Goal: Transaction & Acquisition: Purchase product/service

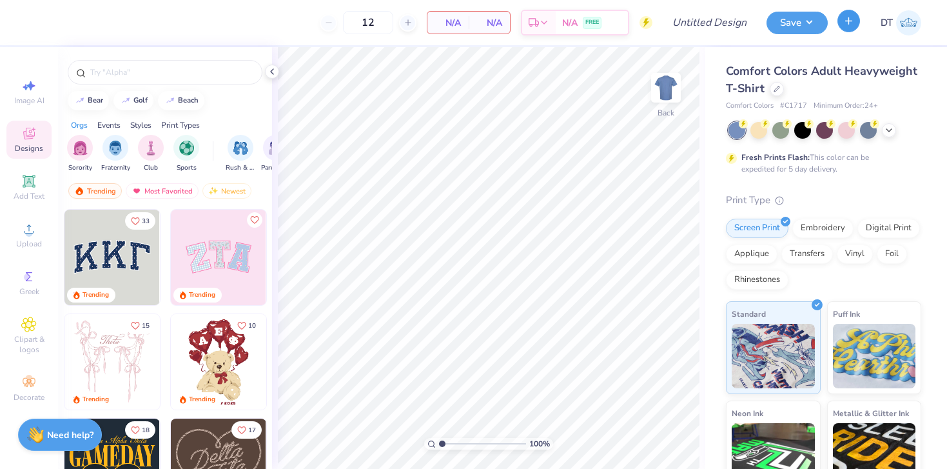
click at [846, 23] on icon "button" at bounding box center [848, 20] width 11 height 11
click at [851, 24] on icon "button" at bounding box center [848, 20] width 11 height 11
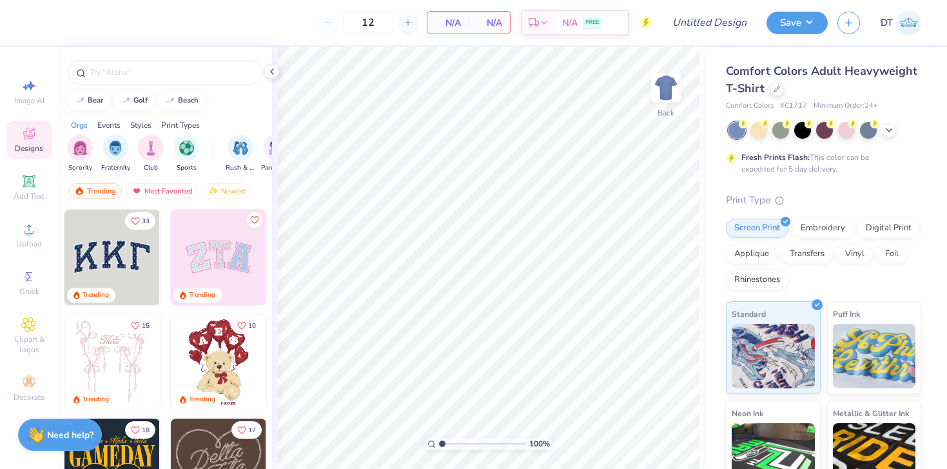
click at [333, 23] on div "12" at bounding box center [368, 22] width 97 height 23
click at [28, 186] on icon at bounding box center [28, 180] width 15 height 15
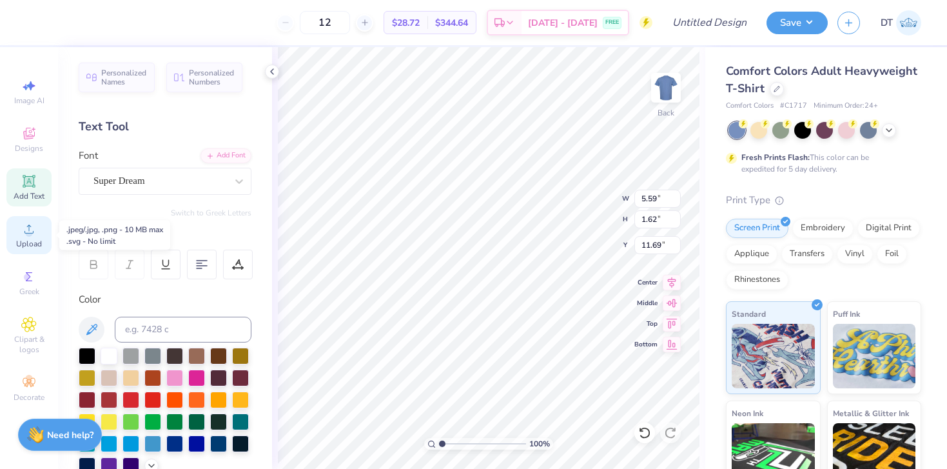
click at [29, 229] on circle at bounding box center [28, 232] width 7 height 7
click at [108, 352] on div at bounding box center [109, 354] width 17 height 17
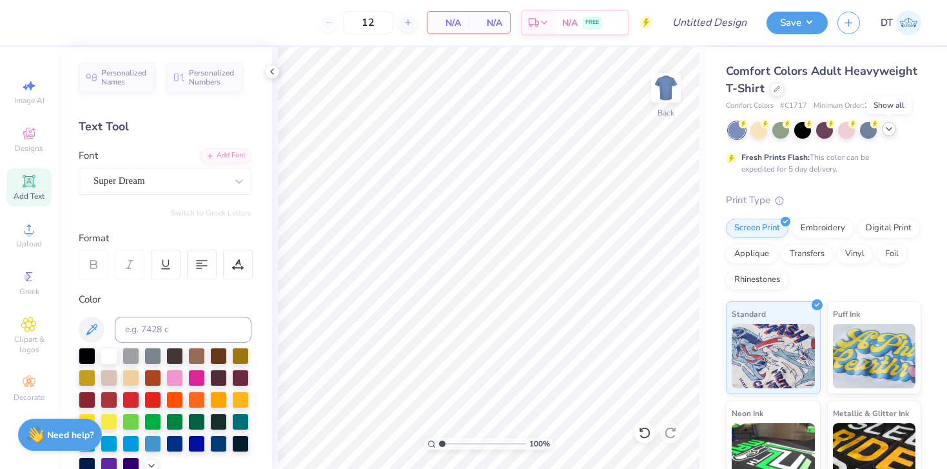
click at [889, 130] on polyline at bounding box center [888, 129] width 5 height 3
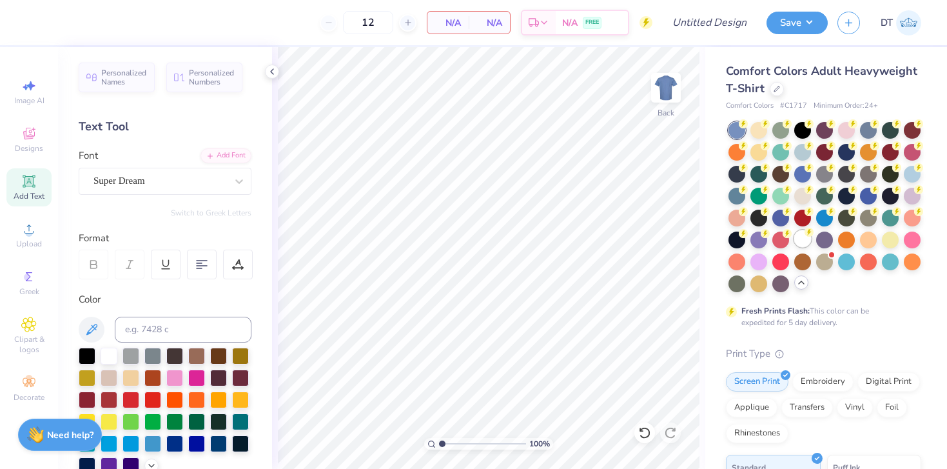
click at [803, 240] on div at bounding box center [802, 238] width 17 height 17
click at [833, 293] on div "Fresh Prints Flash: This color can be expedited for 5 day delivery." at bounding box center [823, 225] width 195 height 206
click at [879, 318] on div "Fresh Prints Flash: This color can be expedited for 5 day delivery." at bounding box center [820, 316] width 159 height 23
click at [885, 381] on div "Digital Print" at bounding box center [888, 379] width 63 height 19
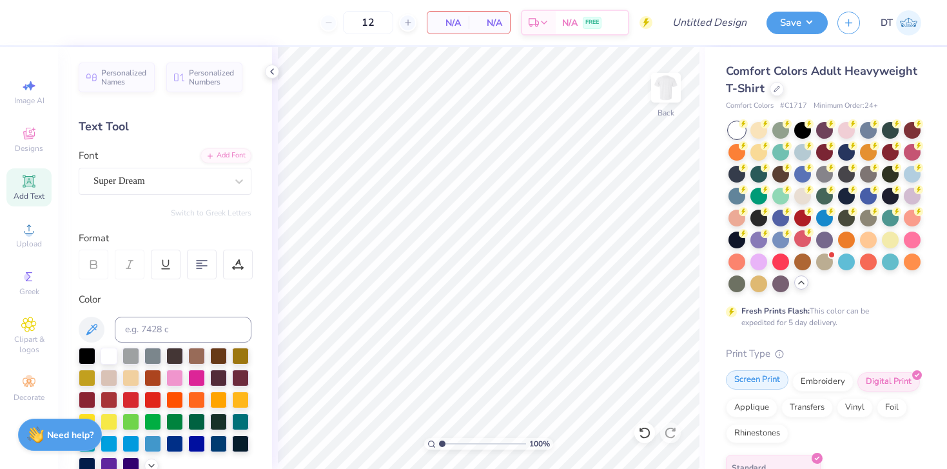
click at [751, 382] on div "Screen Print" at bounding box center [757, 379] width 63 height 19
click at [839, 333] on div "Comfort Colors Adult Heavyweight T-Shirt Comfort Colors # C1717 Minimum Order: …" at bounding box center [823, 404] width 195 height 683
click at [40, 133] on div "Designs" at bounding box center [28, 140] width 45 height 38
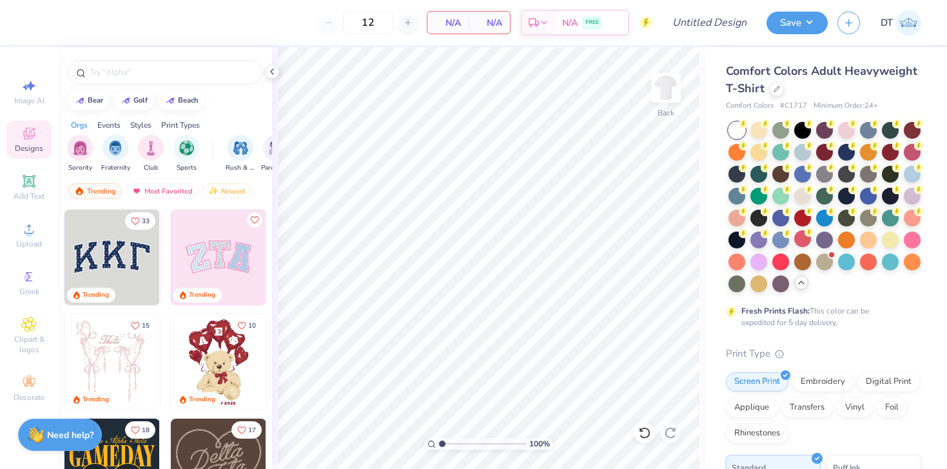
click at [219, 251] on img at bounding box center [218, 256] width 95 height 95
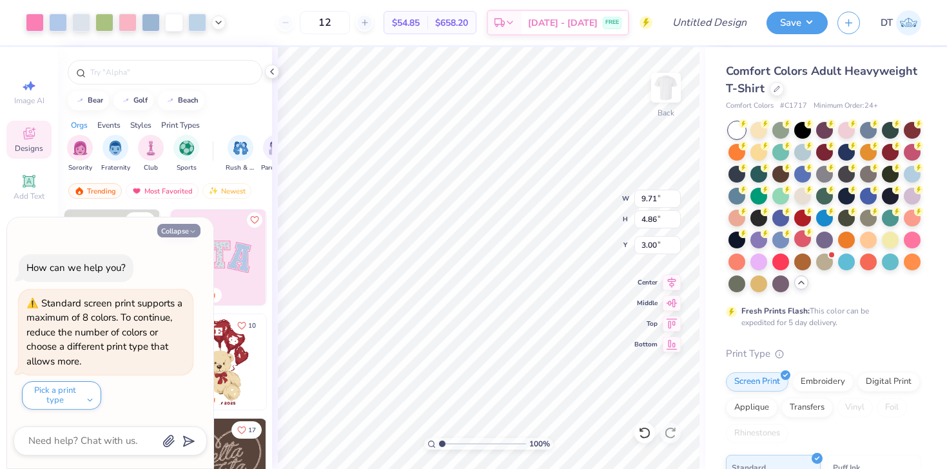
click at [185, 232] on button "Collapse" at bounding box center [178, 231] width 43 height 14
type textarea "x"
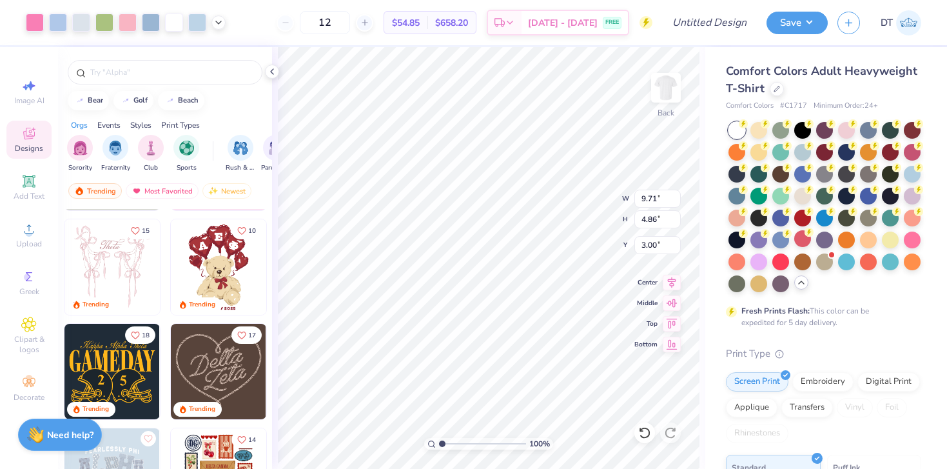
scroll to position [98, 0]
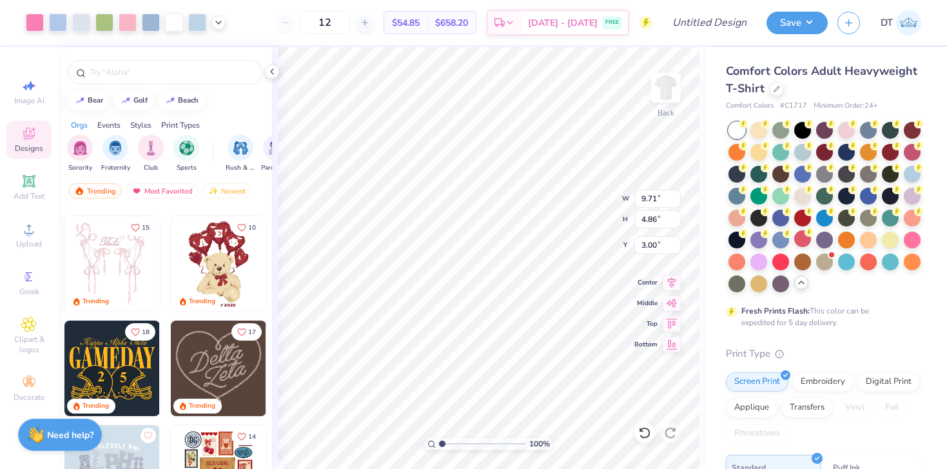
click at [222, 257] on img at bounding box center [218, 263] width 95 height 95
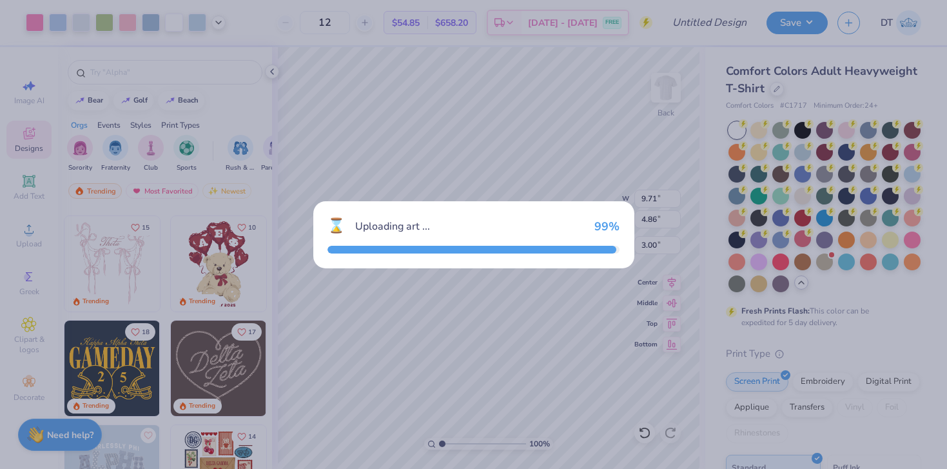
type input "3.86"
type input "5.51"
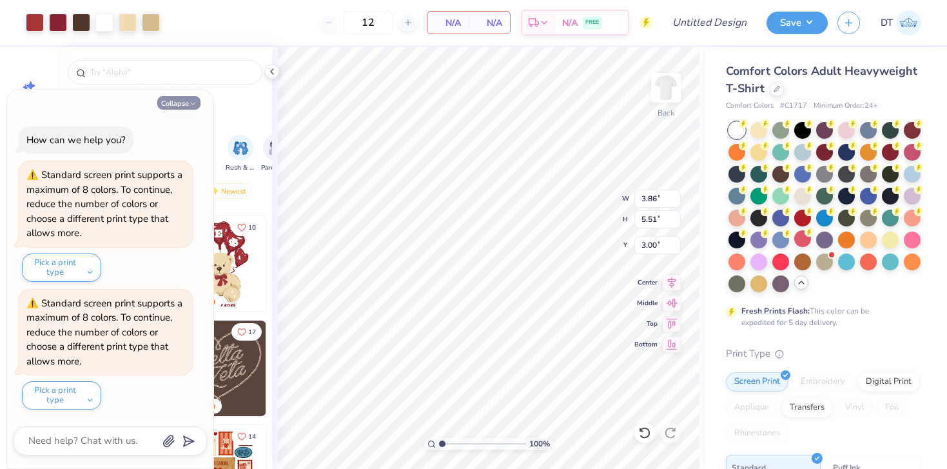
click at [190, 108] on button "Collapse" at bounding box center [178, 103] width 43 height 14
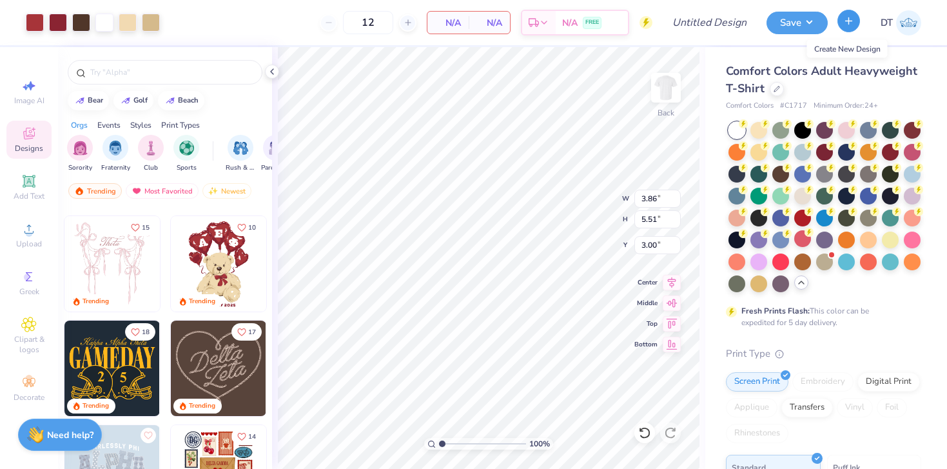
click at [853, 20] on button "button" at bounding box center [848, 21] width 23 height 23
click at [34, 139] on icon at bounding box center [28, 133] width 15 height 15
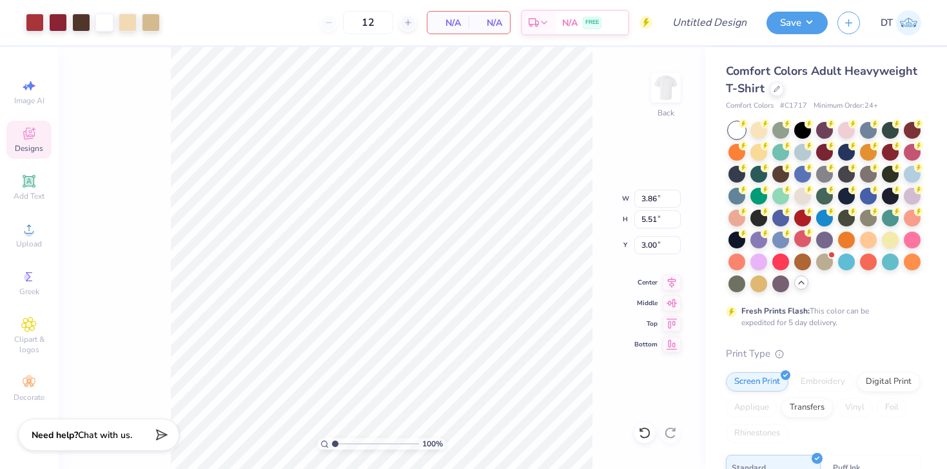
click at [34, 139] on icon at bounding box center [28, 133] width 15 height 15
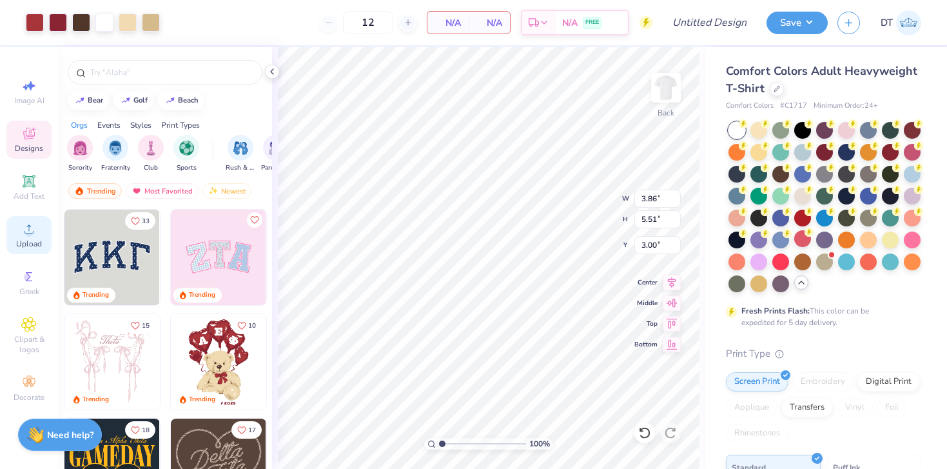
click at [23, 242] on span "Upload" at bounding box center [29, 243] width 26 height 10
click at [29, 236] on circle at bounding box center [28, 232] width 7 height 7
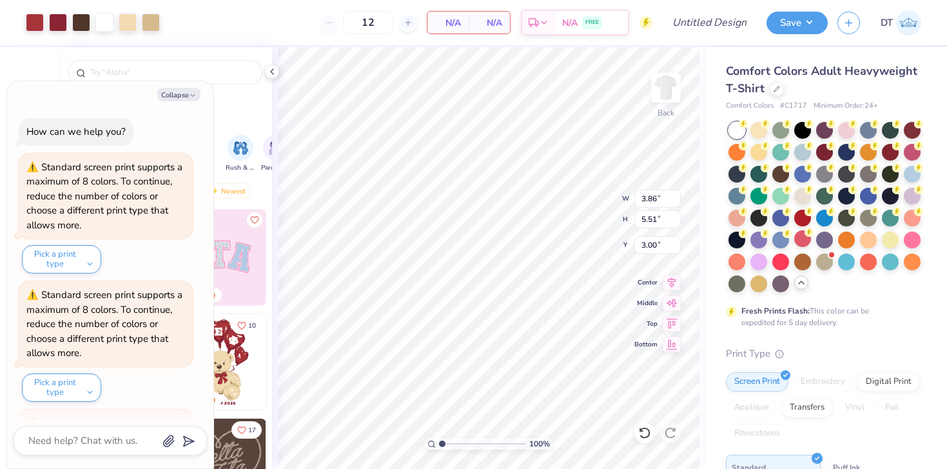
scroll to position [81, 0]
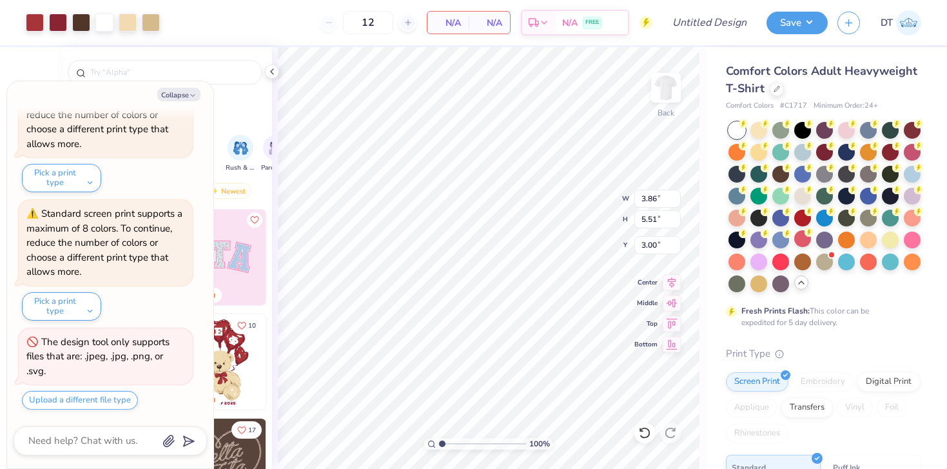
click at [93, 358] on div "The design tool only supports files that are: .jpeg, .jpg, .png, or .svg." at bounding box center [97, 356] width 143 height 42
click at [193, 97] on icon "button" at bounding box center [193, 96] width 8 height 8
type textarea "x"
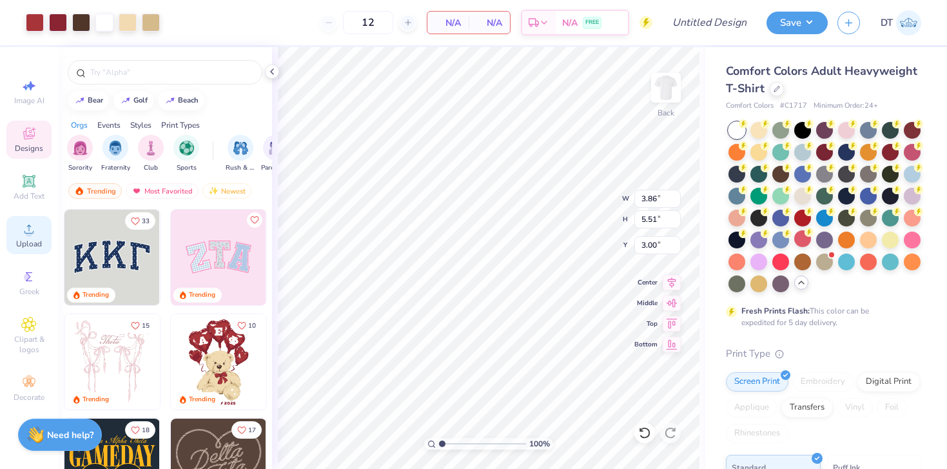
click at [30, 234] on circle at bounding box center [28, 232] width 7 height 7
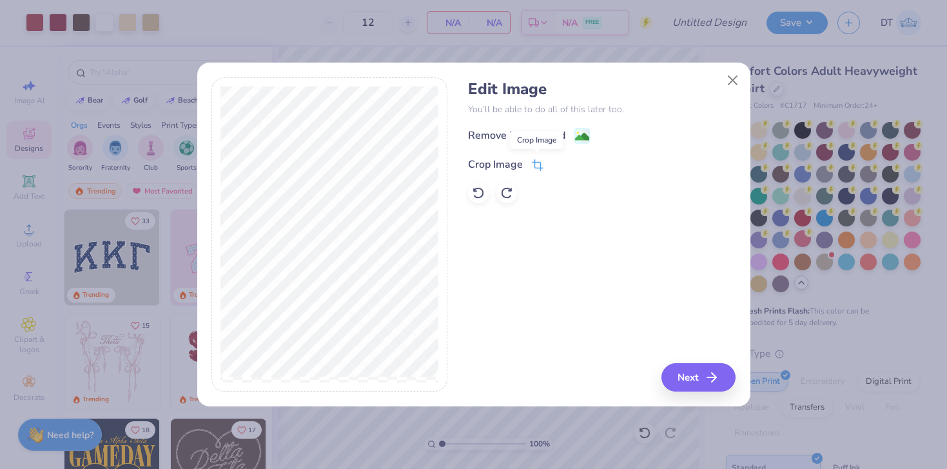
click at [538, 167] on icon at bounding box center [538, 165] width 12 height 12
click at [707, 375] on div "Edit Image You’ll be able to do all of this later too. Remove Background Crop I…" at bounding box center [602, 234] width 268 height 315
click at [537, 164] on icon at bounding box center [538, 164] width 12 height 12
click at [557, 166] on icon at bounding box center [559, 163] width 8 height 8
click at [701, 368] on button "Next" at bounding box center [700, 377] width 74 height 28
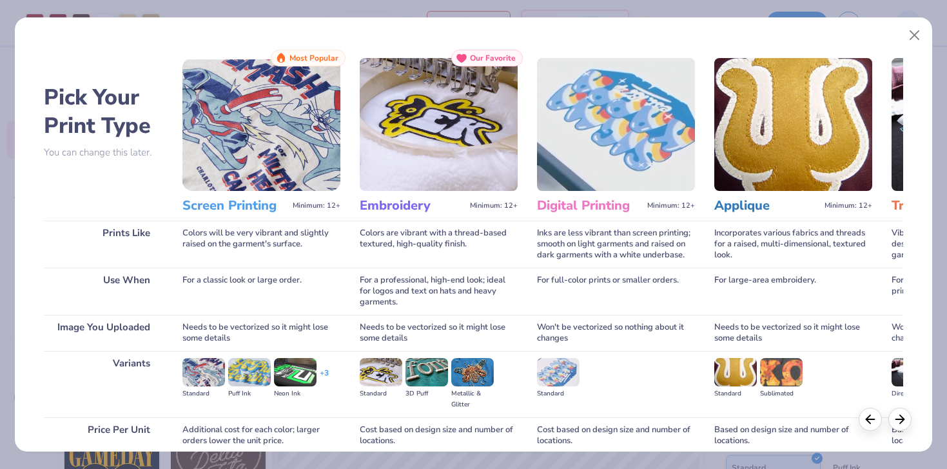
click at [252, 86] on img at bounding box center [261, 124] width 158 height 133
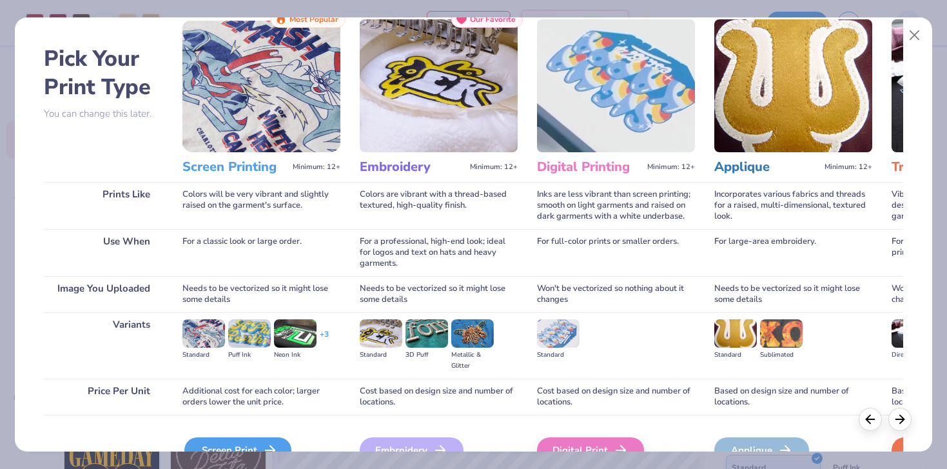
scroll to position [110, 0]
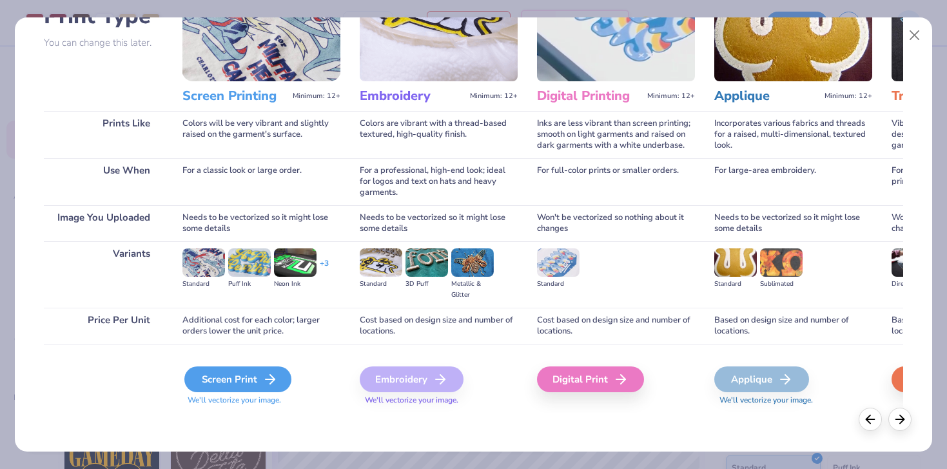
click at [238, 376] on div "Screen Print" at bounding box center [237, 379] width 107 height 26
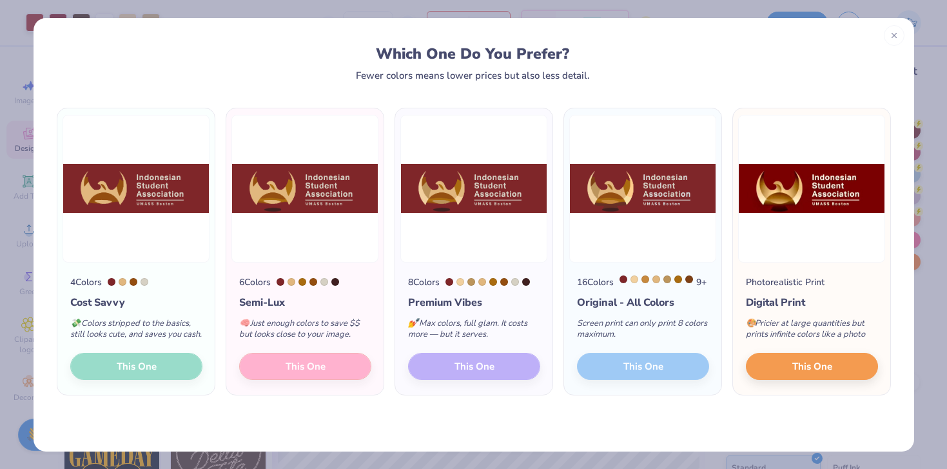
click at [192, 199] on img at bounding box center [136, 189] width 147 height 148
click at [159, 189] on img at bounding box center [136, 189] width 147 height 148
click at [814, 300] on div "Digital Print" at bounding box center [812, 302] width 132 height 15
click at [654, 378] on div "16 Colors 9 + Original - All Colors Screen print can only print 8 colors maximu…" at bounding box center [642, 328] width 157 height 133
click at [817, 371] on span "This One" at bounding box center [812, 363] width 40 height 15
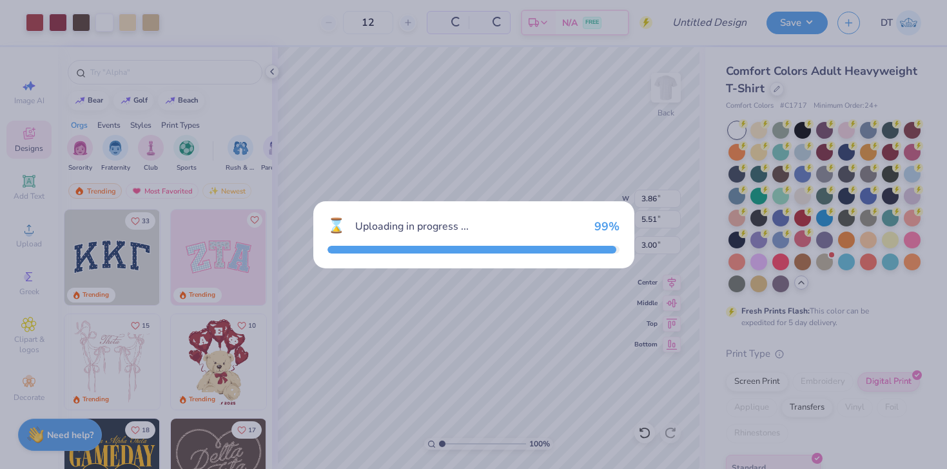
type input "14.17"
type input "4.71"
type input "10.15"
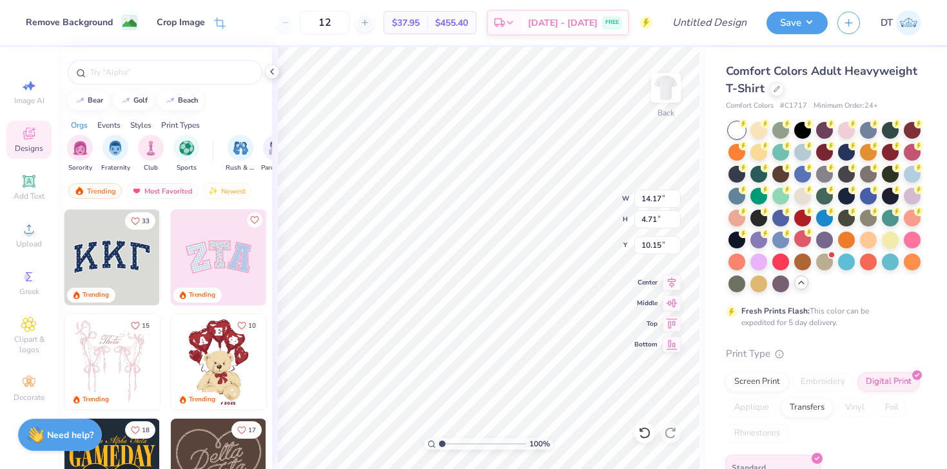
type input "9.71"
type input "4.86"
type input "3.00"
type input "12.99"
type input "3.86"
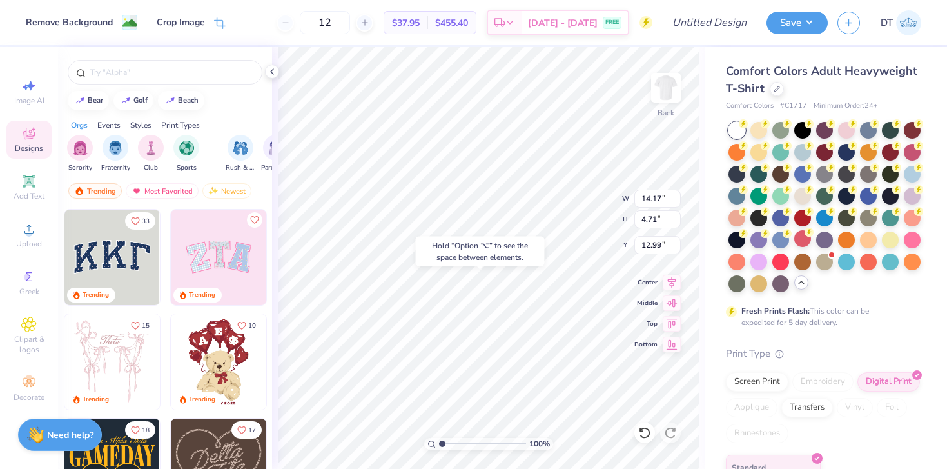
type input "5.51"
type input "3.00"
type input "4.04"
type input "4.83"
type input "1.60"
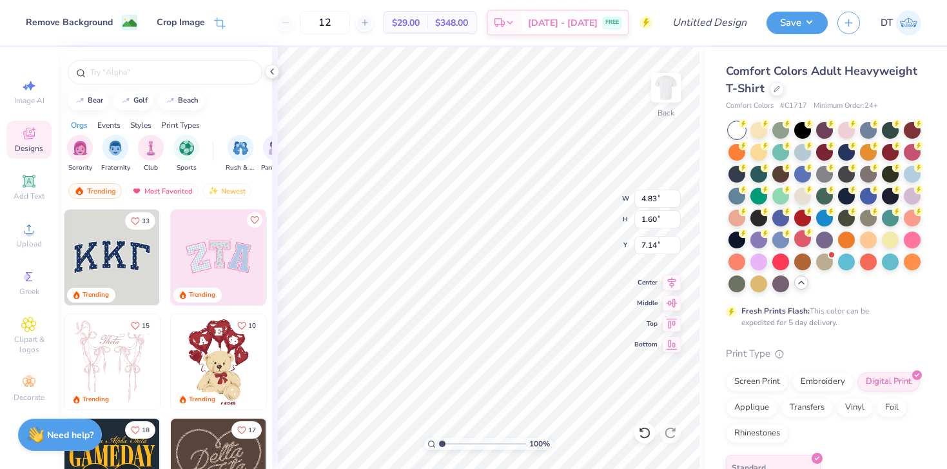
type input "3.88"
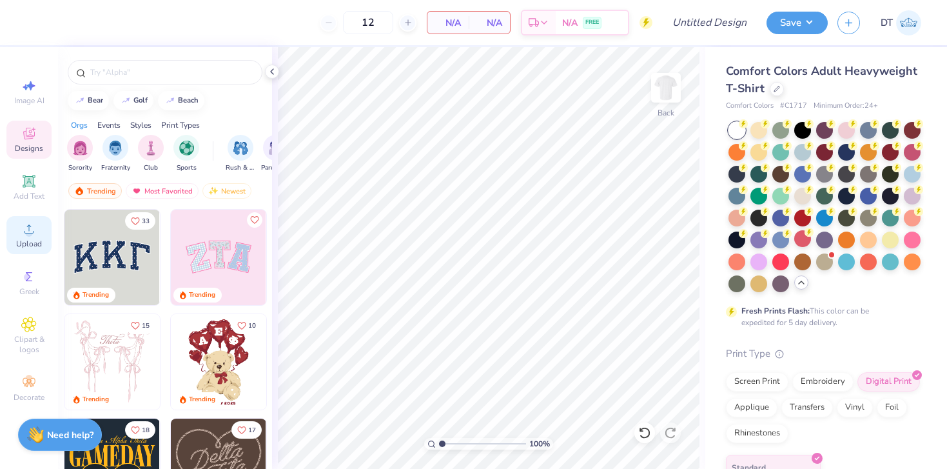
click at [30, 231] on circle at bounding box center [28, 232] width 7 height 7
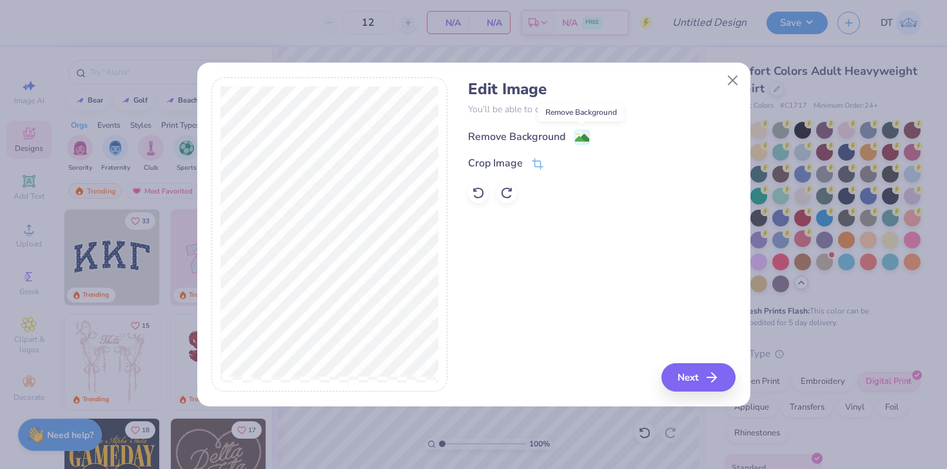
click at [581, 135] on image at bounding box center [582, 138] width 14 height 14
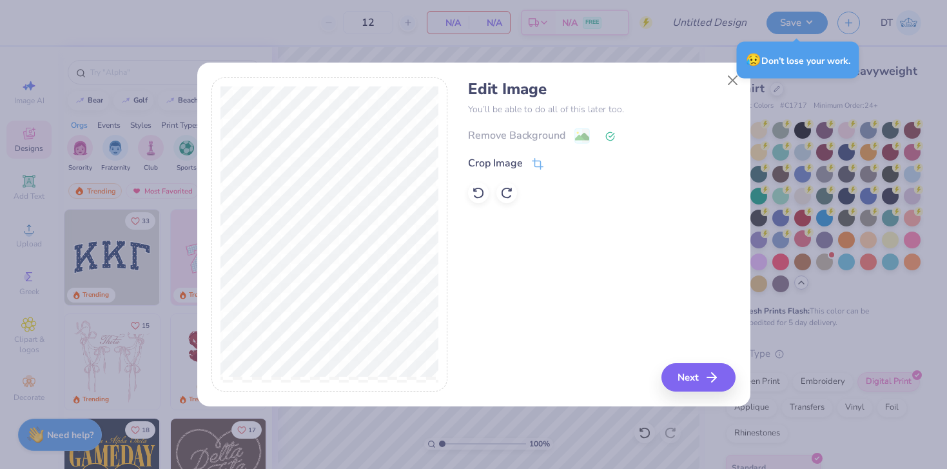
click at [584, 138] on div "Remove Background" at bounding box center [602, 136] width 268 height 16
click at [610, 135] on icon at bounding box center [610, 136] width 10 height 10
click at [730, 82] on button "Close" at bounding box center [732, 80] width 24 height 24
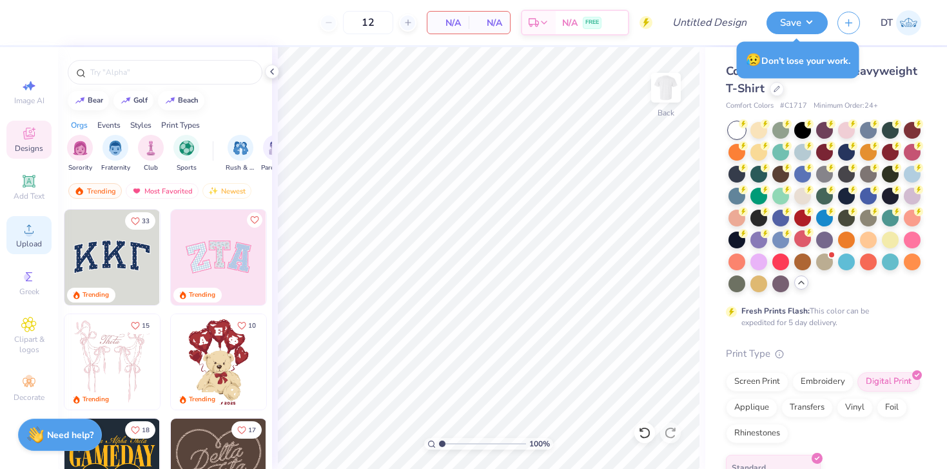
click at [24, 247] on span "Upload" at bounding box center [29, 243] width 26 height 10
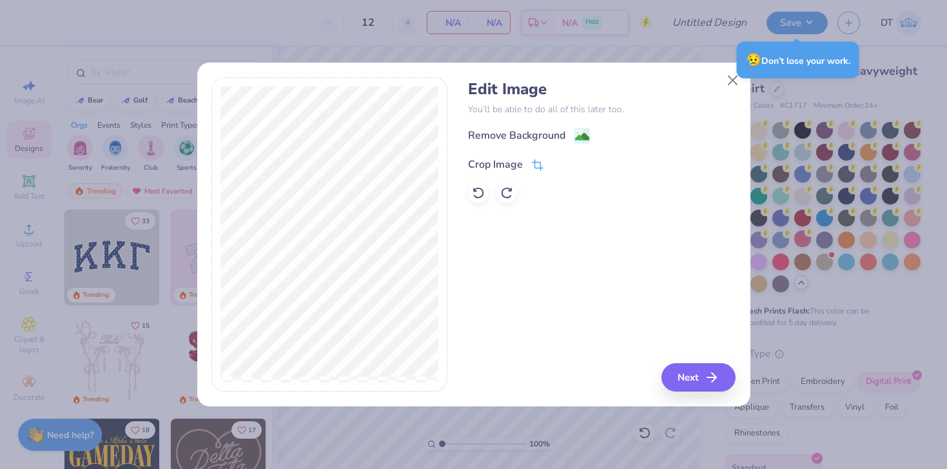
click at [534, 165] on icon at bounding box center [538, 165] width 12 height 12
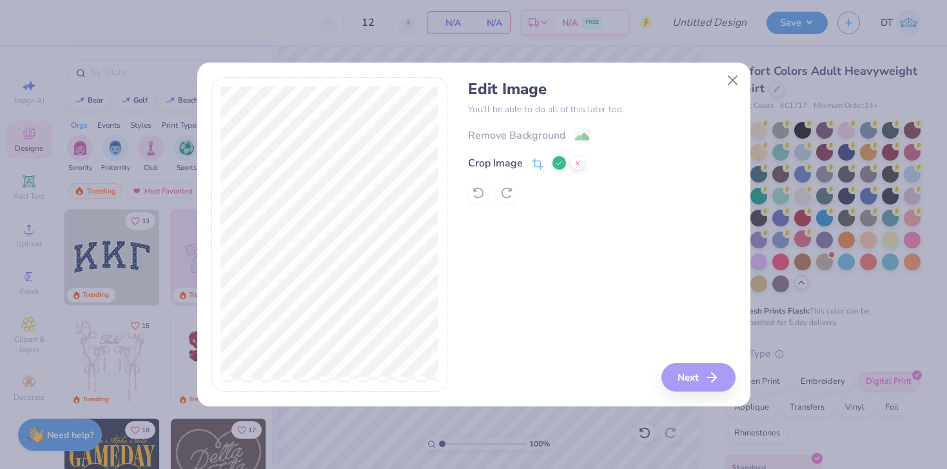
click at [175, 128] on div "Edit Image You’ll be able to do all of this later too. Remove Background Crop I…" at bounding box center [473, 234] width 947 height 469
click at [685, 383] on div "Edit Image You’ll be able to do all of this later too. Remove Background Crop I…" at bounding box center [602, 234] width 268 height 315
click at [523, 204] on div "Edit Image You’ll be able to do all of this later too. Remove Background Crop I…" at bounding box center [602, 234] width 268 height 315
click at [558, 165] on icon at bounding box center [559, 163] width 8 height 8
click at [701, 384] on button "Next" at bounding box center [700, 377] width 74 height 28
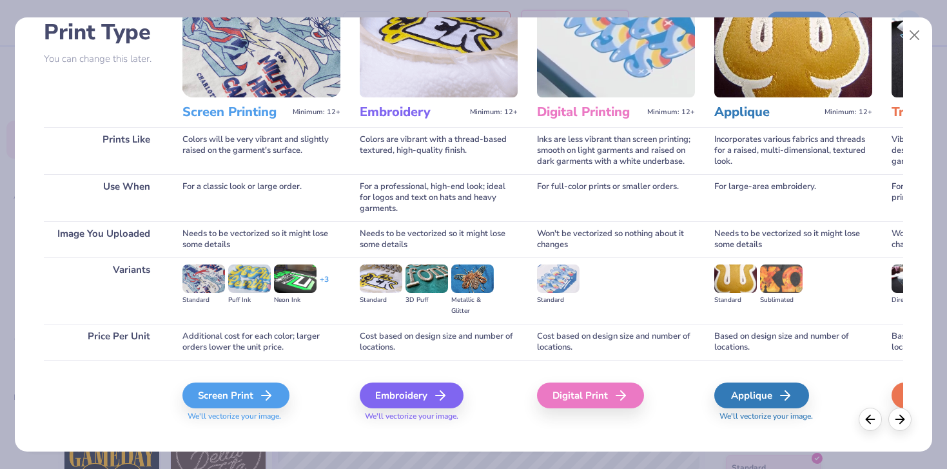
scroll to position [95, 0]
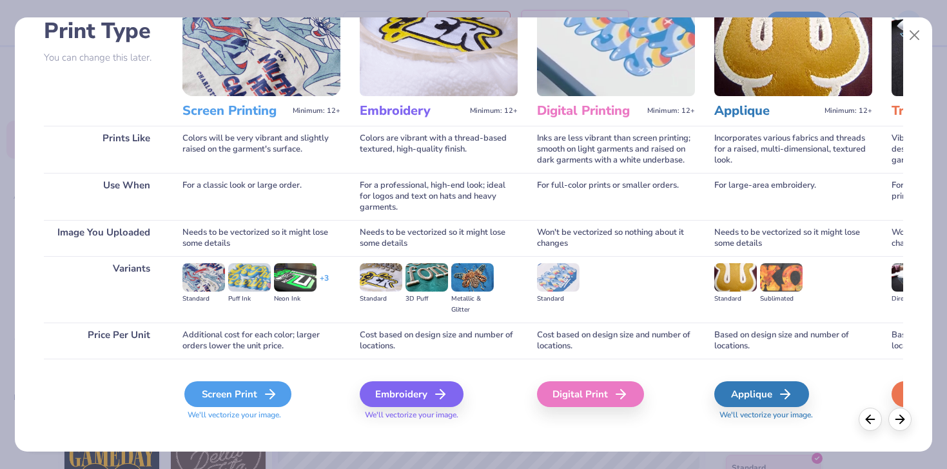
click at [248, 394] on div "Screen Print" at bounding box center [237, 394] width 107 height 26
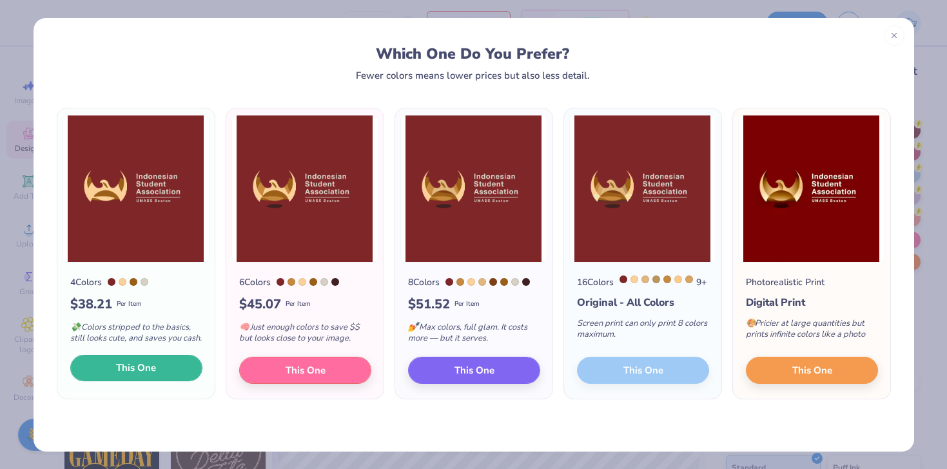
click at [114, 382] on button "This One" at bounding box center [136, 368] width 132 height 27
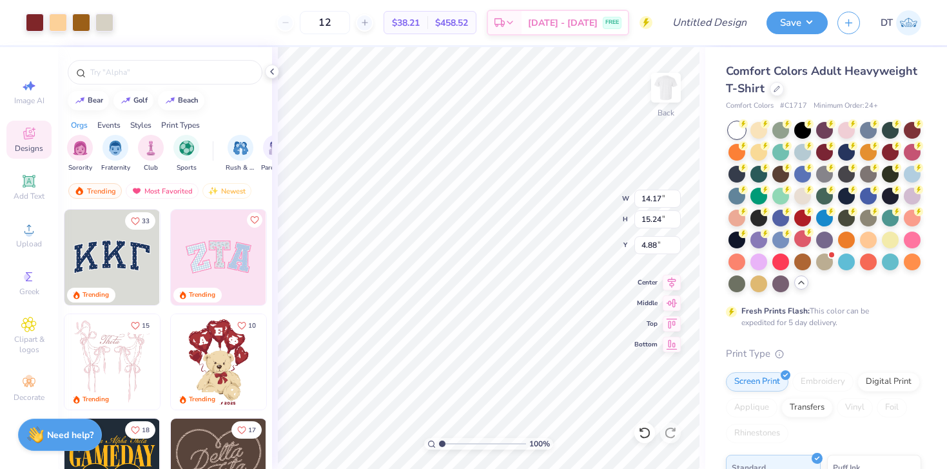
type input "0.50"
click at [663, 97] on img at bounding box center [666, 88] width 52 height 52
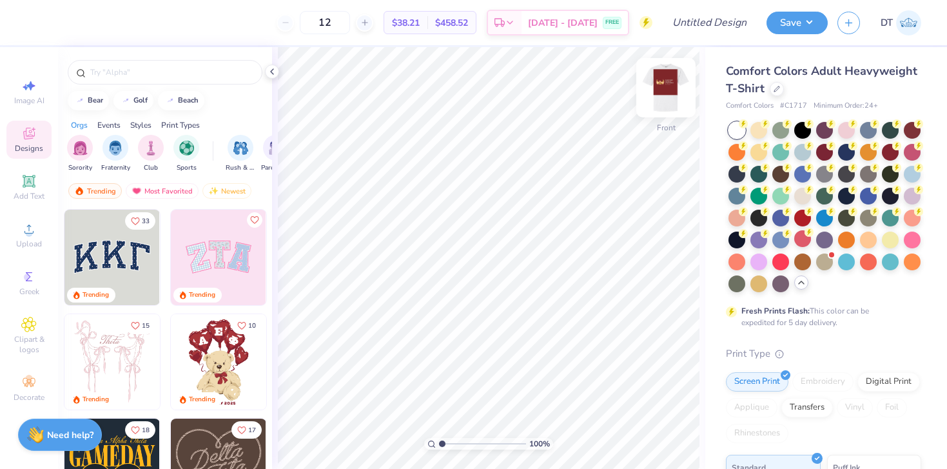
click at [659, 90] on img at bounding box center [666, 88] width 52 height 52
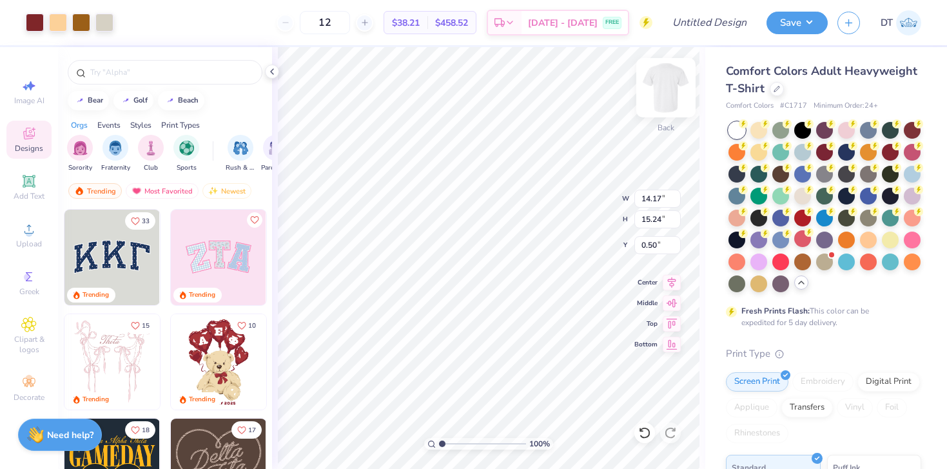
click at [672, 95] on img at bounding box center [666, 88] width 52 height 52
type input "3.00"
type input "6.00"
click at [665, 277] on div "100 % Front W 14.41 14.41 " H 15.49 15.49 " Y 6.00 6.00 " Center Middle Top Bot…" at bounding box center [488, 258] width 433 height 422
type input "14.23"
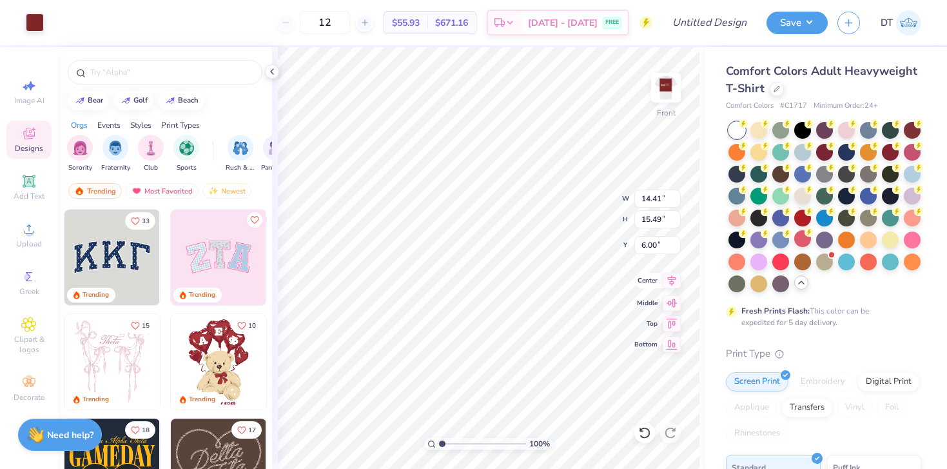
type input "15.30"
type input "4.38"
click at [891, 150] on div at bounding box center [890, 150] width 17 height 17
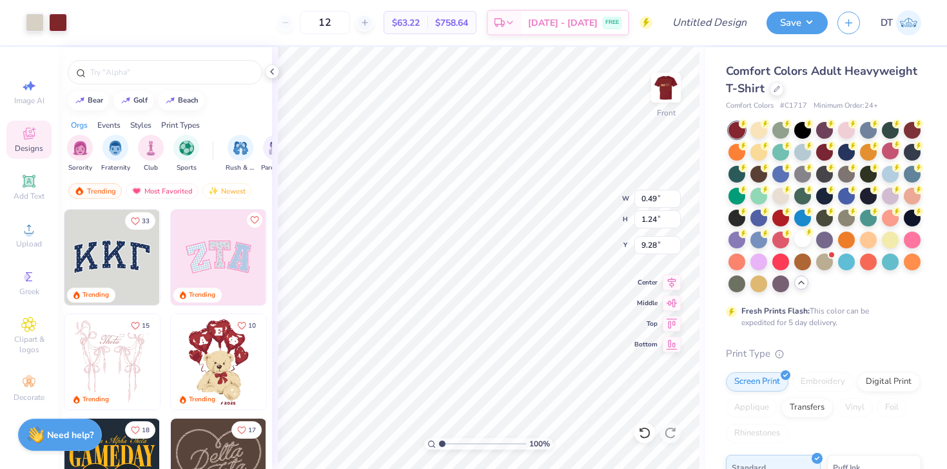
type input "4.56"
type input "3.31"
type input "8.71"
type input "0.38"
type input "0.43"
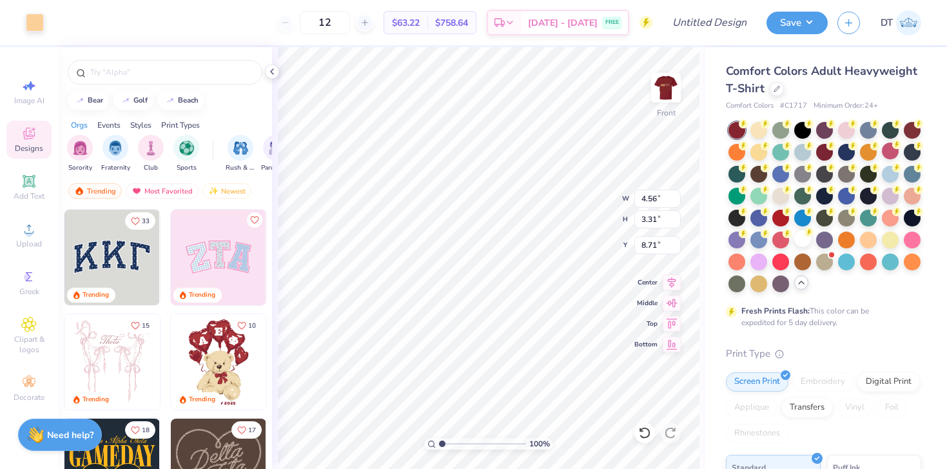
type input "10.09"
type input "6.04"
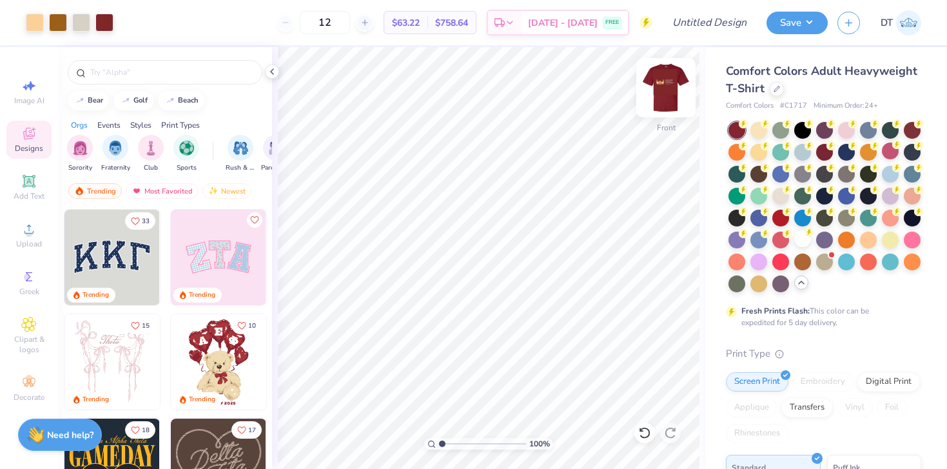
click at [658, 86] on img at bounding box center [666, 88] width 52 height 52
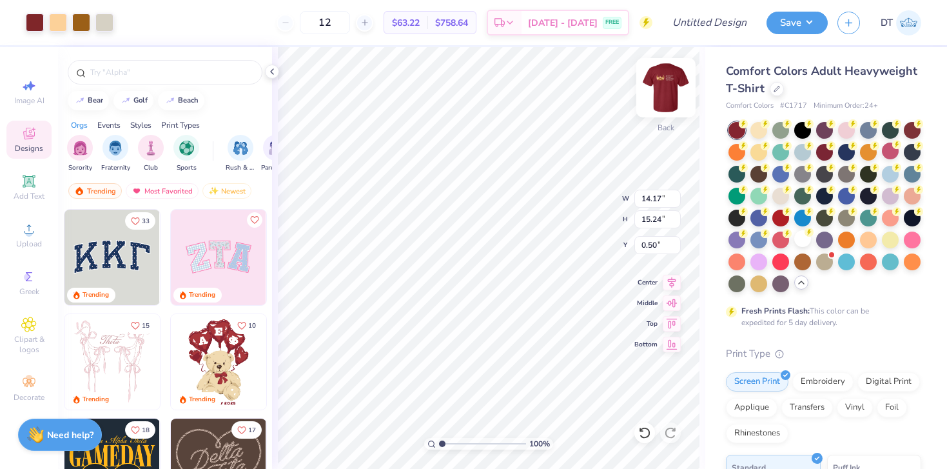
type input "7.16"
type input "7.69"
type input "2.23"
type input "10.06"
type input "5.19"
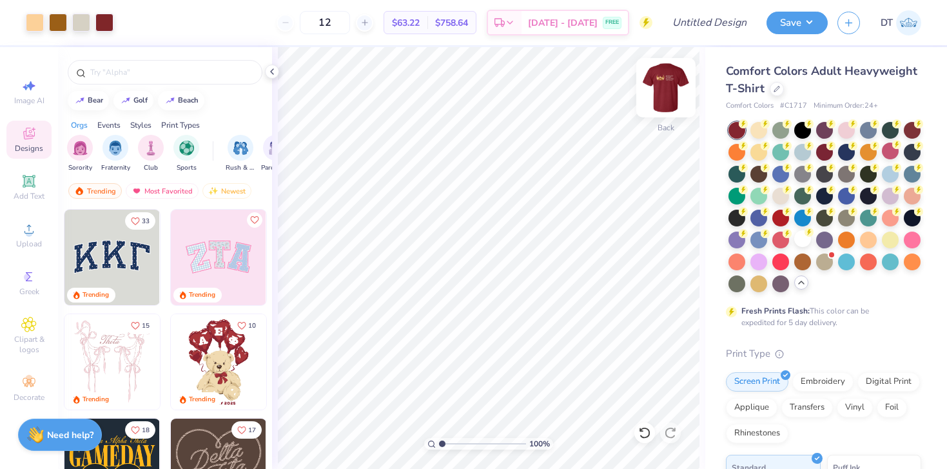
click at [674, 77] on img at bounding box center [666, 88] width 52 height 52
click at [674, 77] on img at bounding box center [666, 88] width 26 height 26
click at [808, 20] on button "Save" at bounding box center [796, 21] width 61 height 23
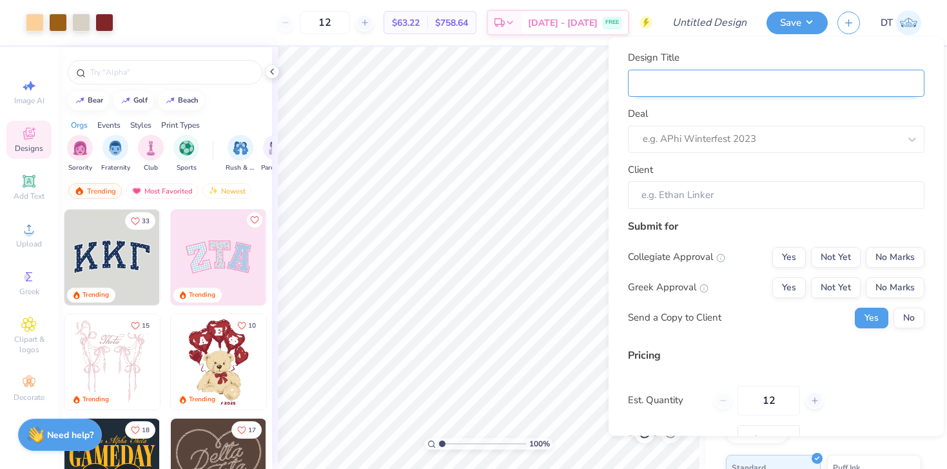
click at [748, 81] on input "Design Title" at bounding box center [776, 83] width 297 height 28
type input "I"
type input "IS"
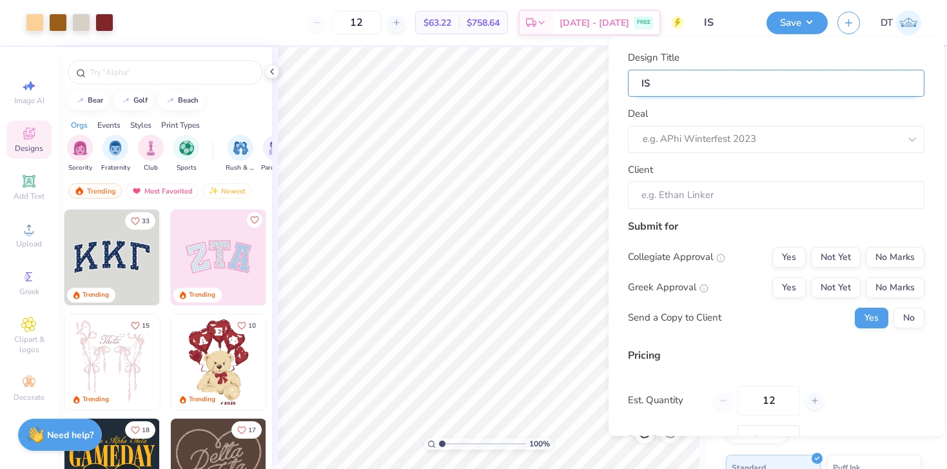
type input "ISA"
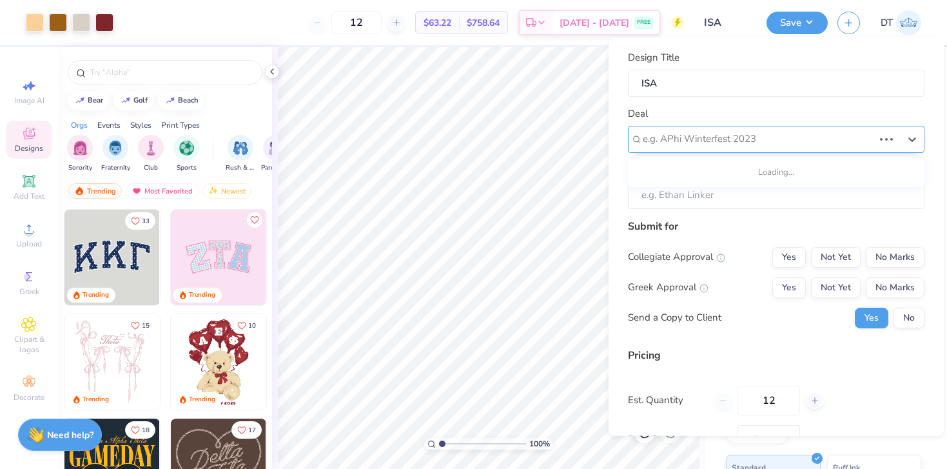
click at [737, 146] on div at bounding box center [758, 138] width 231 height 17
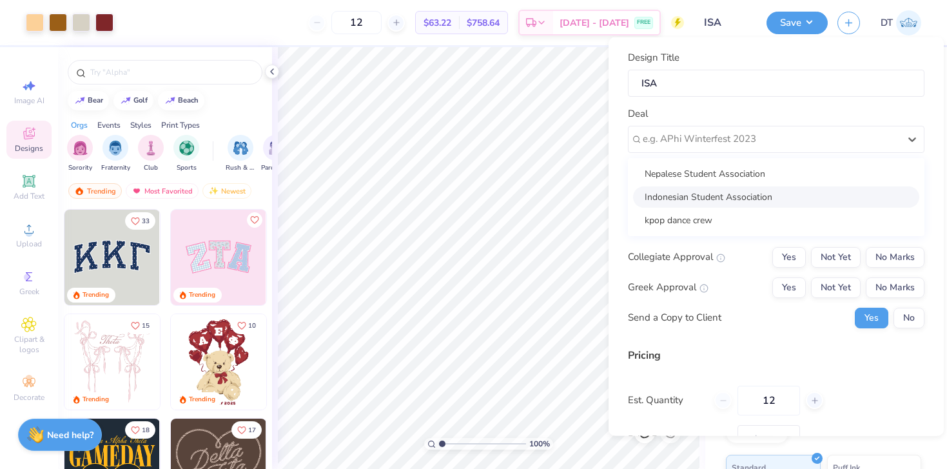
click at [732, 194] on div "Indonesian Student Association" at bounding box center [776, 196] width 286 height 21
type input "Inara Nursapto"
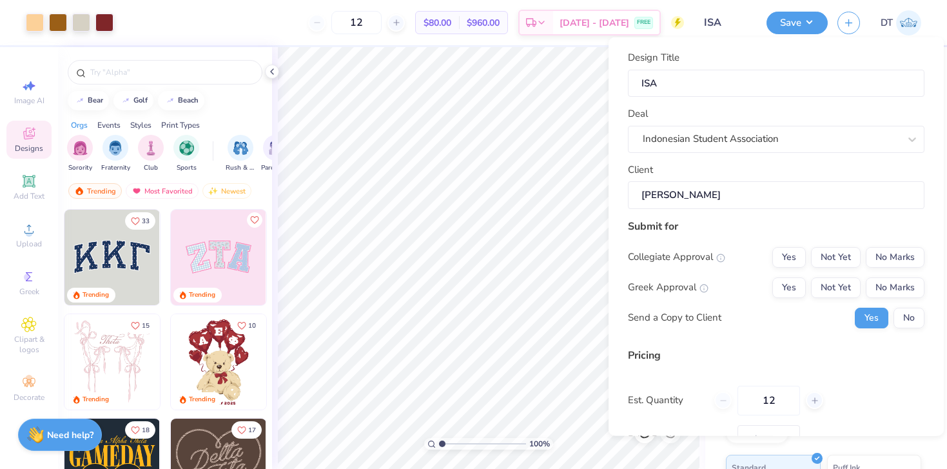
click at [755, 165] on div "Client Inara Nursapto" at bounding box center [776, 185] width 297 height 46
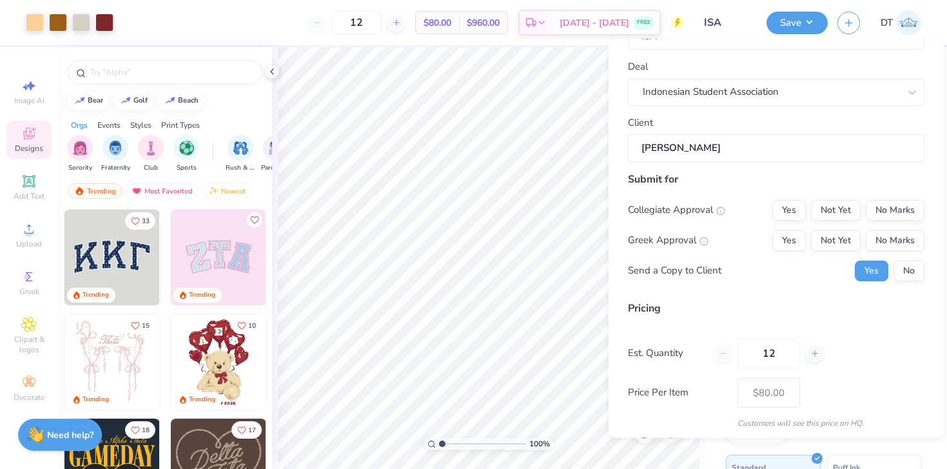
scroll to position [56, 0]
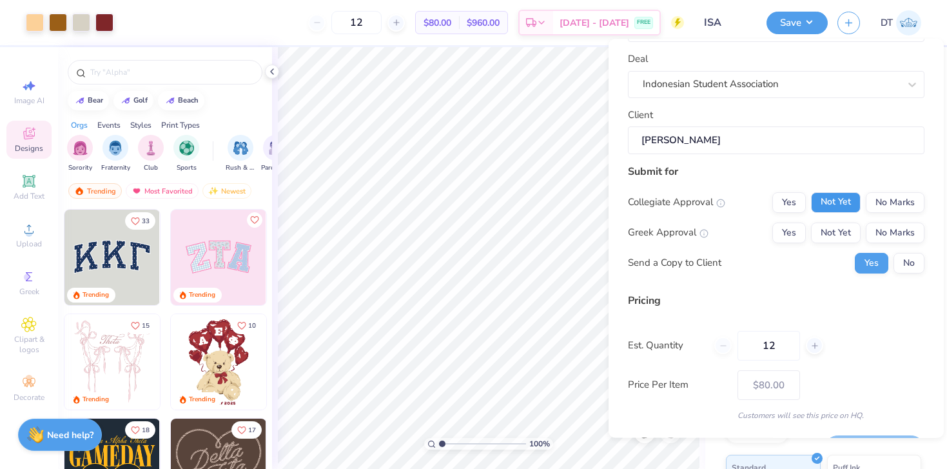
click at [839, 200] on button "Not Yet" at bounding box center [836, 202] width 50 height 21
click at [891, 229] on button "No Marks" at bounding box center [895, 232] width 59 height 21
type input "$80.00"
click at [882, 227] on button "No Marks" at bounding box center [895, 232] width 59 height 21
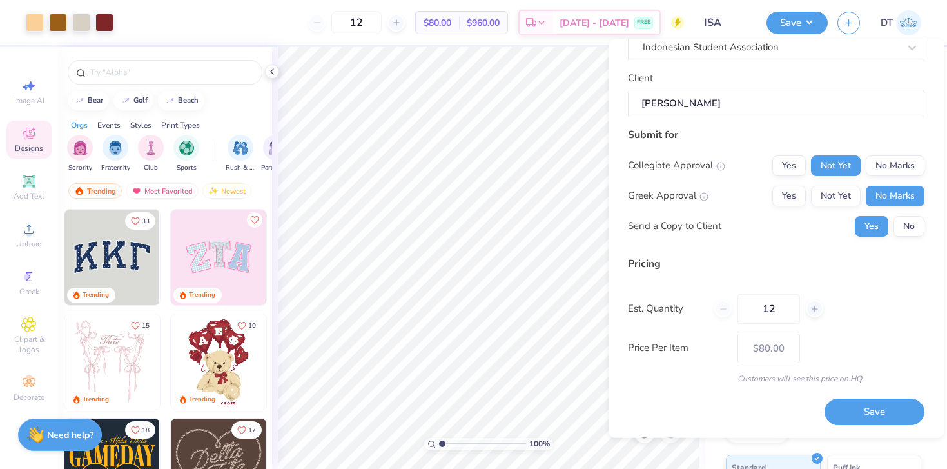
click at [727, 309] on div "12" at bounding box center [768, 309] width 109 height 30
click at [777, 309] on input "12" at bounding box center [768, 309] width 63 height 30
click at [873, 313] on div "Est. Quantity 12" at bounding box center [776, 309] width 297 height 30
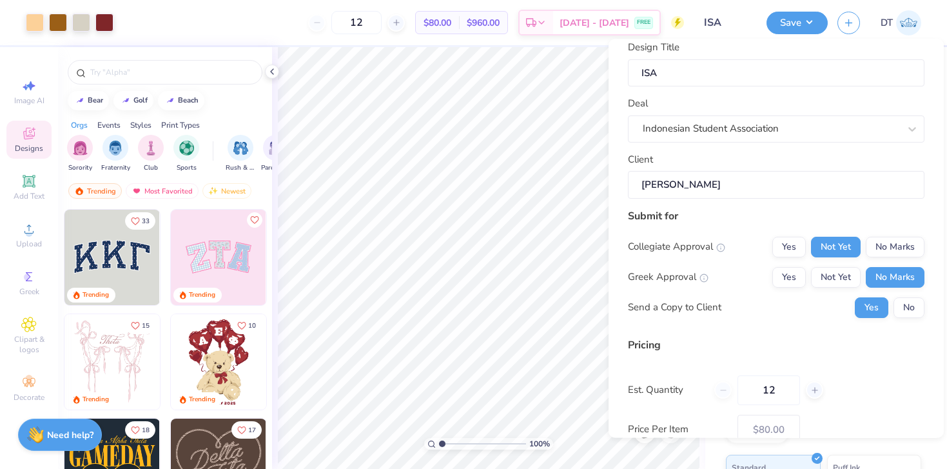
scroll to position [0, 0]
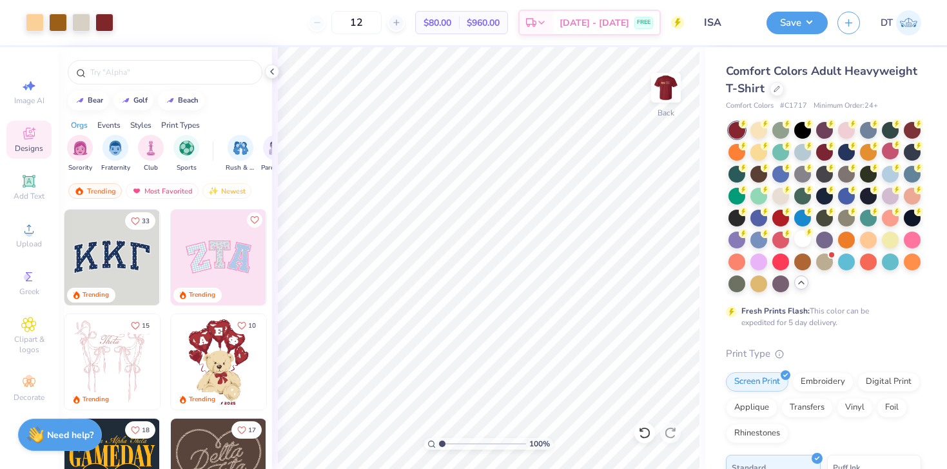
click at [185, 125] on div "Print Types" at bounding box center [180, 125] width 39 height 12
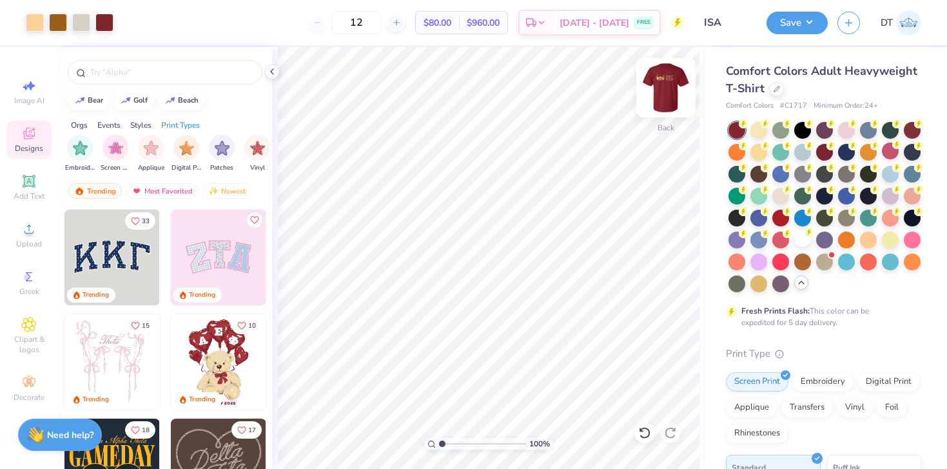
click at [669, 85] on img at bounding box center [666, 88] width 52 height 52
click at [808, 17] on button "Save" at bounding box center [796, 21] width 61 height 23
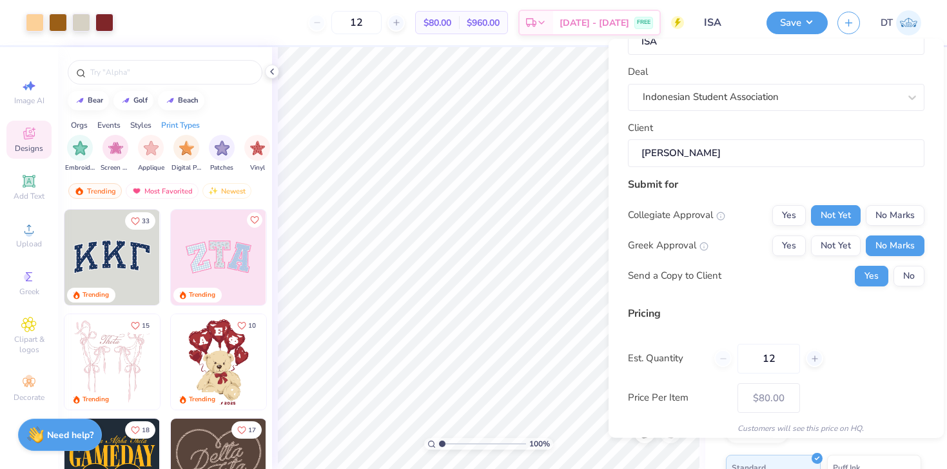
scroll to position [49, 0]
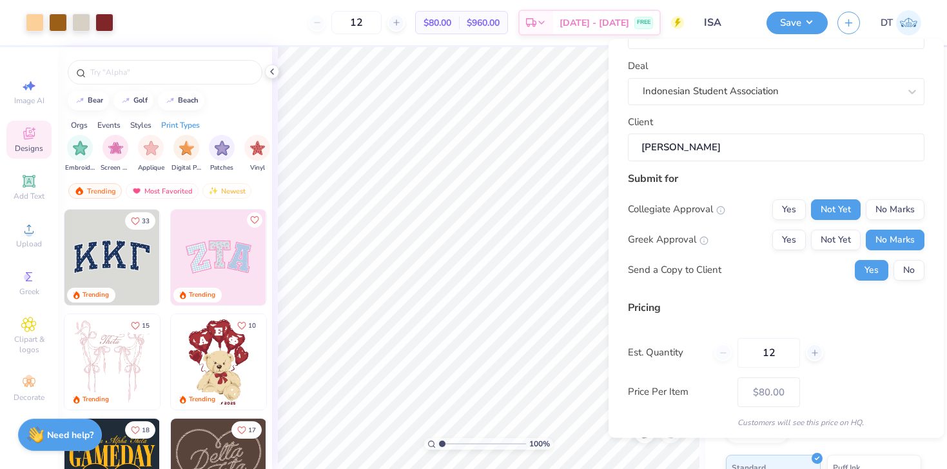
click at [721, 211] on line at bounding box center [721, 210] width 0 height 1
click at [661, 210] on div "Collegiate Approval" at bounding box center [676, 209] width 97 height 15
copy div "Collegiate Approval"
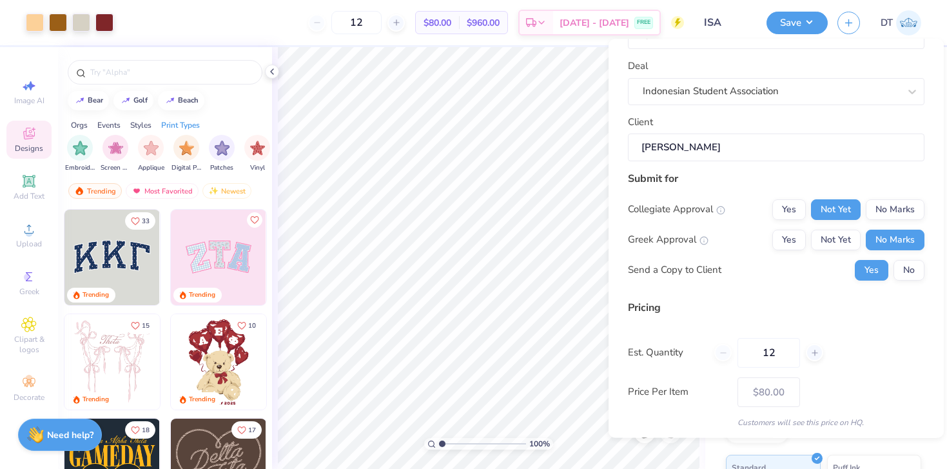
click at [848, 183] on div "Submit for" at bounding box center [776, 178] width 297 height 15
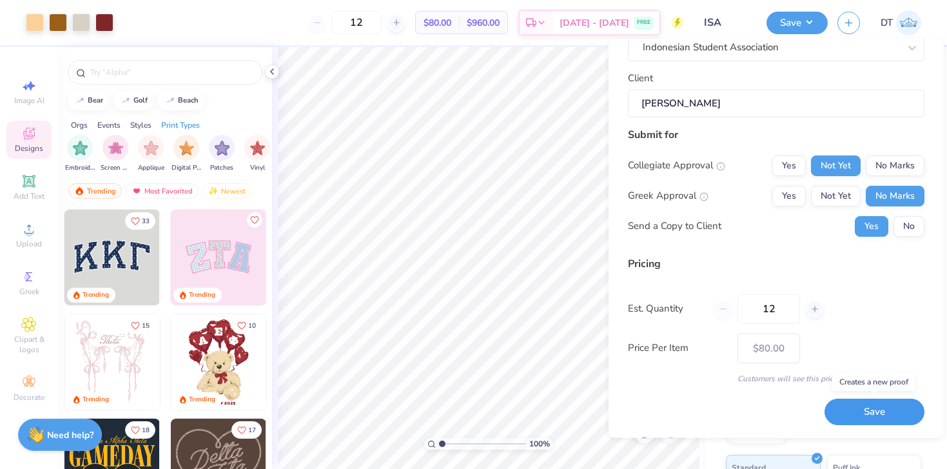
click at [874, 412] on button "Save" at bounding box center [874, 412] width 100 height 26
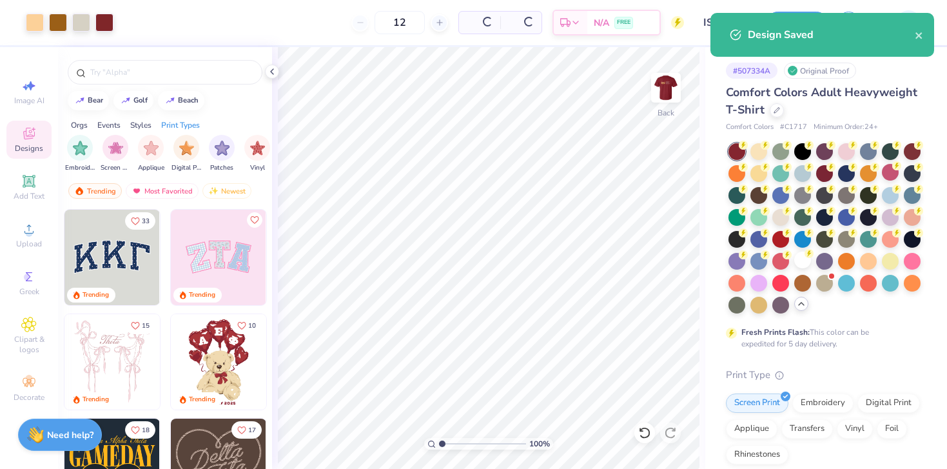
type input "$80.00"
click at [919, 40] on icon "close" at bounding box center [919, 35] width 9 height 10
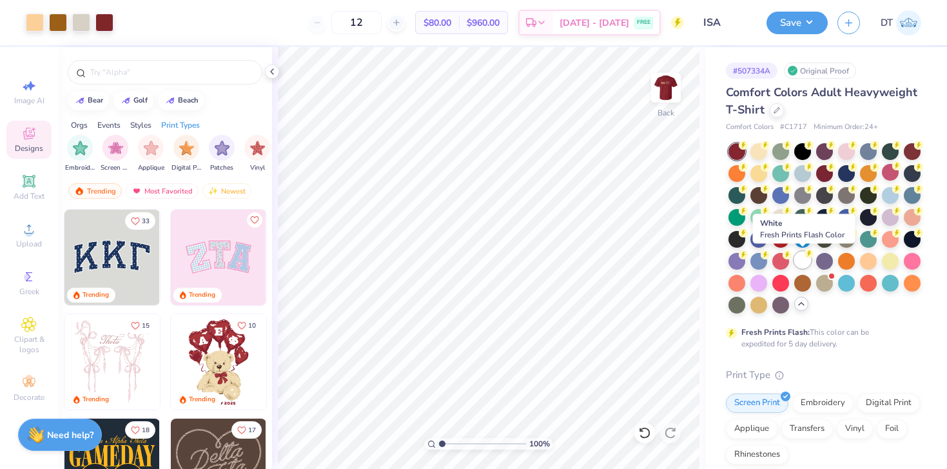
click at [805, 266] on div at bounding box center [802, 259] width 17 height 17
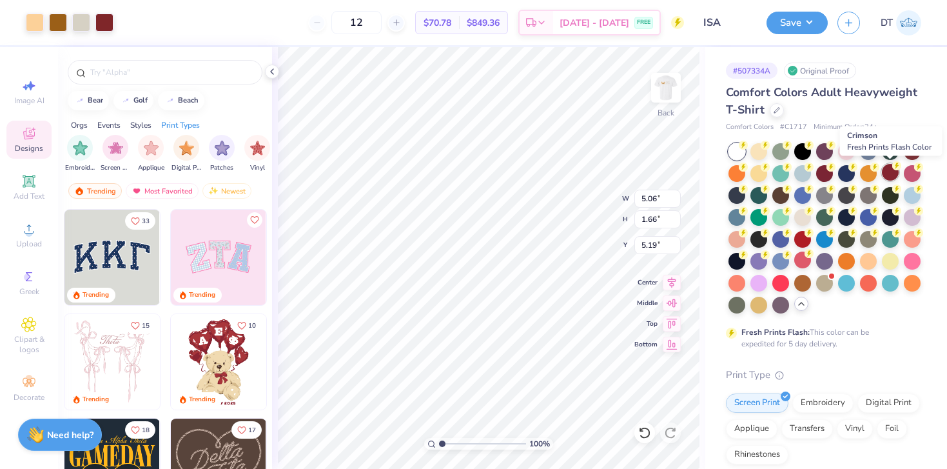
click at [892, 171] on div at bounding box center [890, 172] width 17 height 17
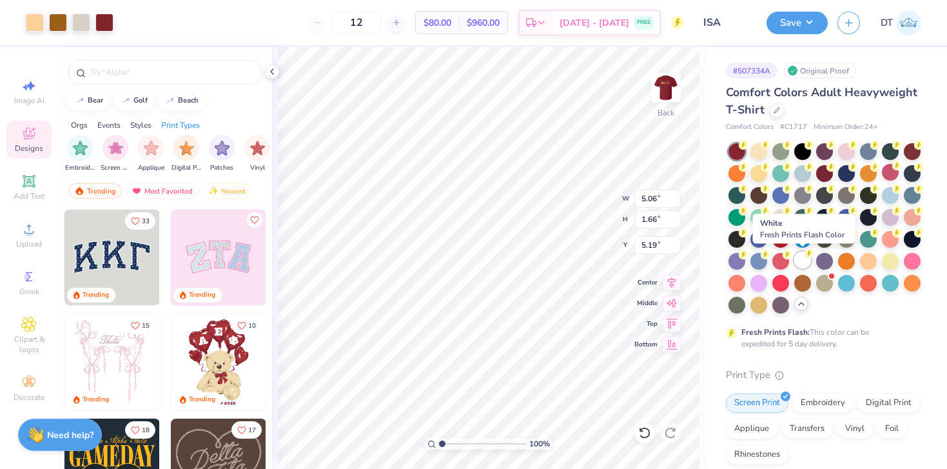
click at [805, 264] on div at bounding box center [802, 259] width 17 height 17
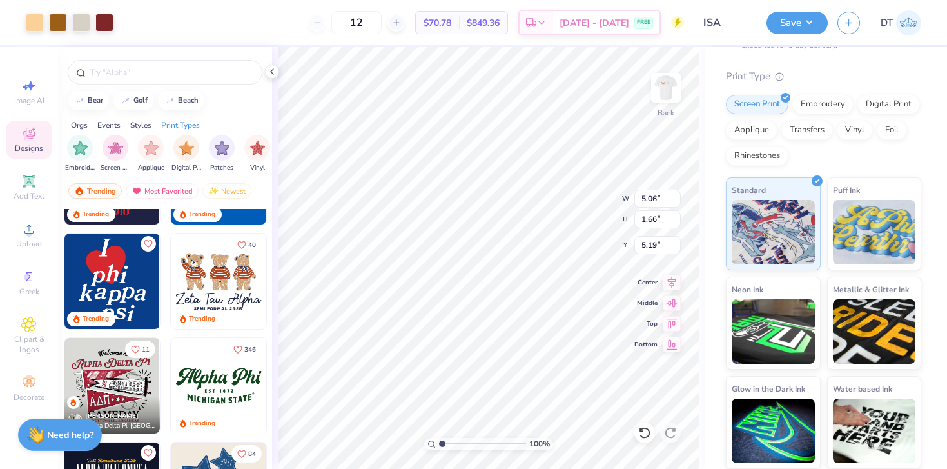
scroll to position [515, 0]
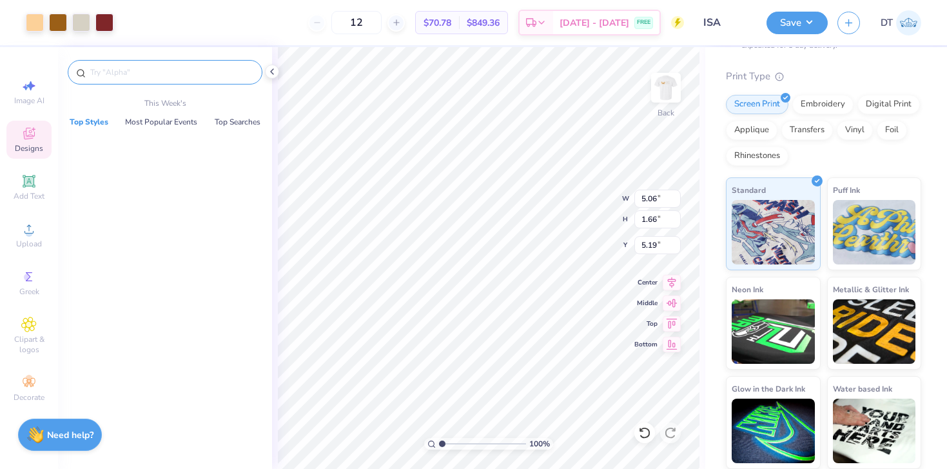
click at [191, 76] on input "text" at bounding box center [171, 72] width 165 height 13
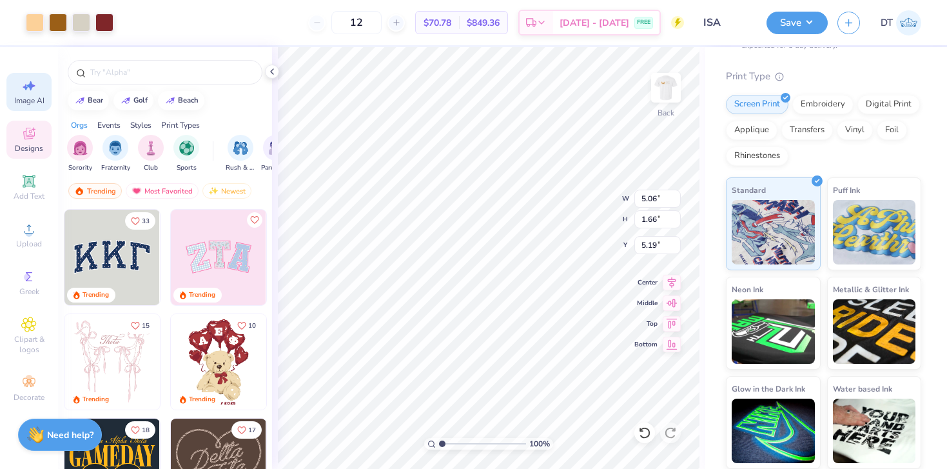
click at [43, 97] on span "Image AI" at bounding box center [29, 100] width 30 height 10
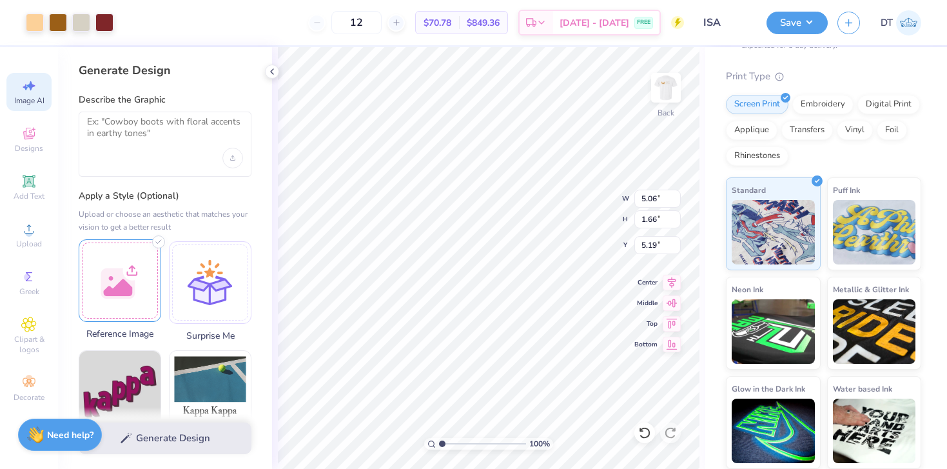
click at [146, 294] on div at bounding box center [120, 280] width 83 height 83
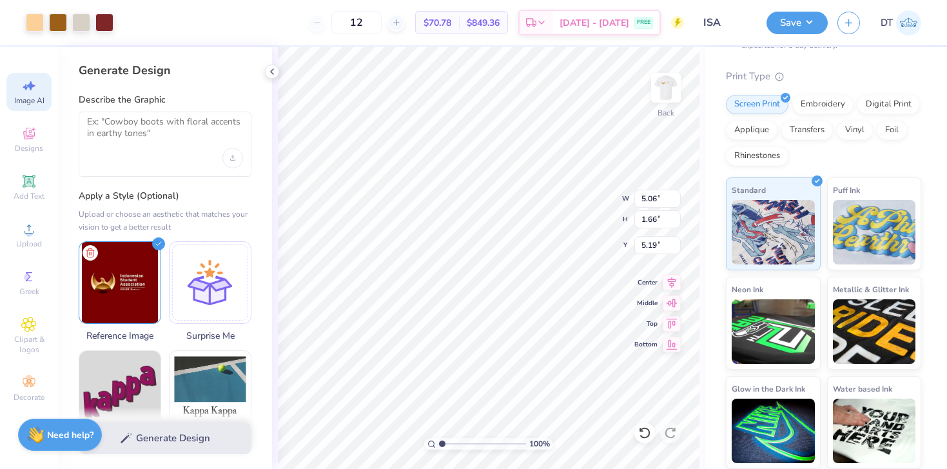
click at [156, 437] on div "Generate Design" at bounding box center [165, 438] width 214 height 63
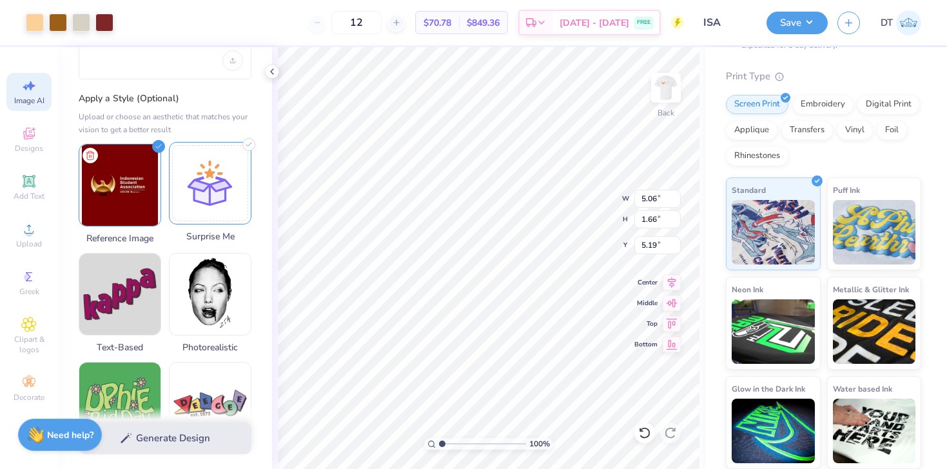
scroll to position [101, 0]
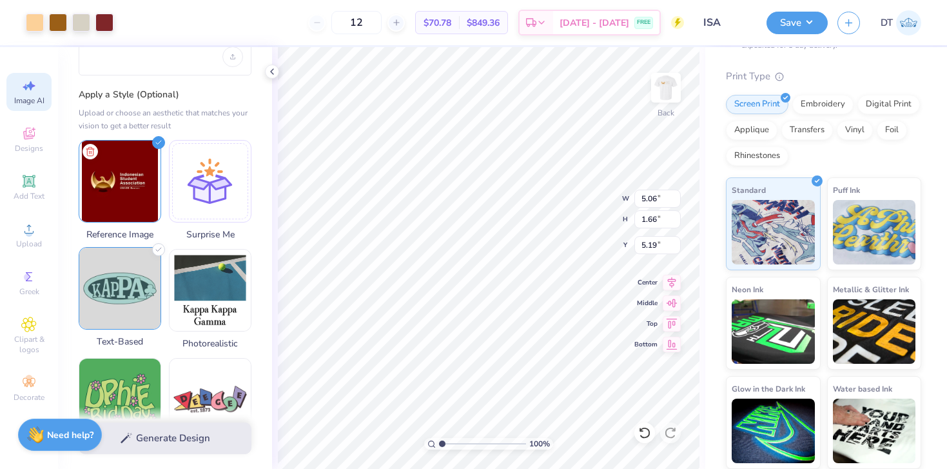
click at [119, 281] on img at bounding box center [119, 288] width 81 height 81
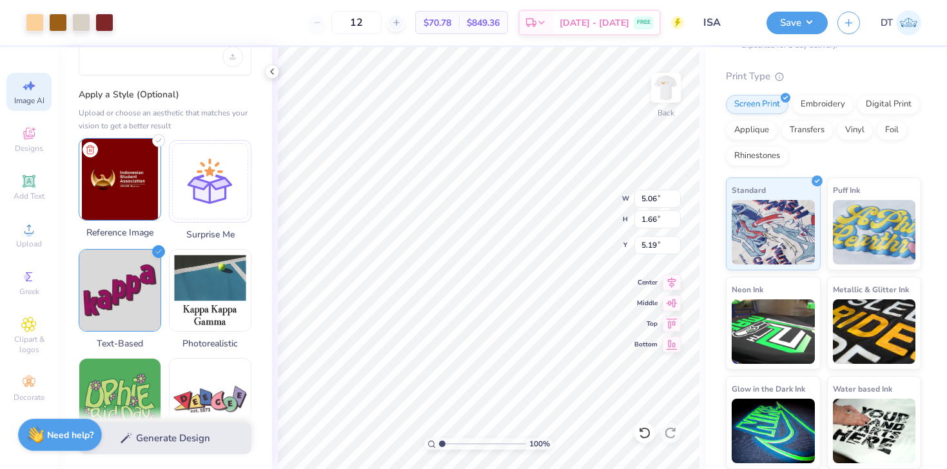
click at [113, 197] on img at bounding box center [119, 179] width 81 height 81
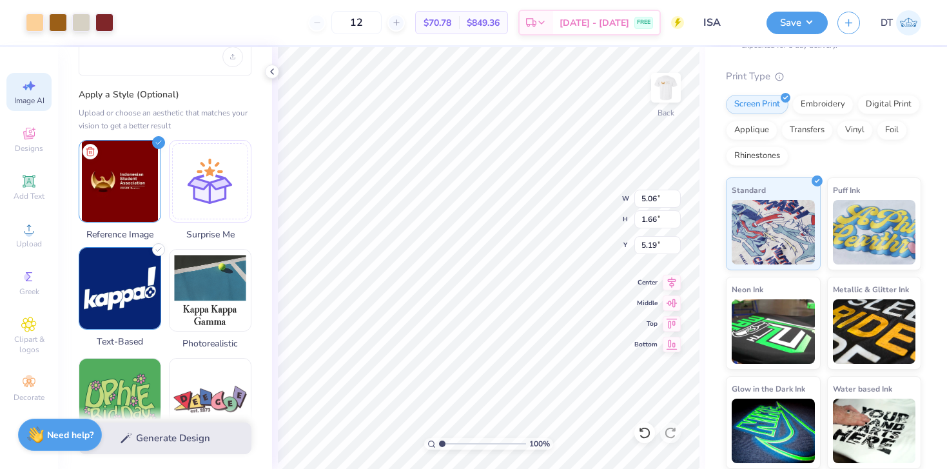
click at [144, 284] on img at bounding box center [119, 288] width 81 height 81
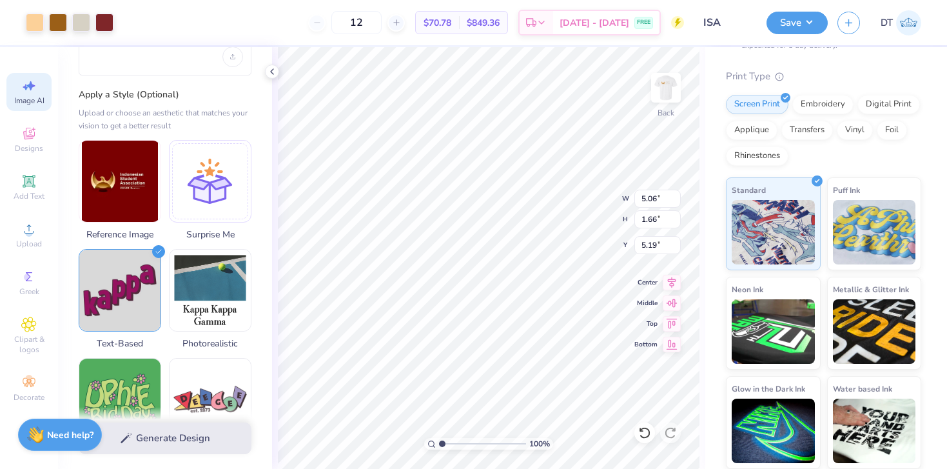
click at [161, 442] on div "Generate Design" at bounding box center [165, 438] width 214 height 63
click at [131, 439] on div "Generate Design" at bounding box center [165, 438] width 214 height 63
click at [124, 193] on img at bounding box center [119, 179] width 81 height 81
click at [205, 178] on div at bounding box center [210, 179] width 83 height 83
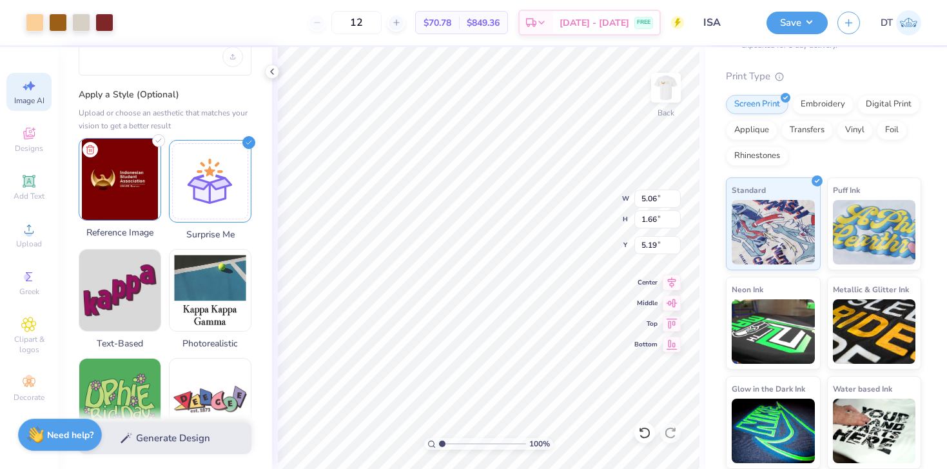
click at [137, 178] on img at bounding box center [119, 179] width 81 height 81
click at [133, 440] on div "Generate Design" at bounding box center [165, 438] width 214 height 63
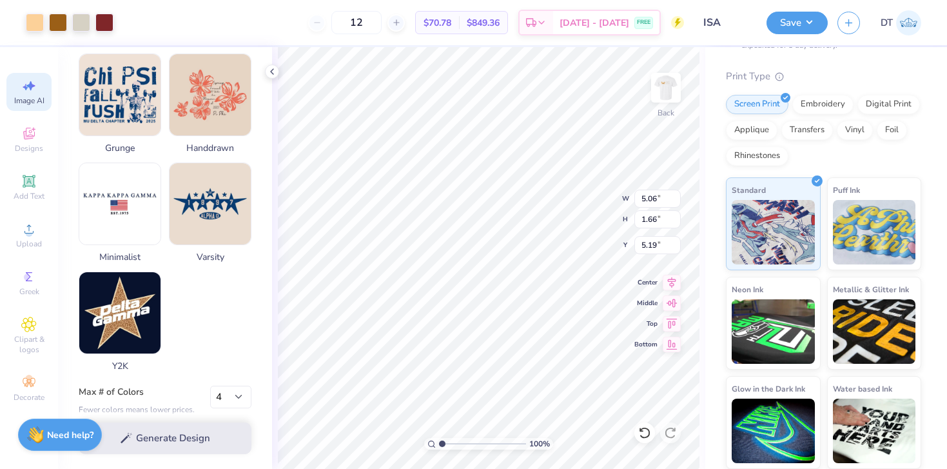
scroll to position [634, 0]
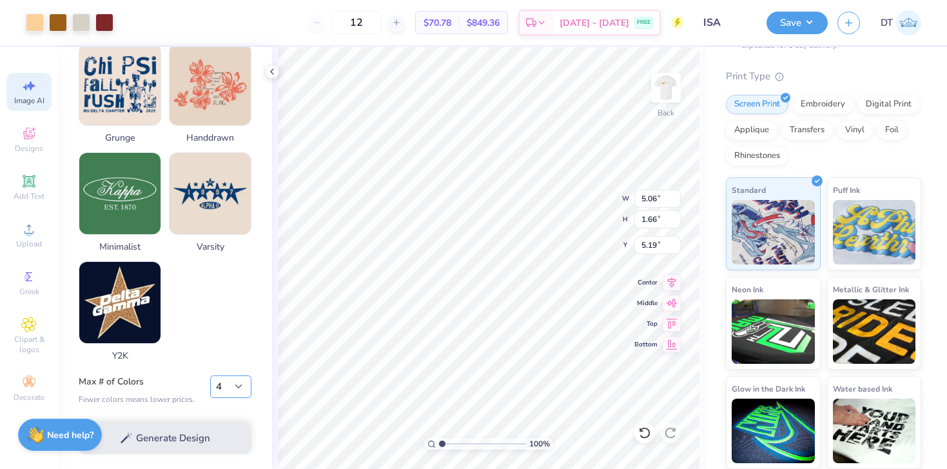
click at [229, 382] on select "1 2 3 4 5 6 7 8" at bounding box center [230, 386] width 41 height 23
click at [231, 389] on select "1 2 3 4 5 6 7 8" at bounding box center [230, 386] width 41 height 23
select select "3"
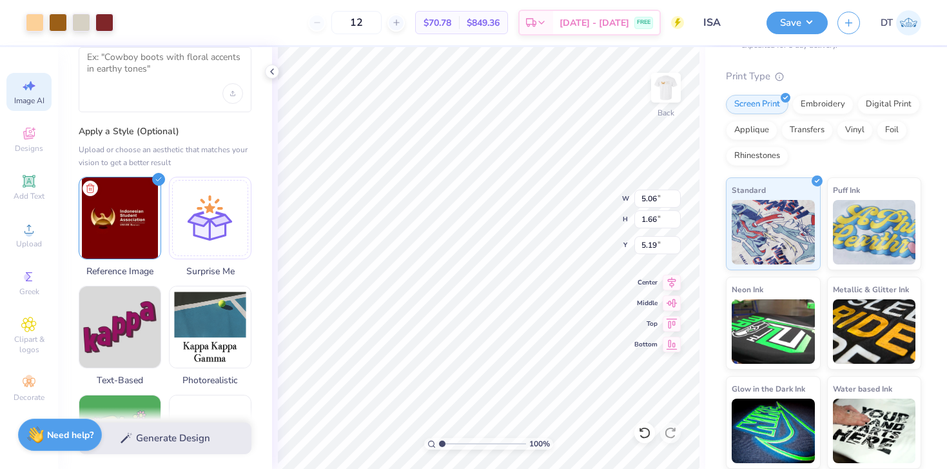
scroll to position [0, 0]
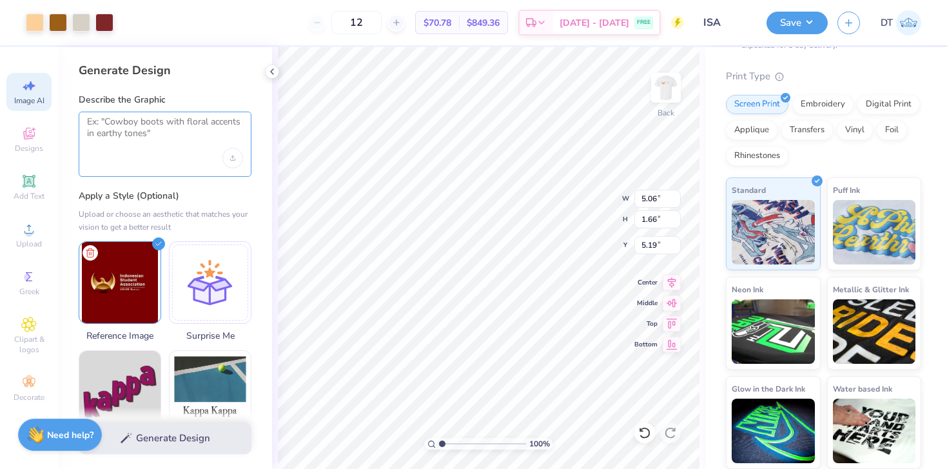
click at [156, 148] on textarea at bounding box center [165, 132] width 156 height 32
click at [234, 162] on div "Upload image" at bounding box center [232, 158] width 21 height 21
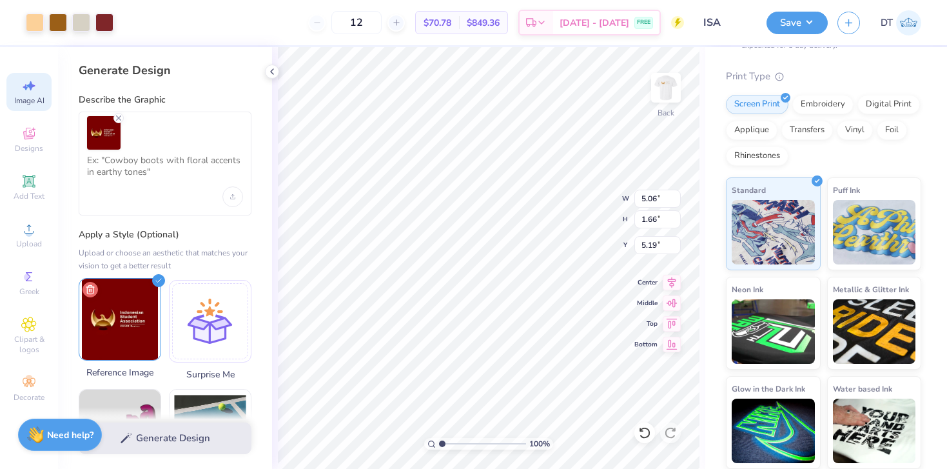
click at [86, 289] on icon at bounding box center [90, 289] width 15 height 15
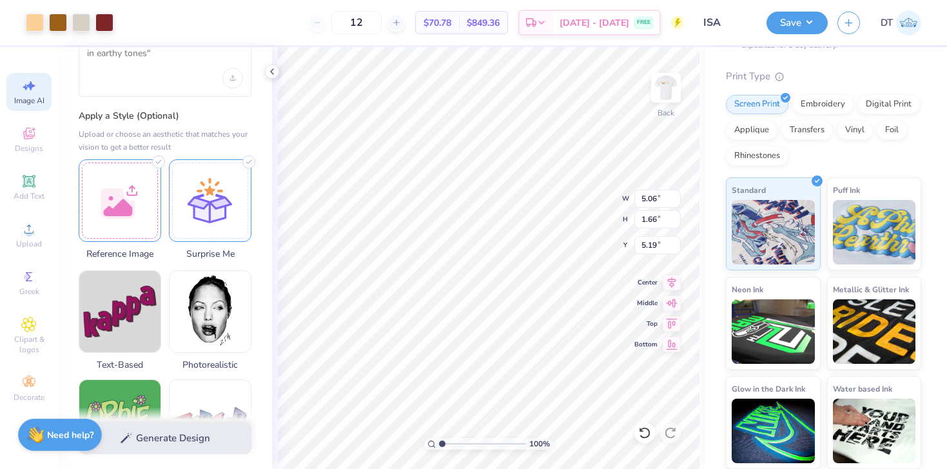
scroll to position [120, 0]
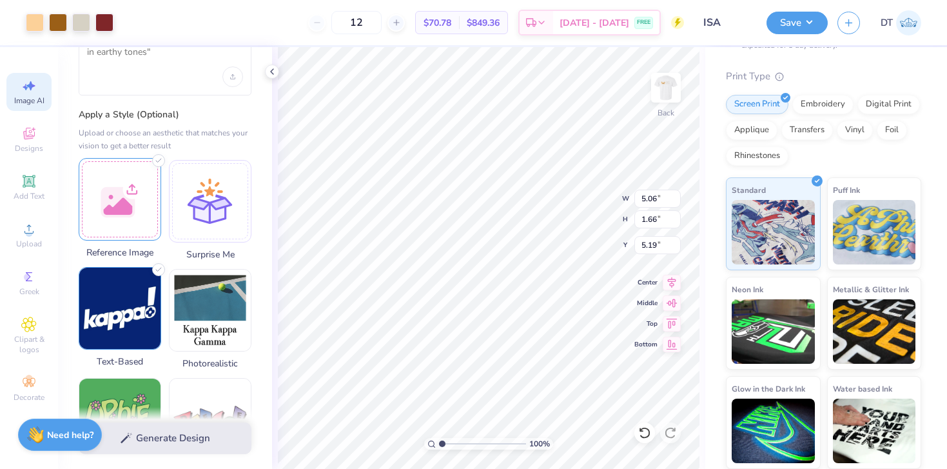
click at [137, 313] on img at bounding box center [119, 308] width 81 height 81
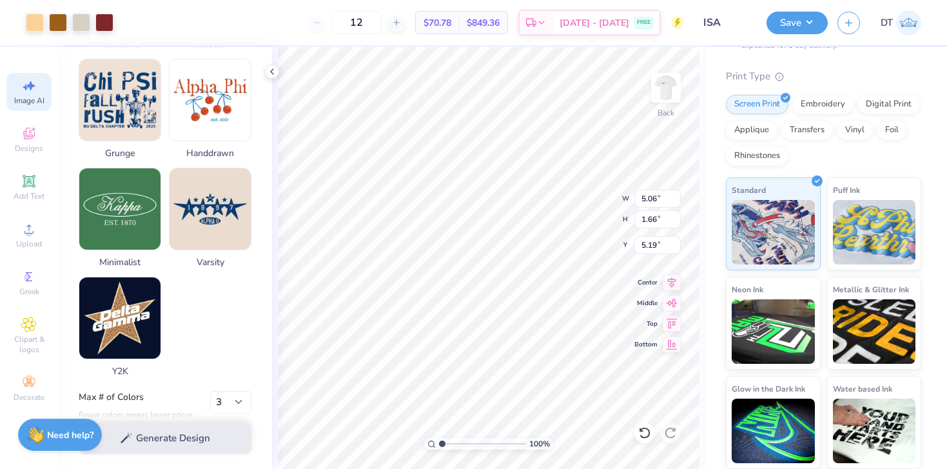
scroll to position [672, 0]
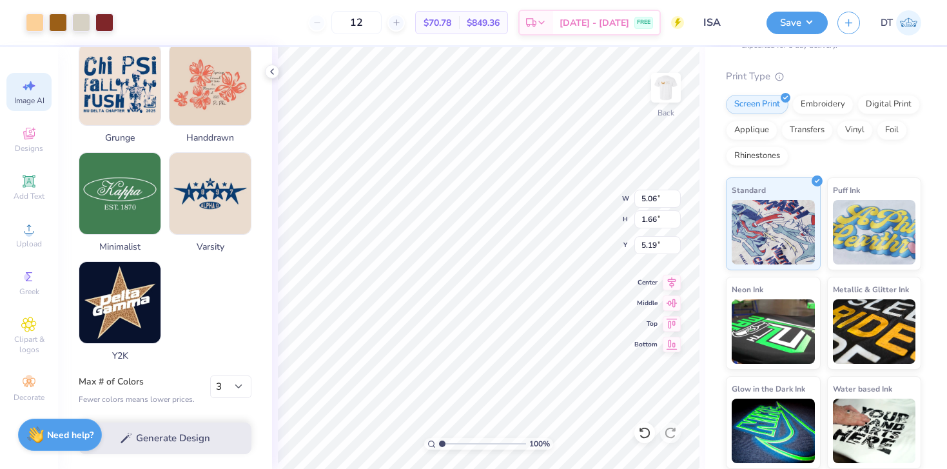
click at [161, 433] on div "Generate Design" at bounding box center [165, 438] width 214 height 63
click at [235, 385] on select "1 2 3 4 5 6 7 8" at bounding box center [230, 386] width 41 height 23
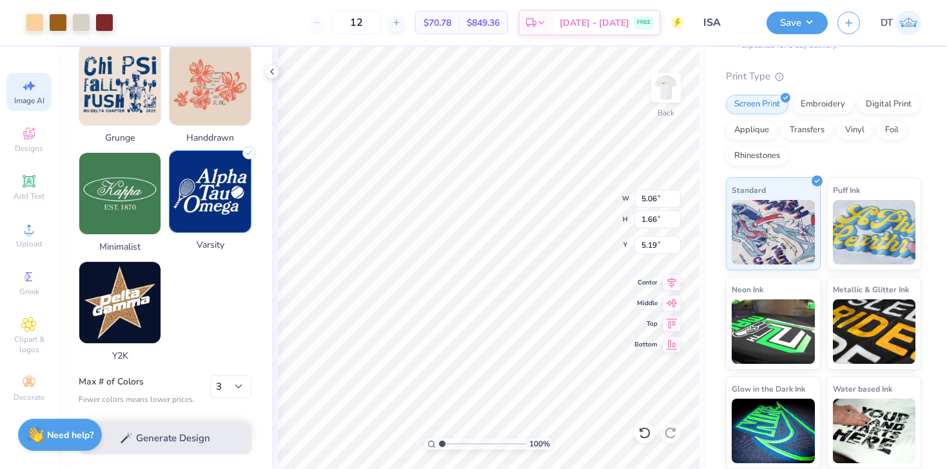
click at [199, 203] on img at bounding box center [210, 191] width 81 height 81
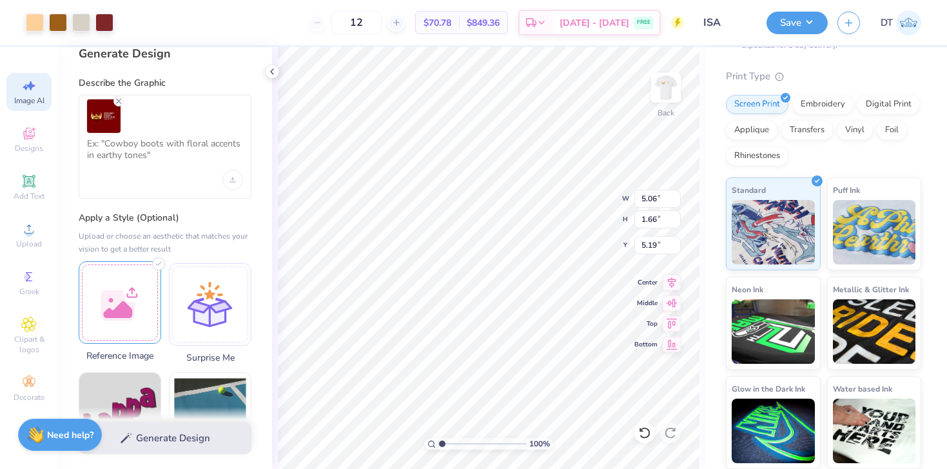
scroll to position [15, 0]
click at [199, 287] on div at bounding box center [210, 303] width 83 height 83
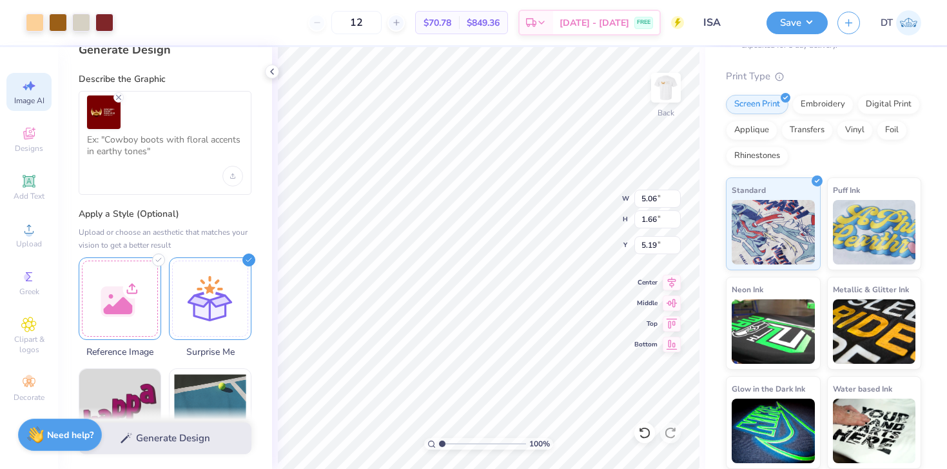
scroll to position [0, 0]
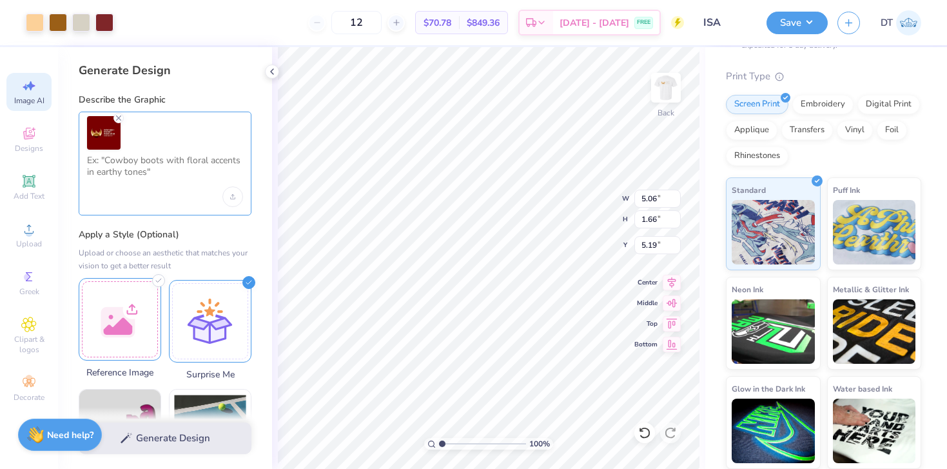
click at [124, 170] on textarea at bounding box center [165, 171] width 156 height 32
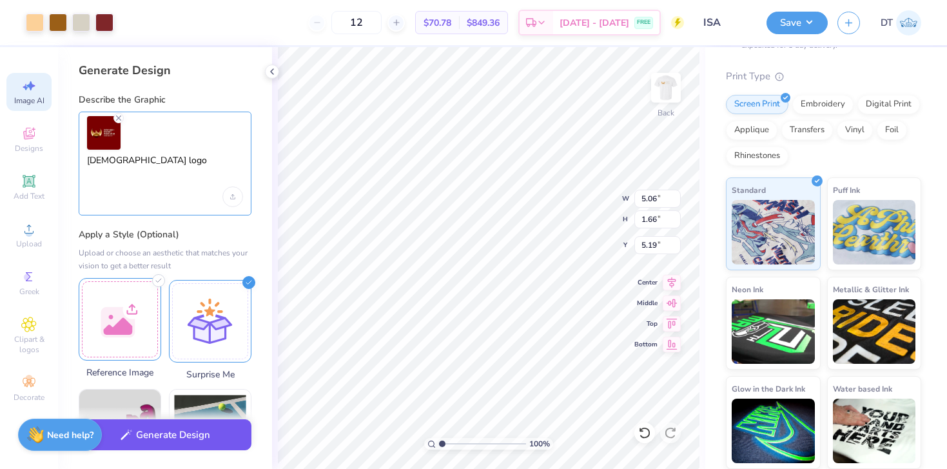
type textarea "ISA logo"
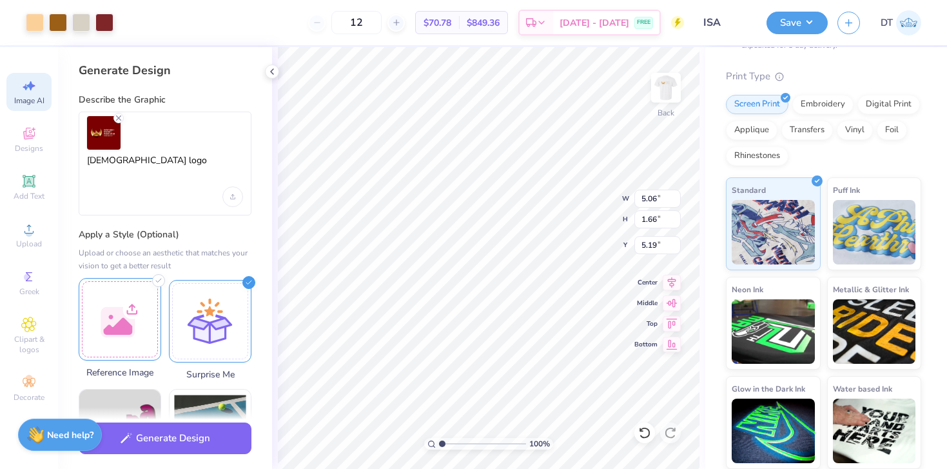
click at [171, 450] on button "Generate Design" at bounding box center [165, 438] width 173 height 32
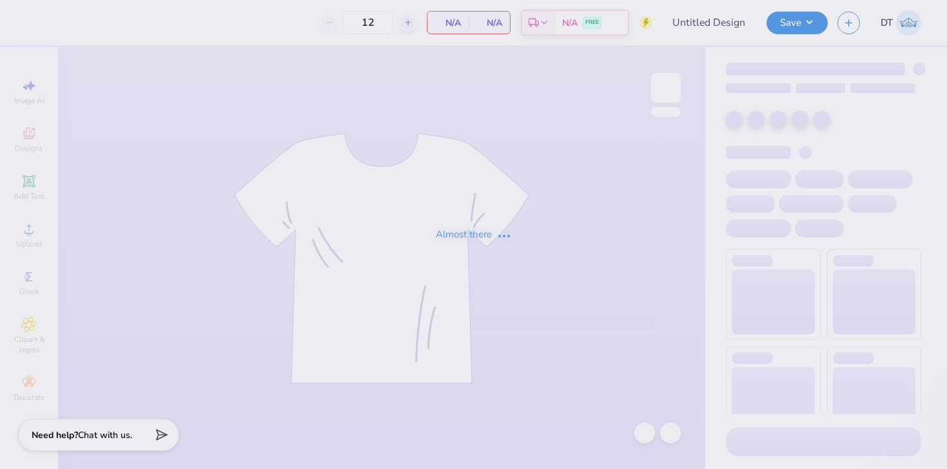
type input "ISA"
type input "50"
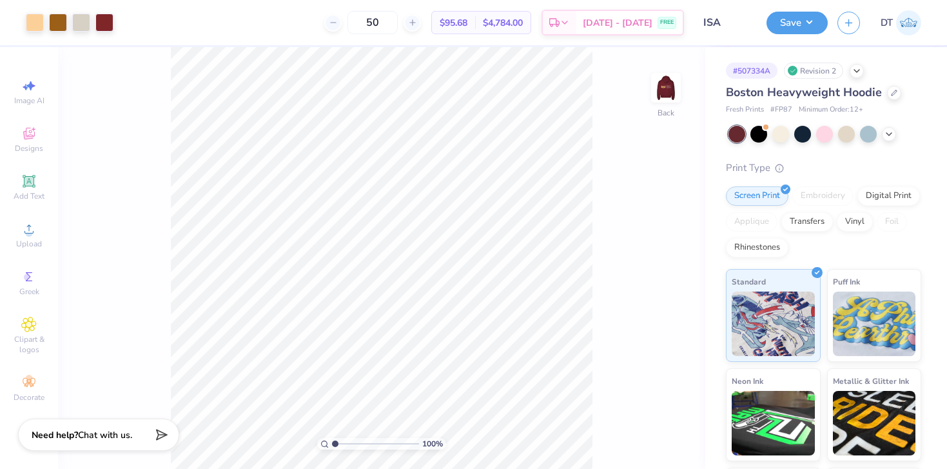
click at [916, 21] on img at bounding box center [908, 22] width 25 height 25
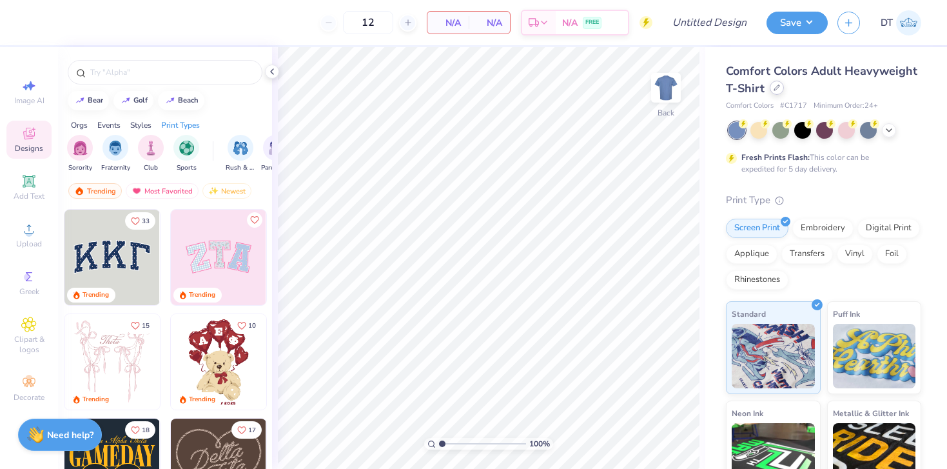
click at [778, 89] on icon at bounding box center [777, 87] width 6 height 6
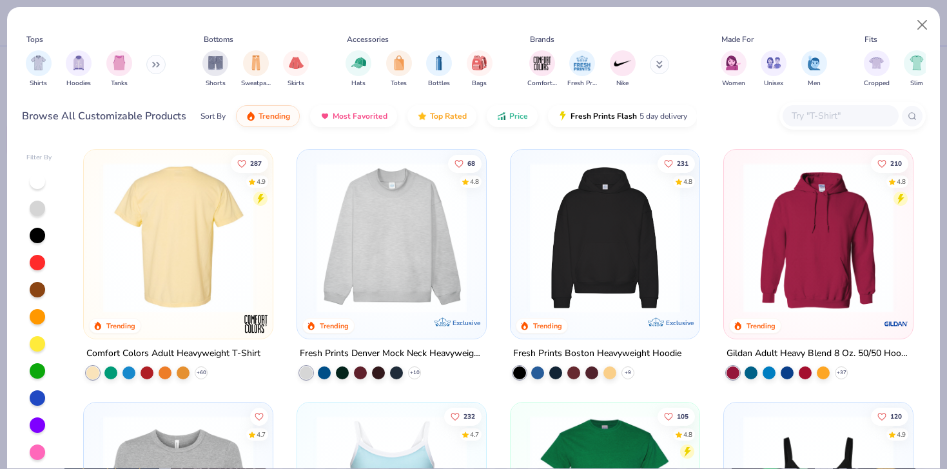
click at [176, 249] on img at bounding box center [178, 237] width 163 height 150
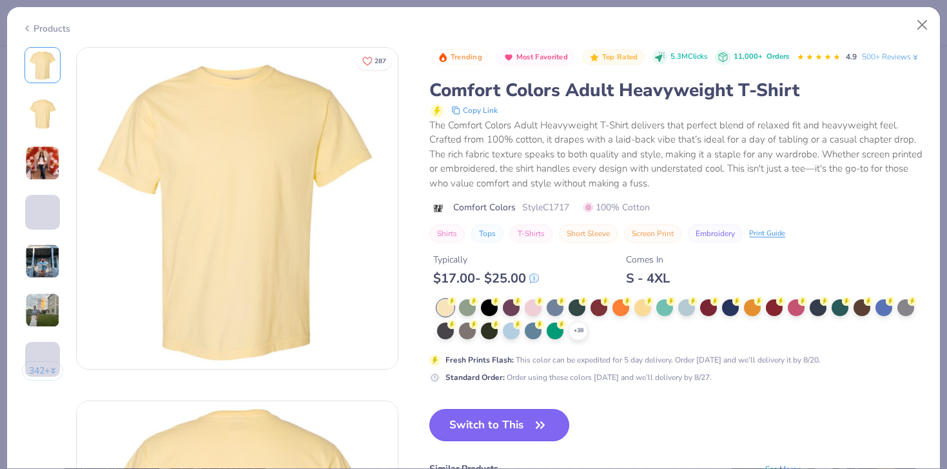
click at [533, 432] on icon "button" at bounding box center [540, 425] width 18 height 18
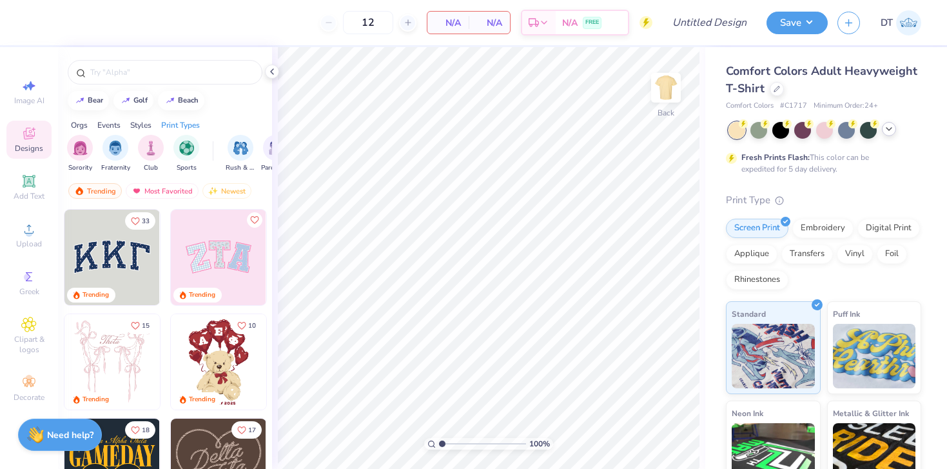
click at [889, 133] on div at bounding box center [889, 129] width 14 height 14
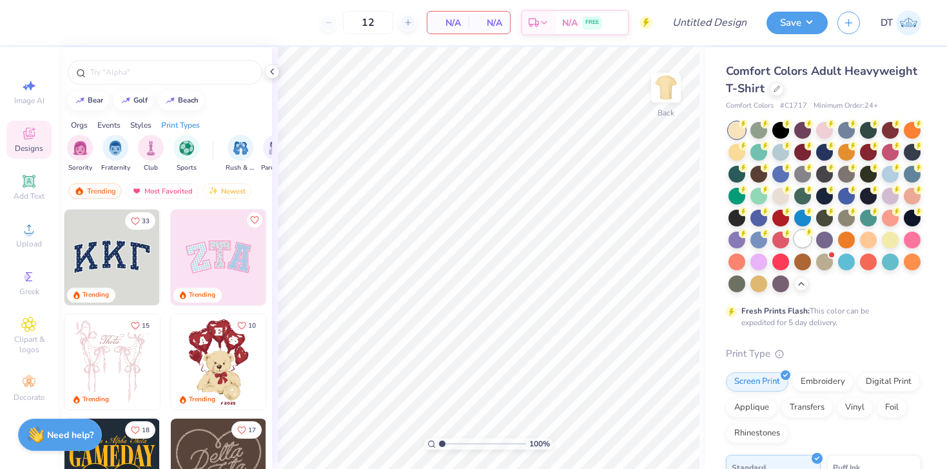
click at [802, 236] on div at bounding box center [802, 238] width 17 height 17
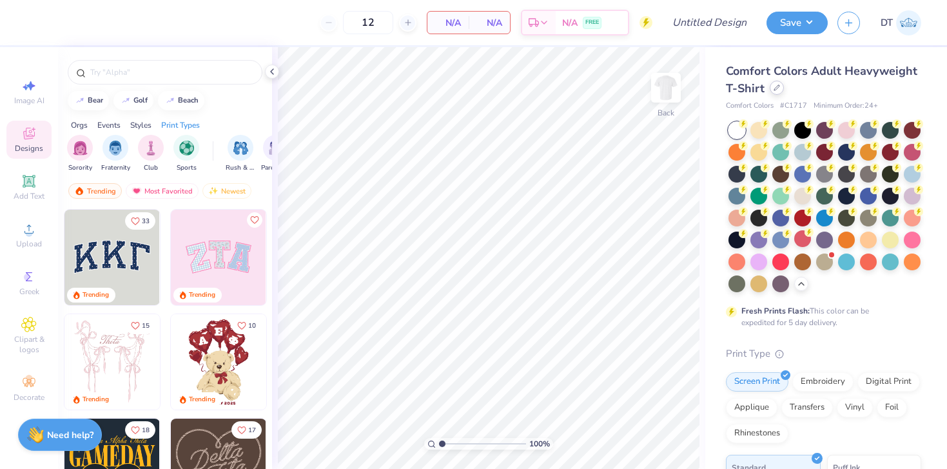
click at [775, 93] on div at bounding box center [777, 88] width 14 height 14
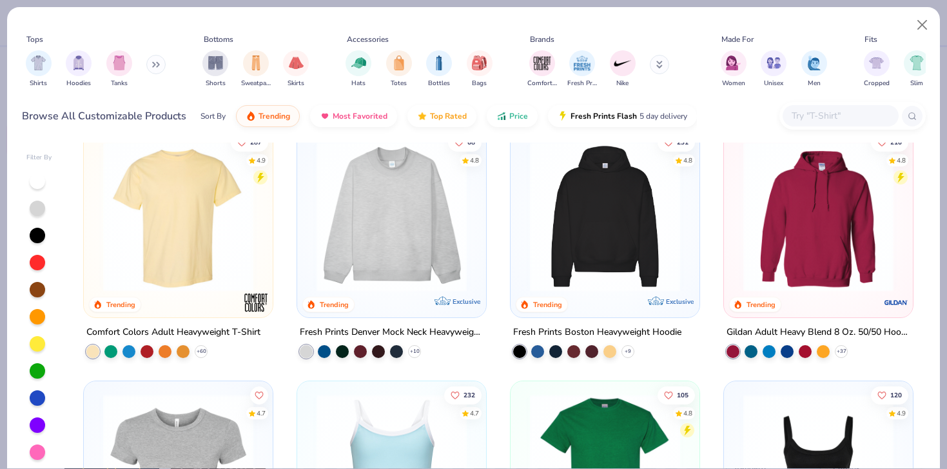
scroll to position [24, 0]
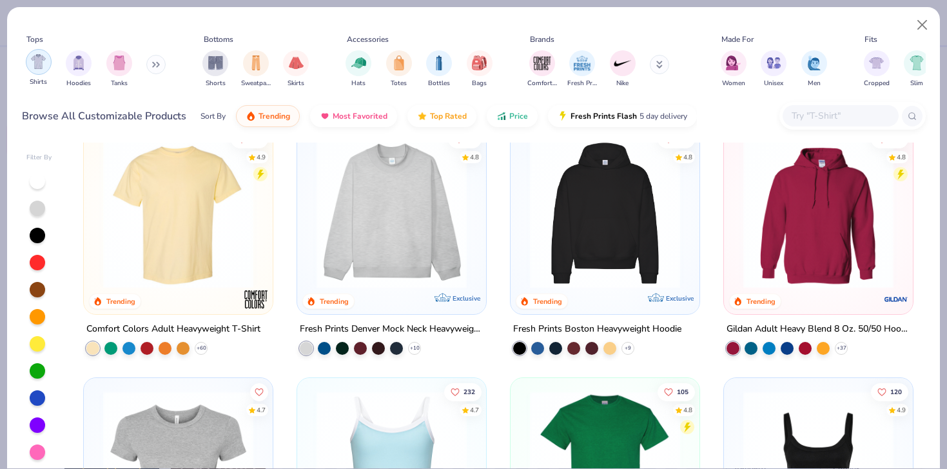
click at [39, 63] on img "filter for Shirts" at bounding box center [38, 61] width 15 height 15
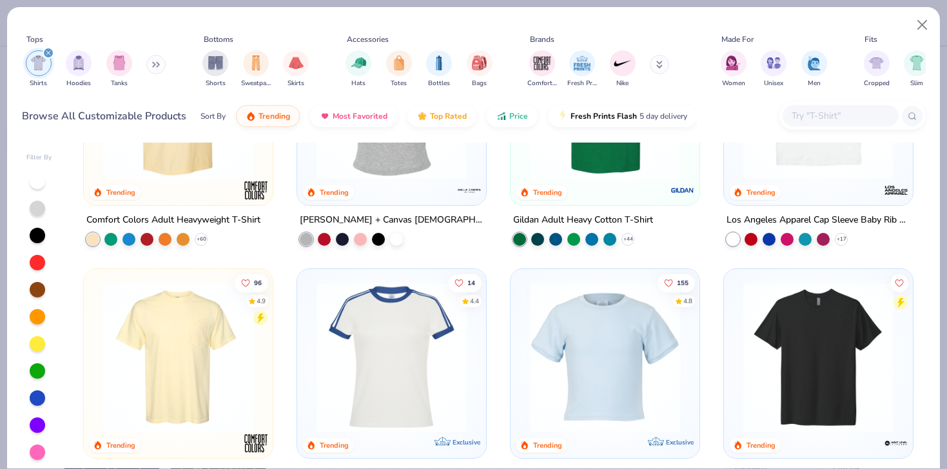
scroll to position [170, 0]
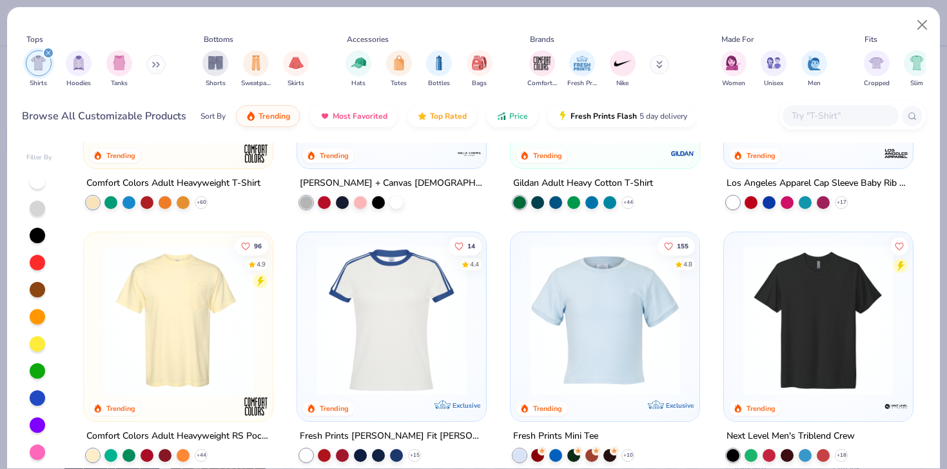
click at [404, 284] on img at bounding box center [391, 320] width 163 height 150
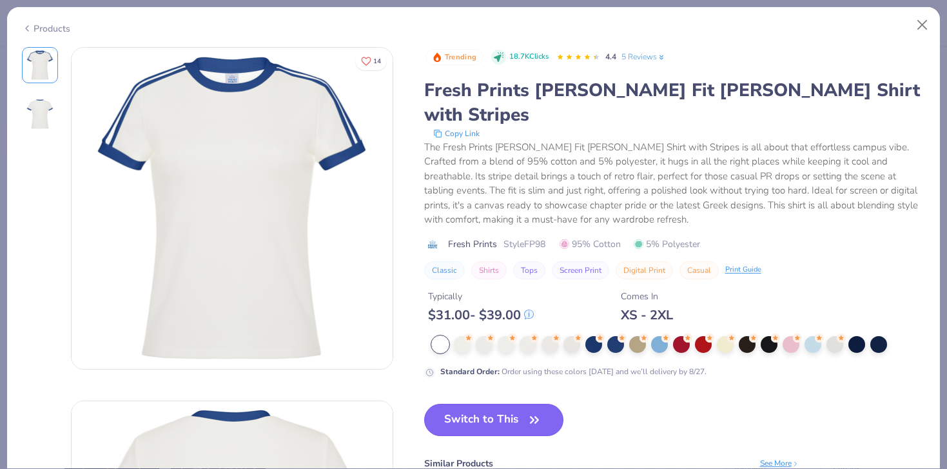
click at [510, 404] on button "Switch to This" at bounding box center [494, 420] width 140 height 32
type input "50"
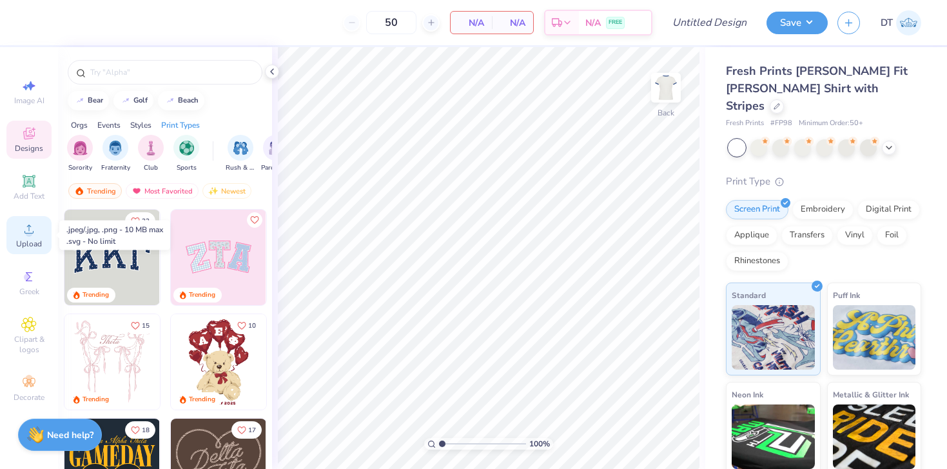
click at [26, 235] on circle at bounding box center [28, 232] width 7 height 7
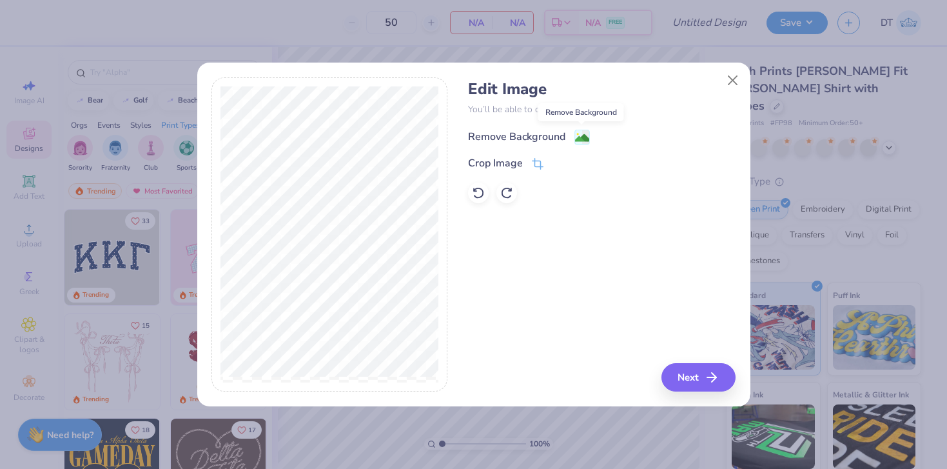
click at [584, 135] on image at bounding box center [582, 138] width 14 height 14
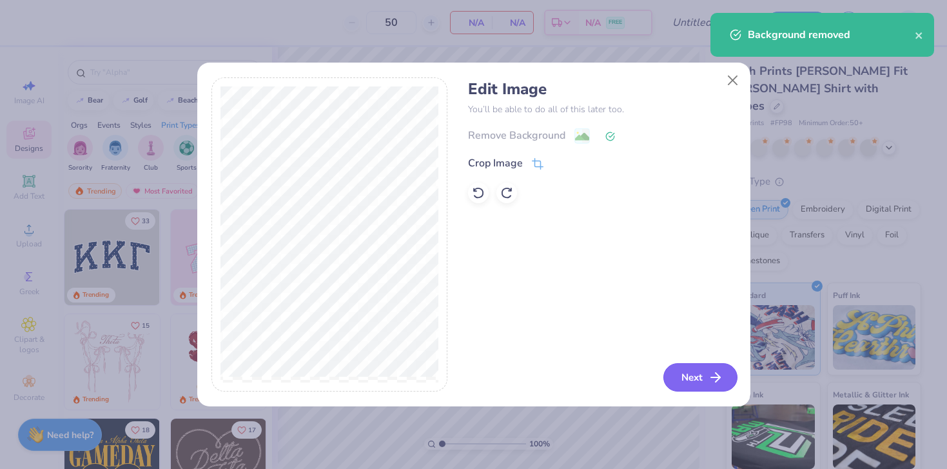
click at [693, 381] on button "Next" at bounding box center [700, 377] width 74 height 28
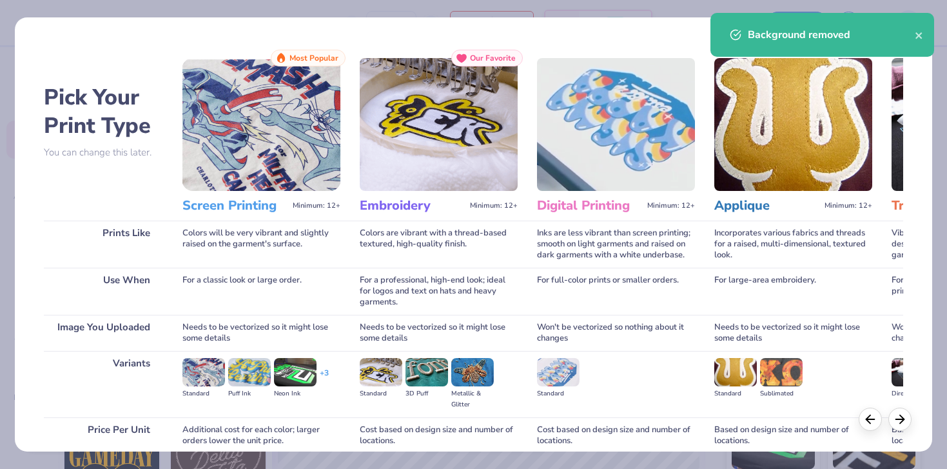
scroll to position [110, 0]
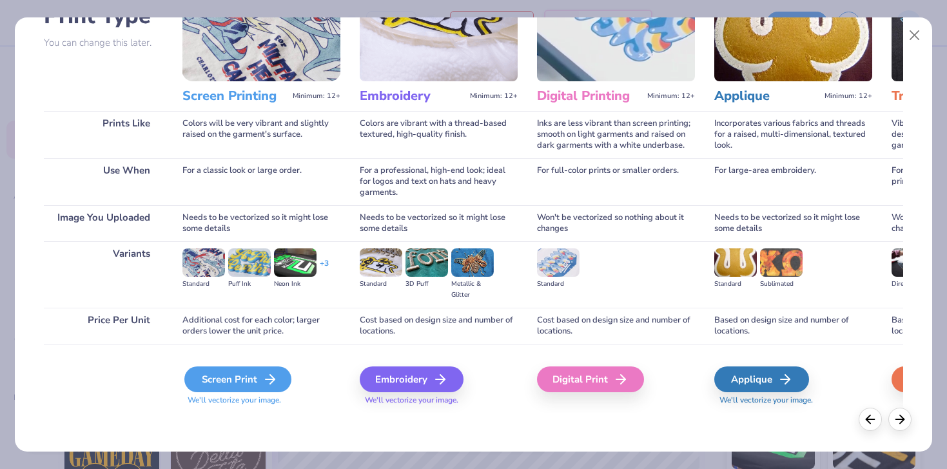
click at [238, 385] on div "Screen Print" at bounding box center [237, 379] width 107 height 26
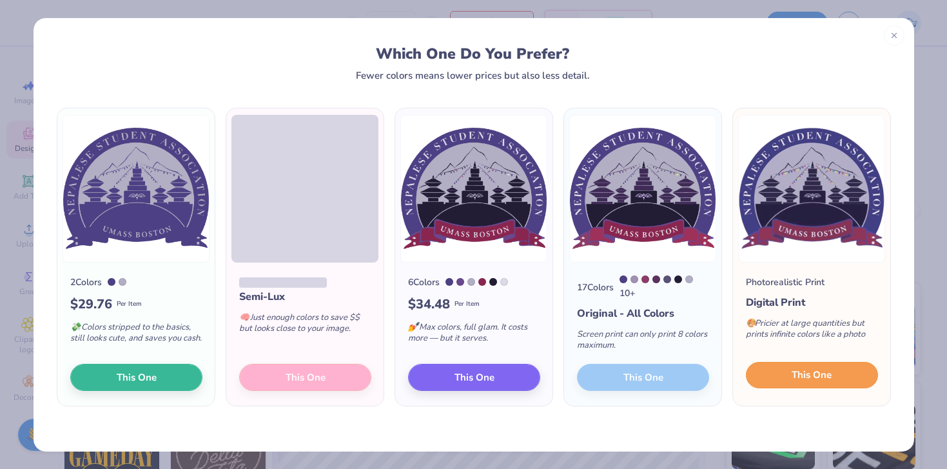
click at [797, 385] on button "This One" at bounding box center [812, 375] width 132 height 27
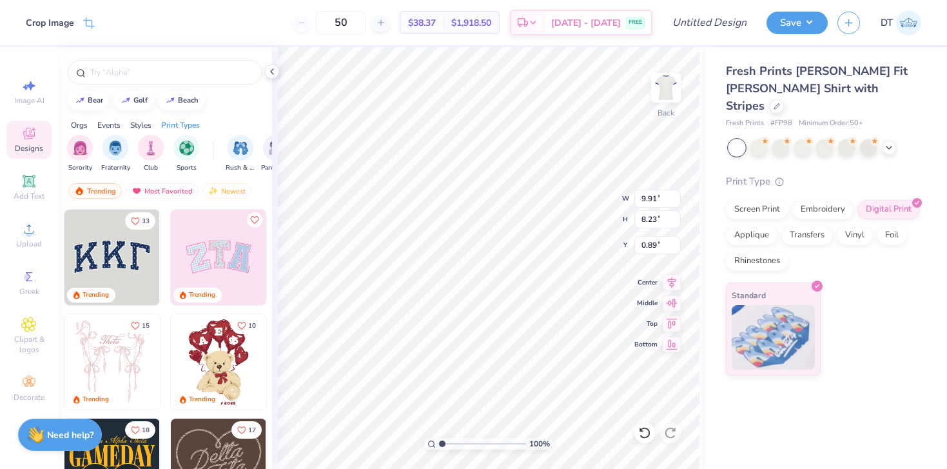
type input "0.90"
type input "4.48"
type input "3.72"
type input "1.86"
type input "3.17"
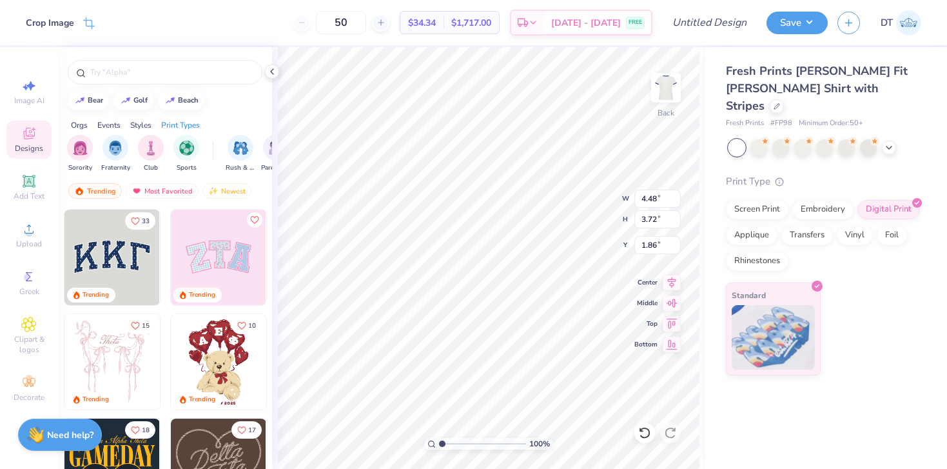
type input "2.63"
type input "2.64"
click at [888, 141] on icon at bounding box center [889, 146] width 10 height 10
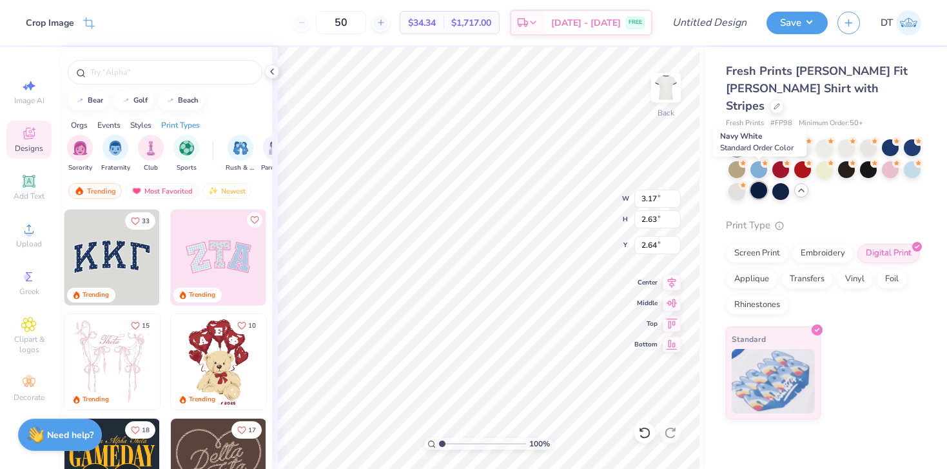
click at [760, 182] on div at bounding box center [758, 190] width 17 height 17
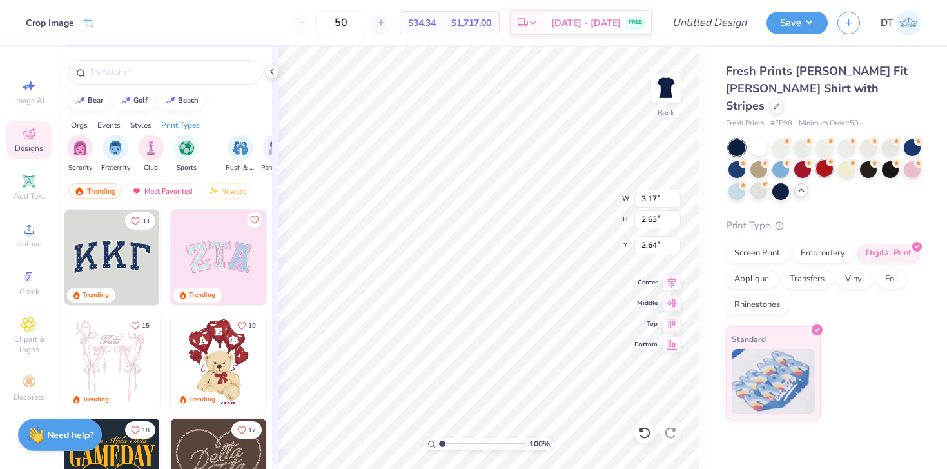
click at [817, 160] on div at bounding box center [824, 168] width 17 height 17
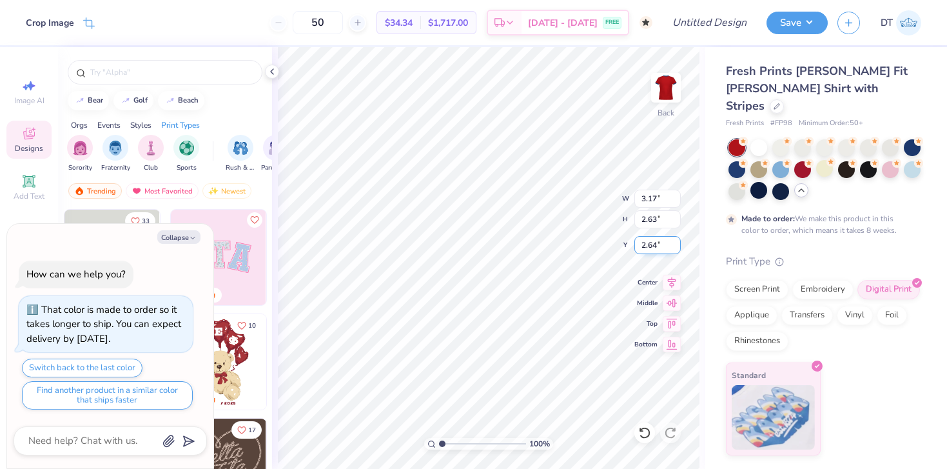
type textarea "x"
type input "2.80"
type textarea "x"
type input "2.97"
type input "2.46"
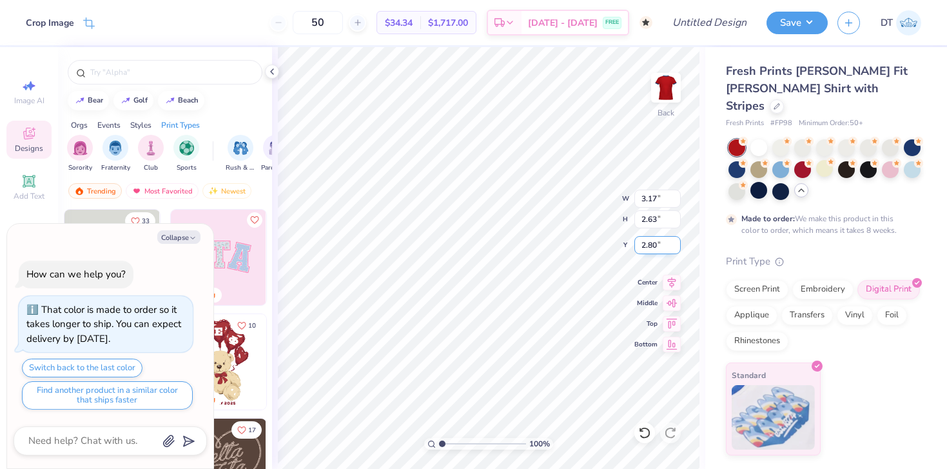
type input "2.97"
type textarea "x"
type input "3.00"
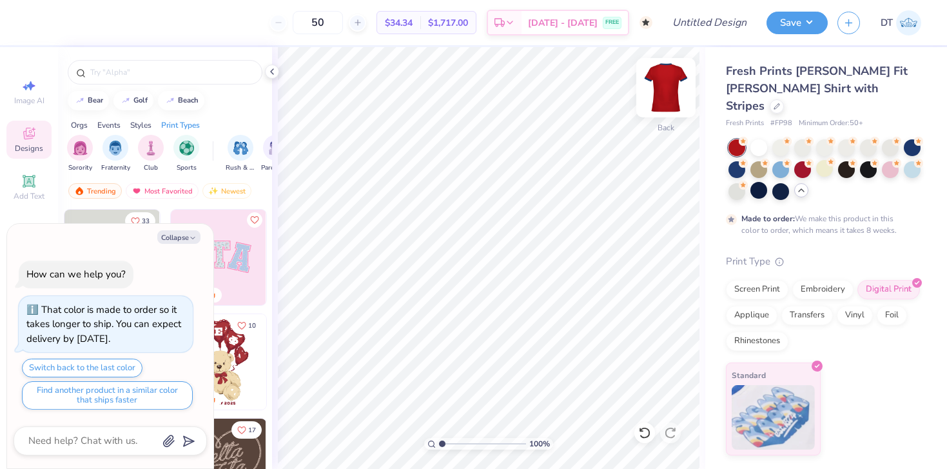
click at [664, 89] on img at bounding box center [666, 88] width 52 height 52
click at [188, 240] on button "Collapse" at bounding box center [178, 237] width 43 height 14
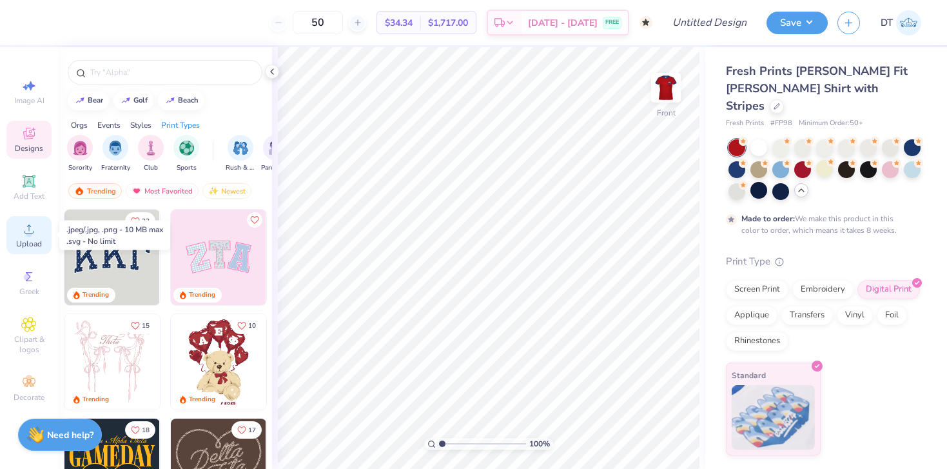
click at [30, 233] on circle at bounding box center [28, 232] width 7 height 7
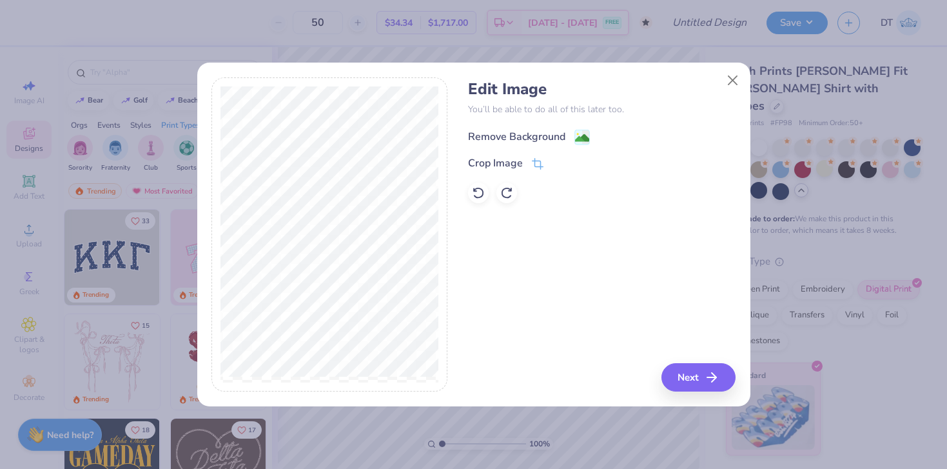
click at [583, 133] on image at bounding box center [582, 138] width 14 height 14
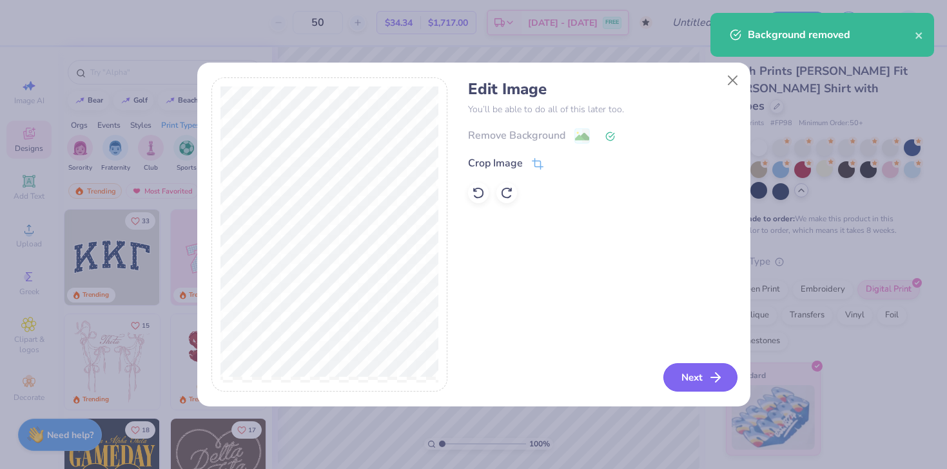
click at [697, 375] on button "Next" at bounding box center [700, 377] width 74 height 28
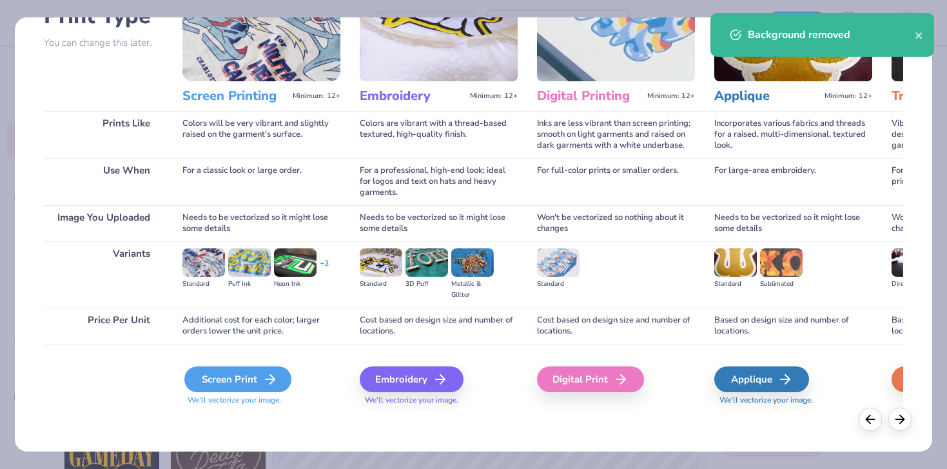
click at [251, 387] on div "Screen Print" at bounding box center [237, 379] width 107 height 26
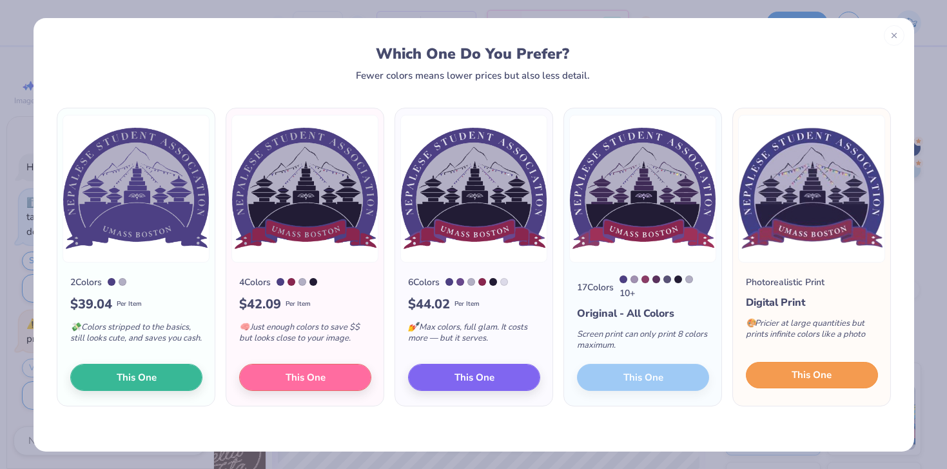
click at [813, 378] on span "This One" at bounding box center [812, 374] width 40 height 15
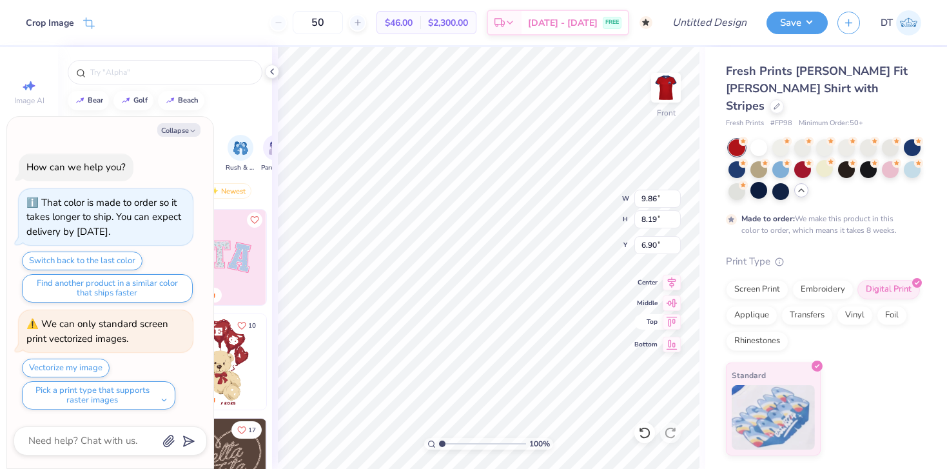
type textarea "x"
type input "2.60"
type textarea "x"
type input "9.08"
type input "7.55"
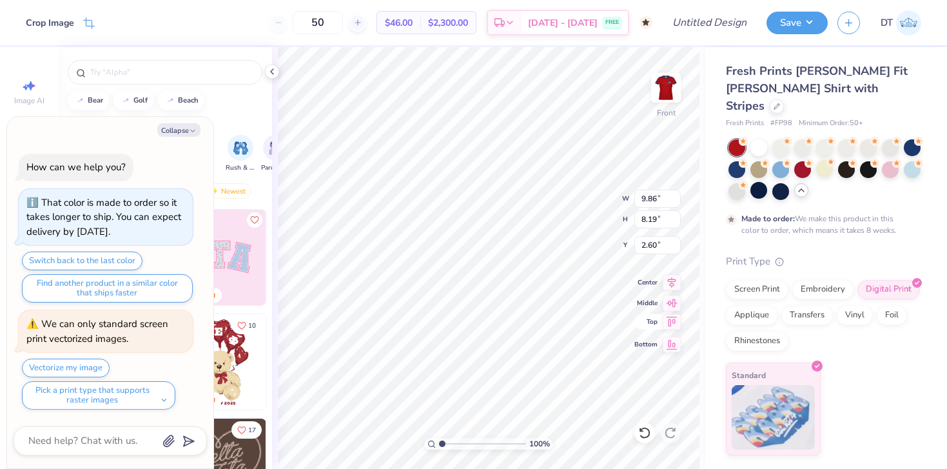
type input "3.25"
type textarea "x"
type input "3.00"
click at [665, 90] on img at bounding box center [666, 88] width 52 height 52
type textarea "x"
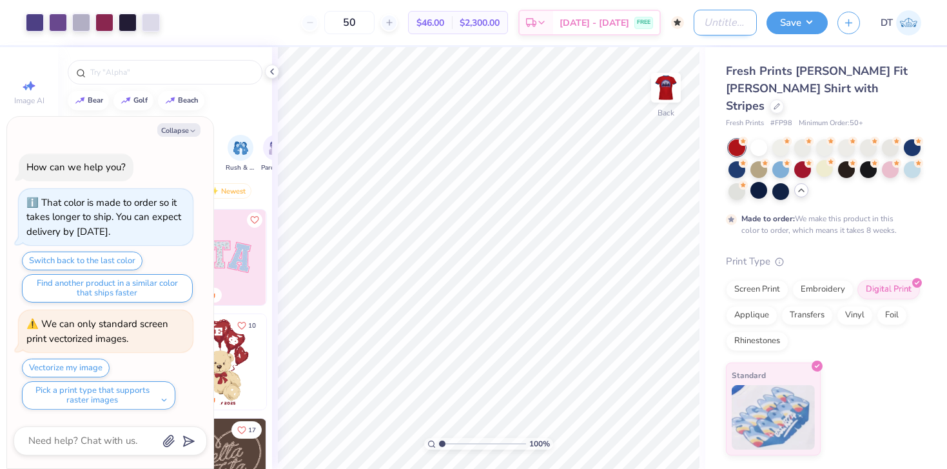
click at [725, 20] on input "Design Title" at bounding box center [725, 23] width 63 height 26
type input "N"
type textarea "x"
type input "NS"
type textarea "x"
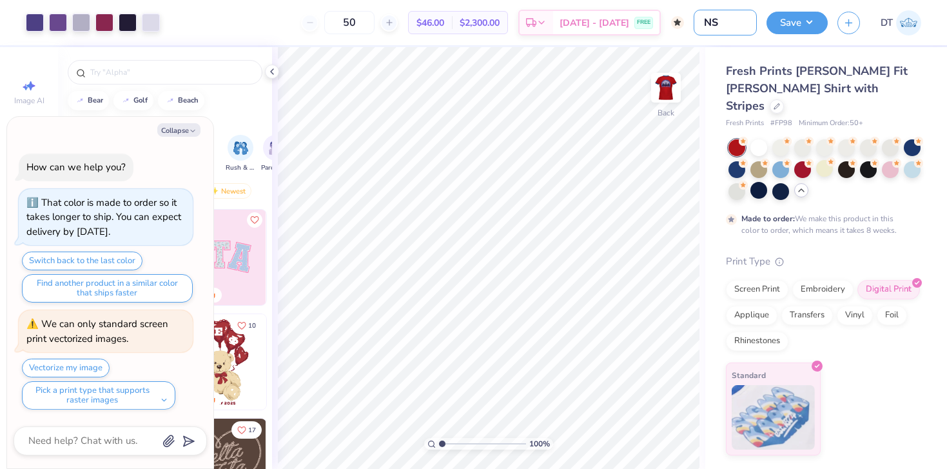
type input "NSa"
type textarea "x"
type input "NS"
type textarea "x"
type input "NSA"
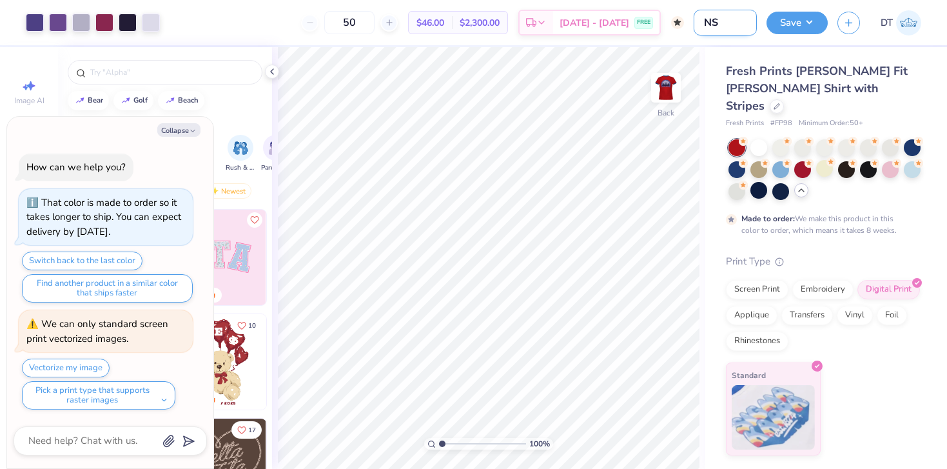
type textarea "x"
type input "NSA"
click at [790, 24] on button "Save" at bounding box center [796, 21] width 61 height 23
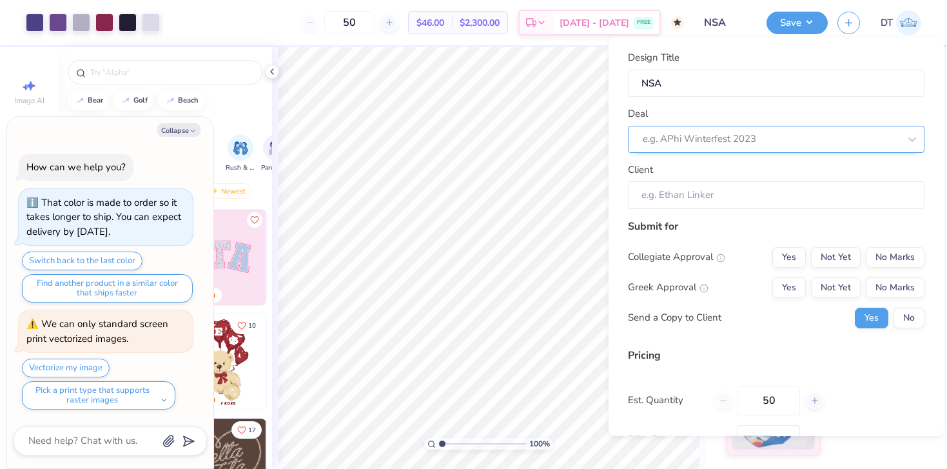
click at [728, 138] on div at bounding box center [771, 138] width 257 height 17
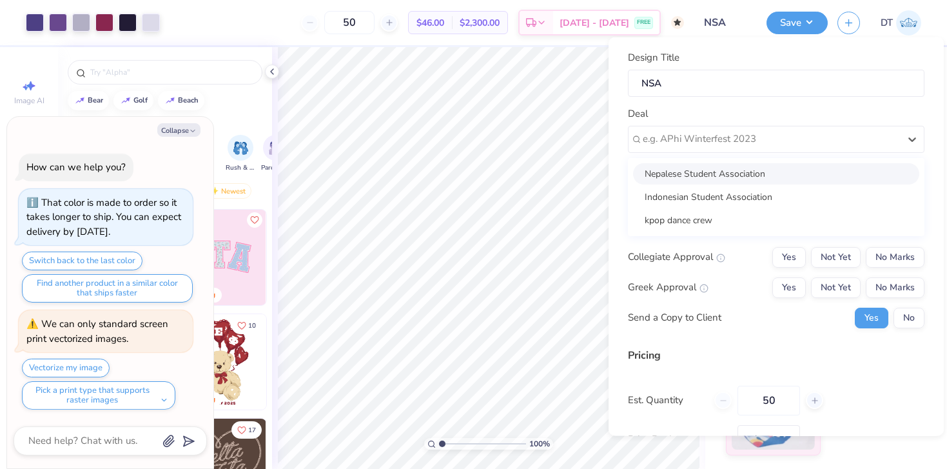
click at [719, 170] on div "Nepalese Student Association" at bounding box center [776, 172] width 286 height 21
type textarea "x"
type input "Shristina Gurung"
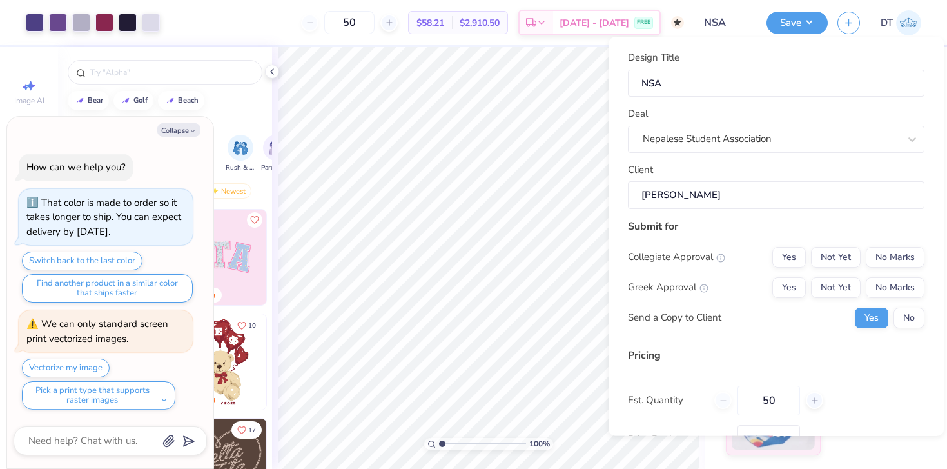
click at [724, 195] on input "Shristina Gurung" at bounding box center [776, 195] width 297 height 28
click at [847, 258] on button "Not Yet" at bounding box center [836, 256] width 50 height 21
click at [900, 281] on button "No Marks" at bounding box center [895, 287] width 59 height 21
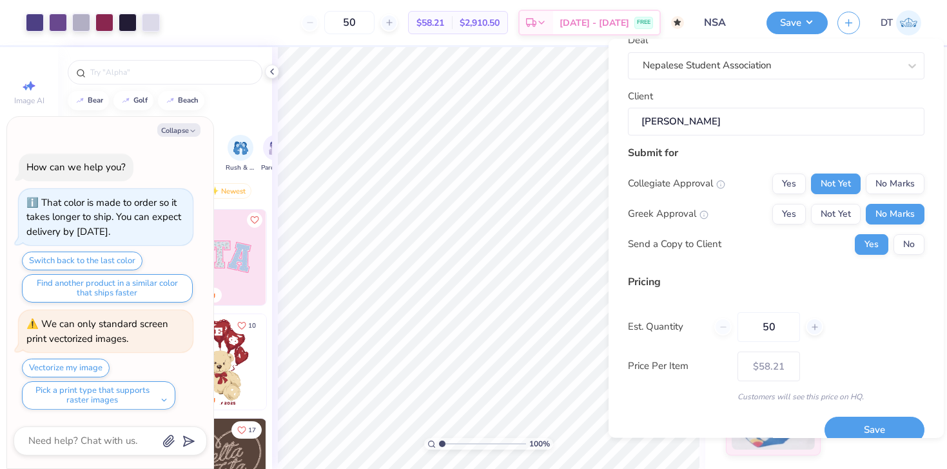
scroll to position [93, 0]
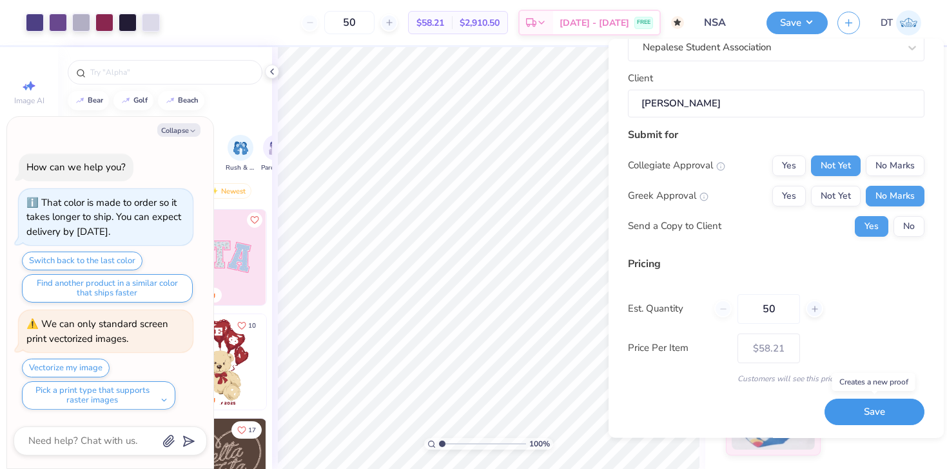
click at [853, 410] on button "Save" at bounding box center [874, 412] width 100 height 26
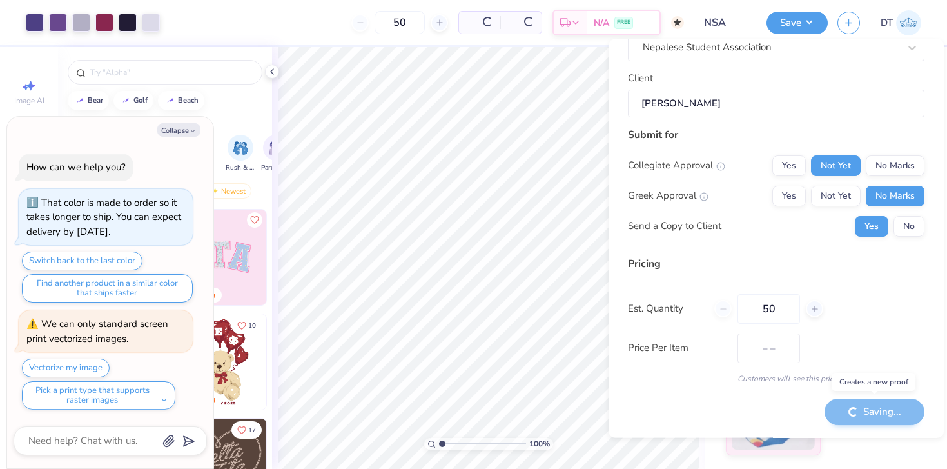
type input "$58.21"
type textarea "x"
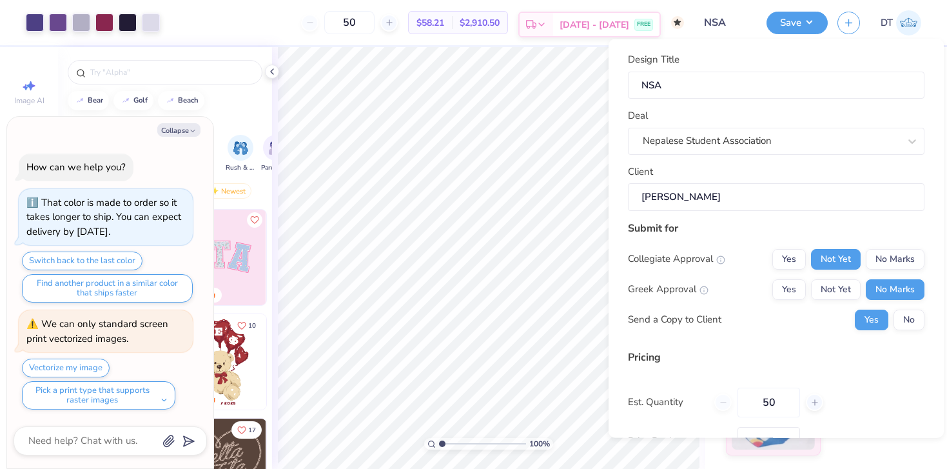
type input "$46.00"
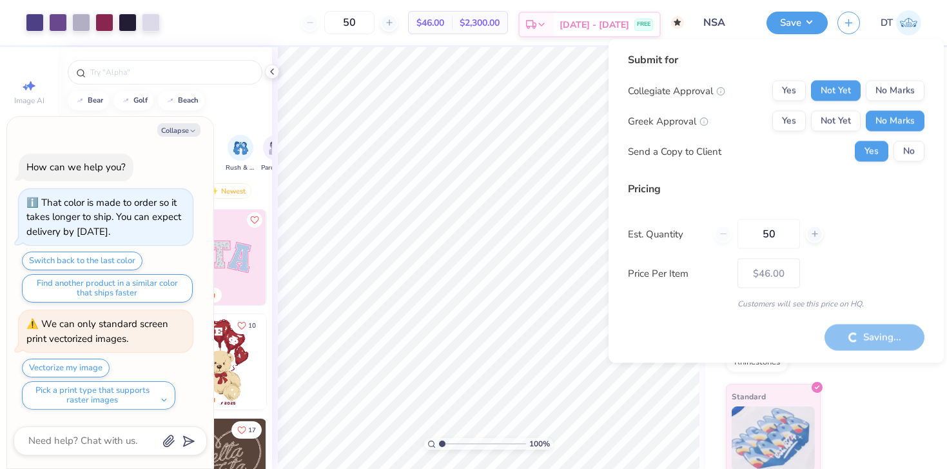
type textarea "x"
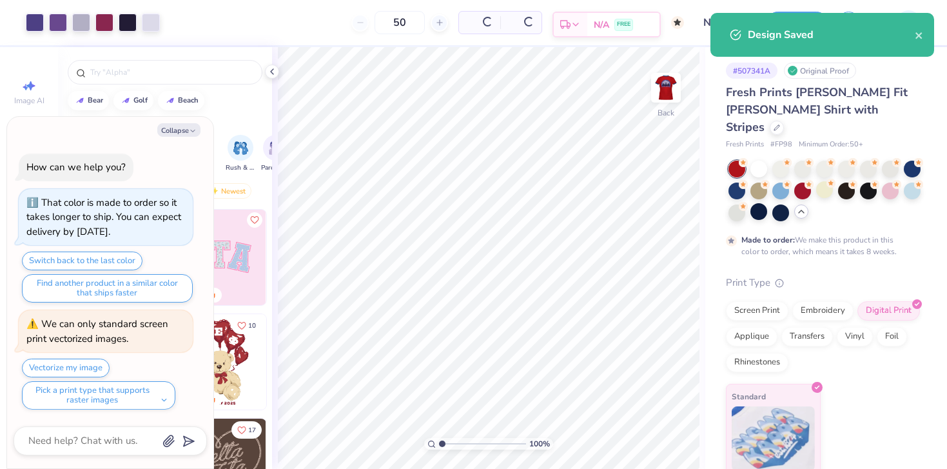
type input "$58.21"
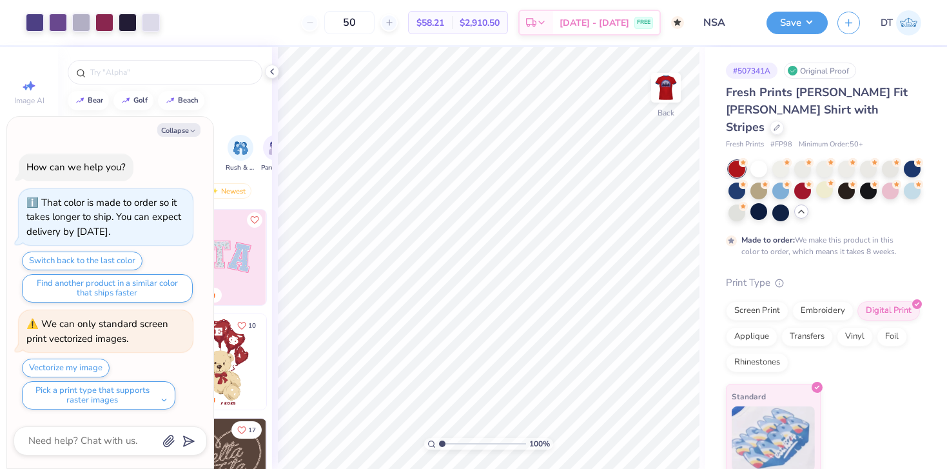
click at [803, 139] on span "Minimum Order: 50 +" at bounding box center [831, 144] width 64 height 11
click at [186, 135] on button "Collapse" at bounding box center [178, 130] width 43 height 14
type textarea "x"
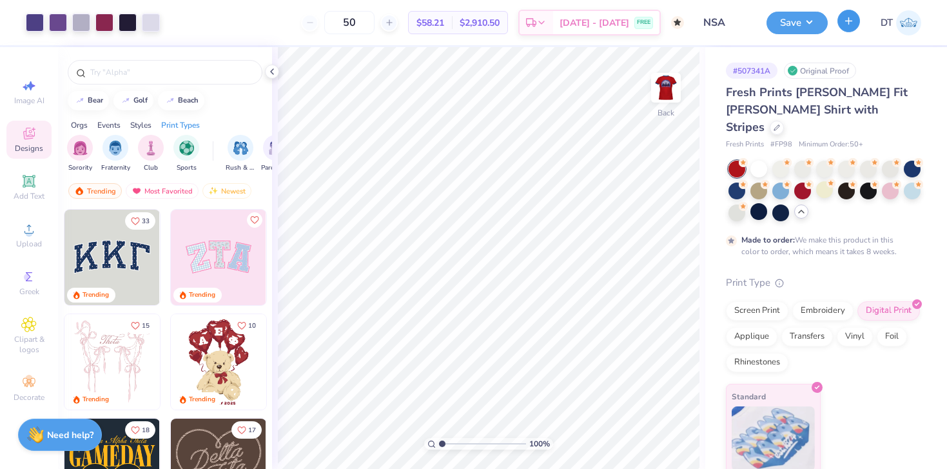
click at [842, 29] on button "button" at bounding box center [848, 21] width 23 height 23
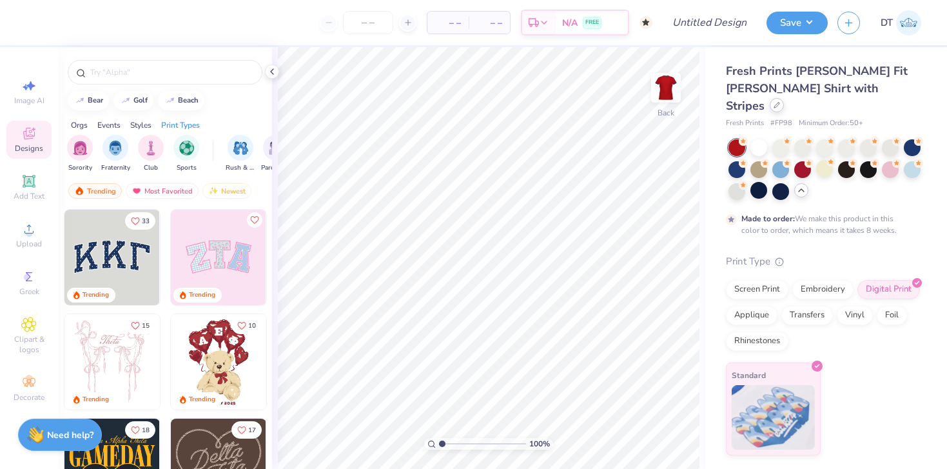
click at [784, 98] on div at bounding box center [777, 105] width 14 height 14
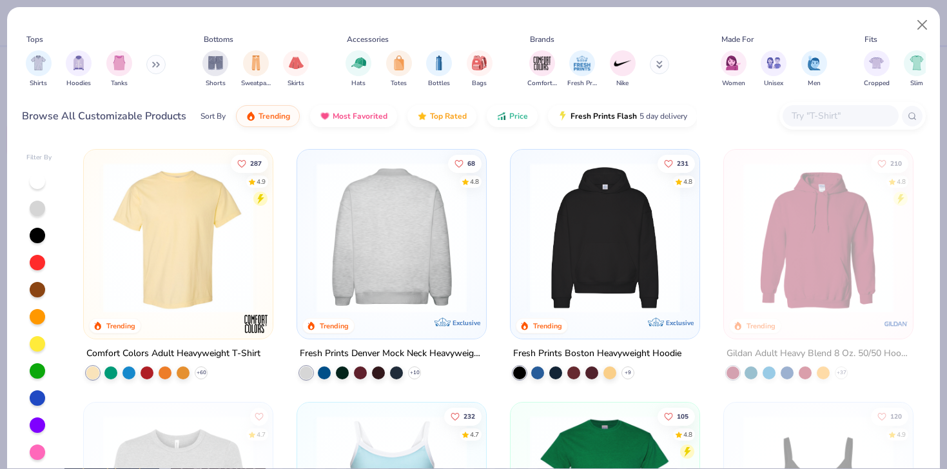
click at [394, 248] on div at bounding box center [391, 237] width 489 height 150
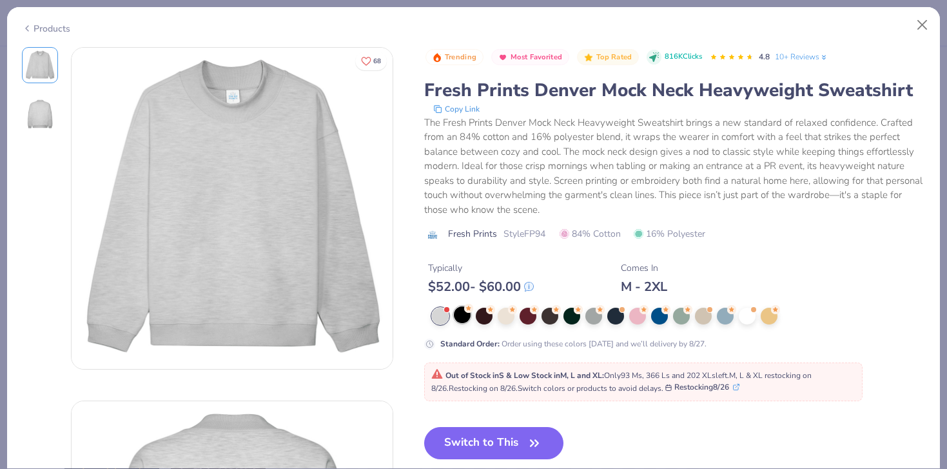
click at [461, 316] on div at bounding box center [462, 314] width 17 height 17
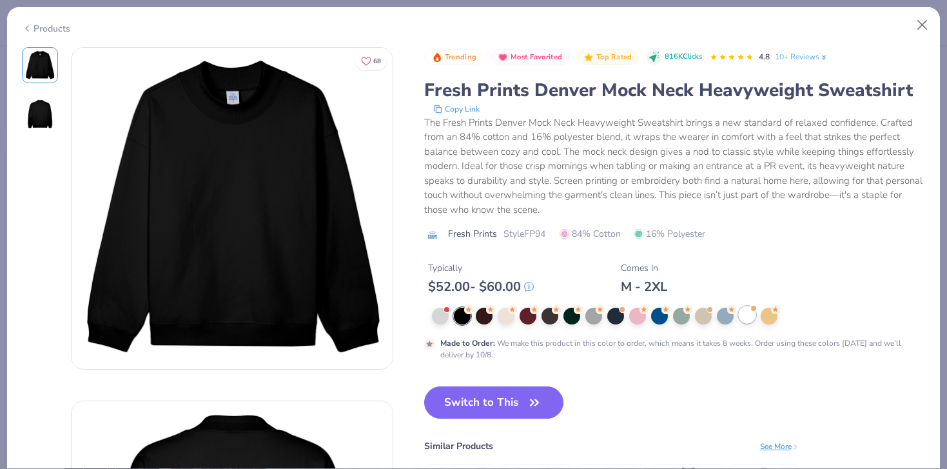
click at [748, 318] on div at bounding box center [747, 314] width 17 height 17
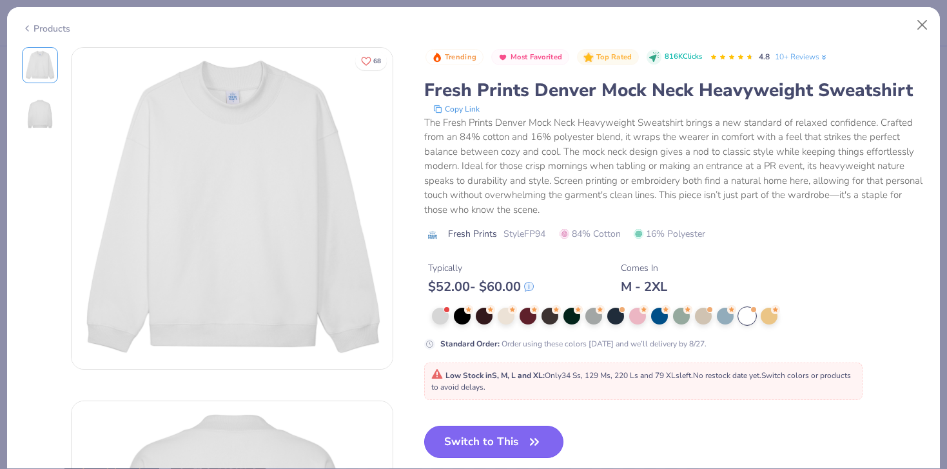
click at [492, 436] on button "Switch to This" at bounding box center [494, 441] width 140 height 32
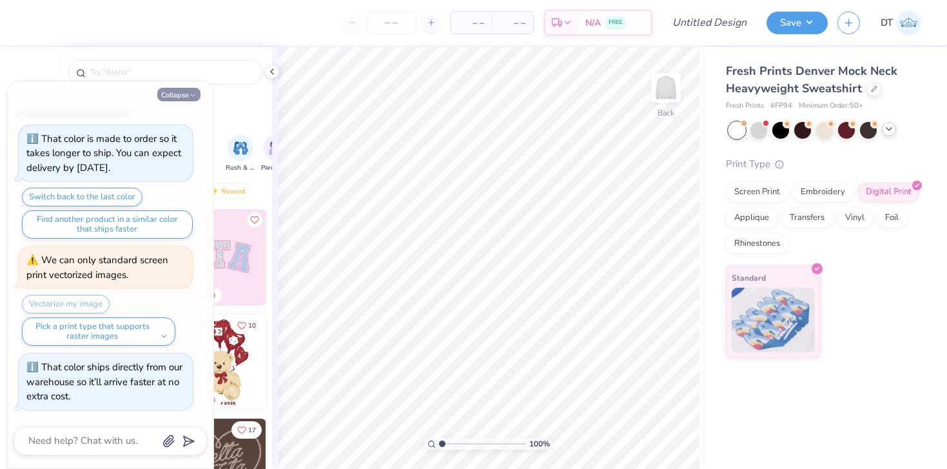
click at [186, 98] on button "Collapse" at bounding box center [178, 95] width 43 height 14
type textarea "x"
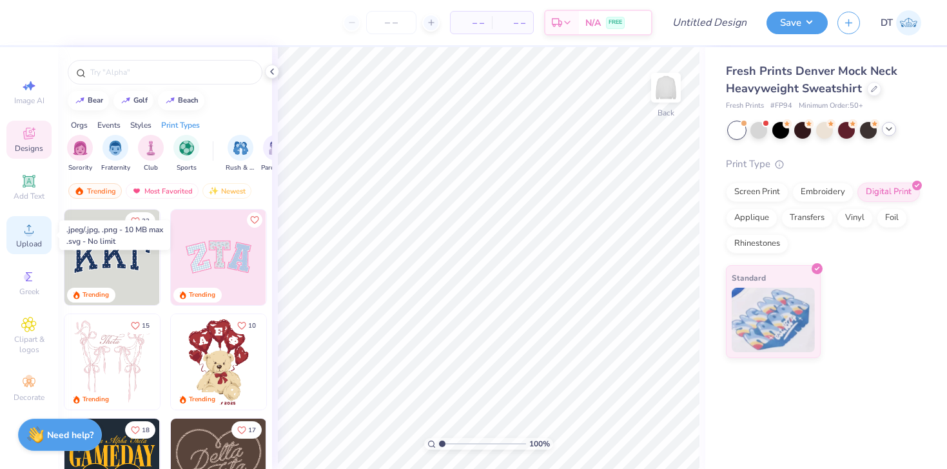
click at [26, 235] on circle at bounding box center [28, 232] width 7 height 7
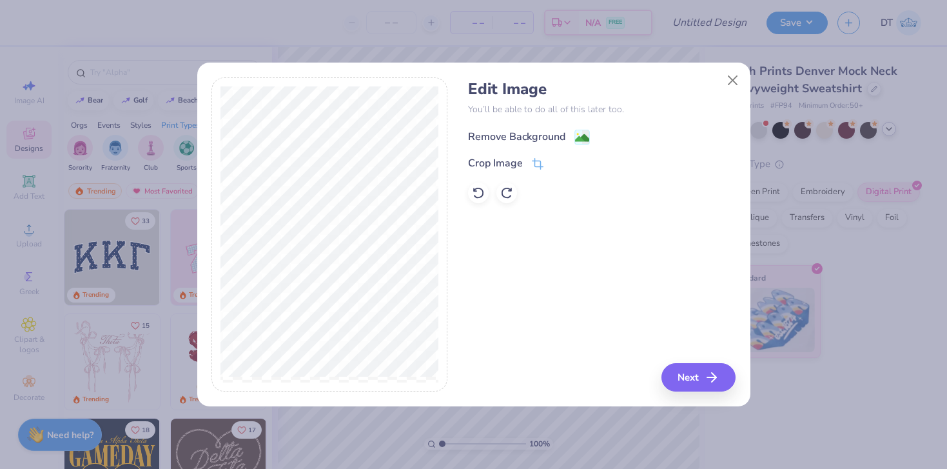
click at [572, 139] on div "Remove Background" at bounding box center [529, 137] width 122 height 16
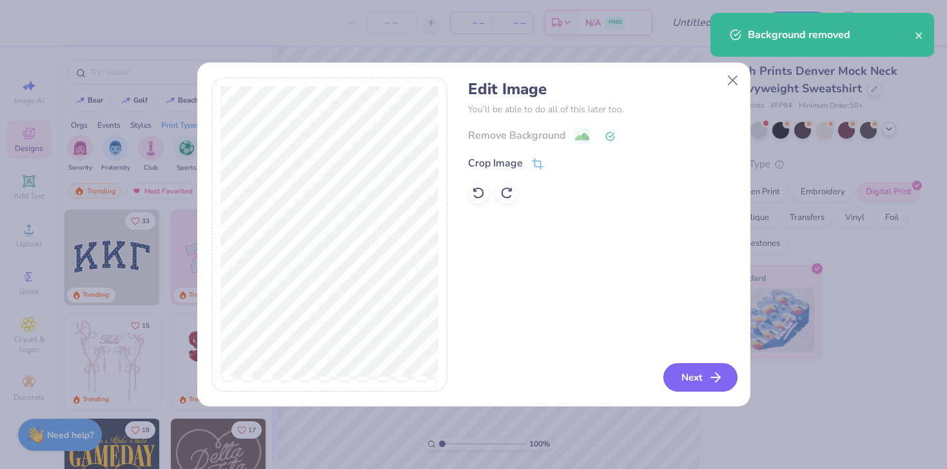
click at [690, 374] on button "Next" at bounding box center [700, 377] width 74 height 28
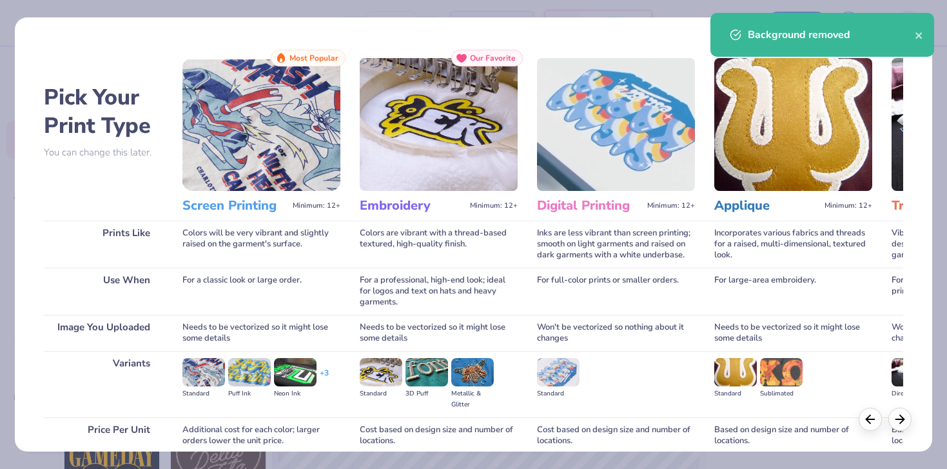
scroll to position [110, 0]
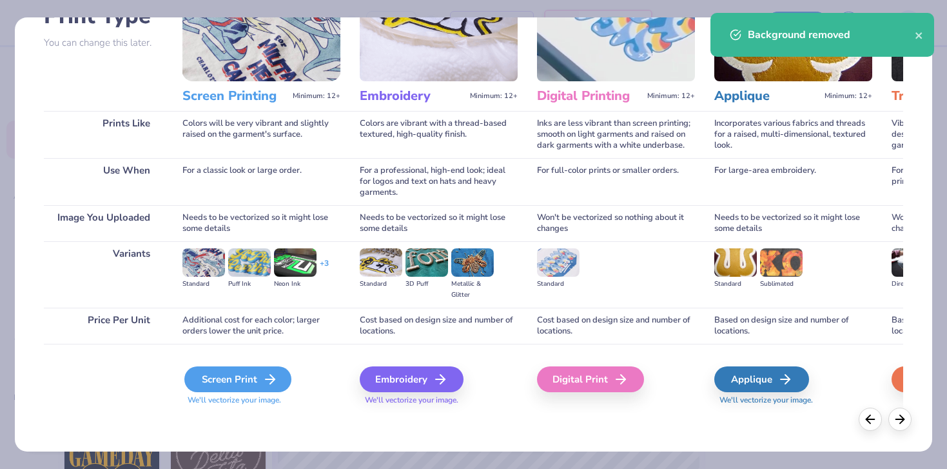
click at [271, 381] on icon at bounding box center [269, 378] width 15 height 15
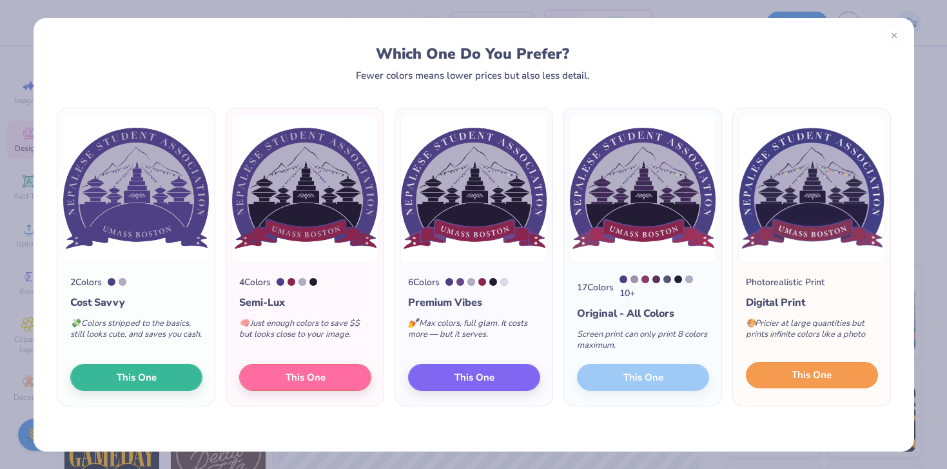
click at [802, 380] on span "This One" at bounding box center [812, 374] width 40 height 15
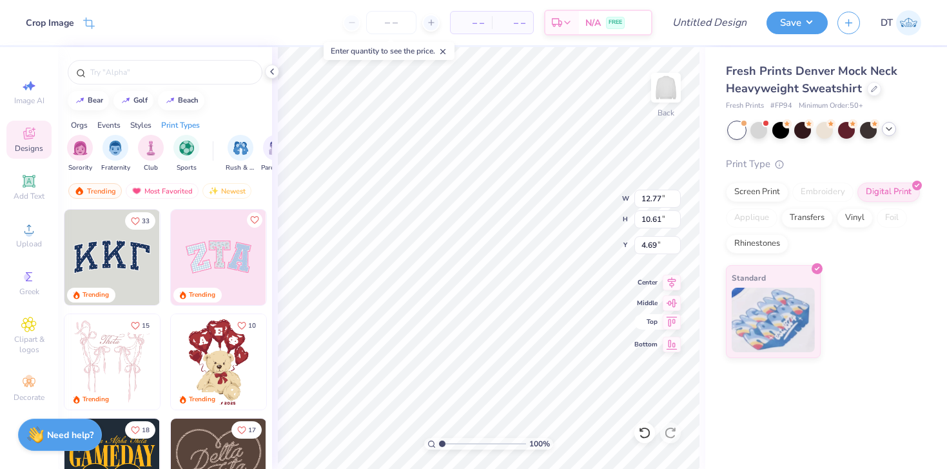
type input "5.44"
type input "4.52"
type input "0.50"
type input "4.43"
type input "3.68"
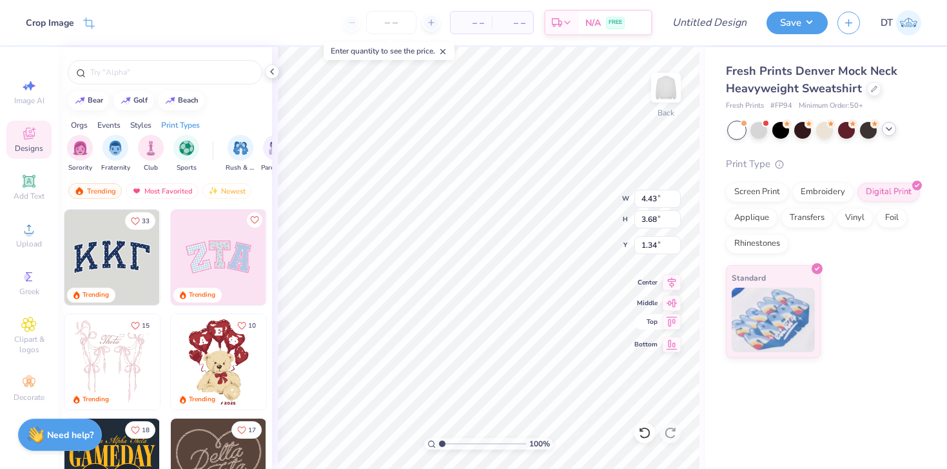
type input "0.78"
click at [666, 102] on img at bounding box center [666, 88] width 52 height 52
click at [32, 232] on circle at bounding box center [28, 232] width 7 height 7
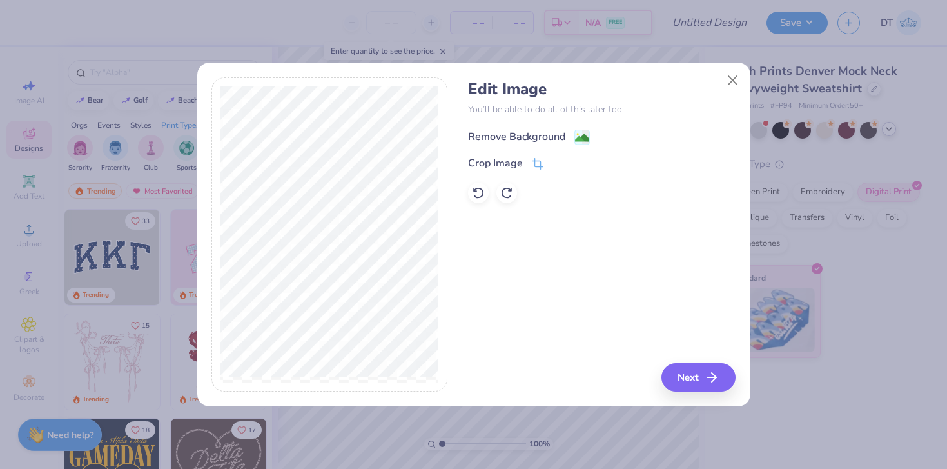
click at [586, 130] on g at bounding box center [581, 137] width 15 height 15
click at [728, 81] on button "Close" at bounding box center [732, 80] width 24 height 24
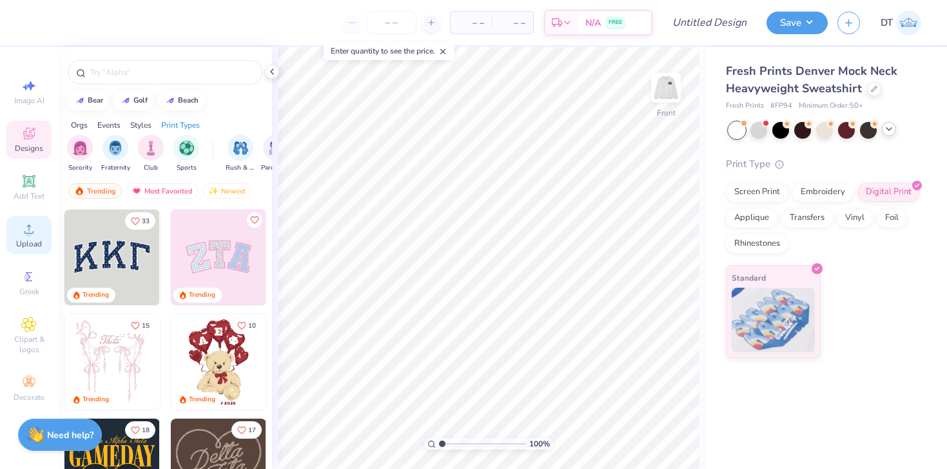
click at [34, 231] on icon at bounding box center [28, 228] width 15 height 15
click at [24, 228] on icon at bounding box center [28, 228] width 15 height 15
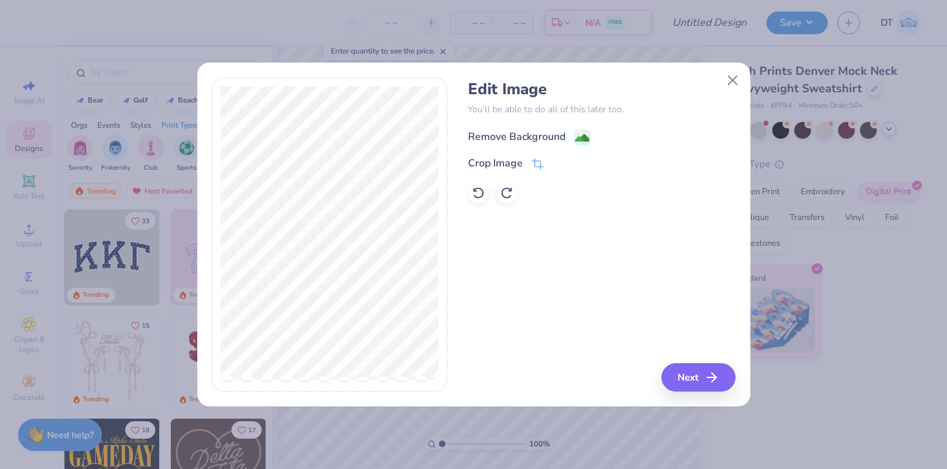
click at [576, 133] on circle at bounding box center [577, 134] width 2 height 2
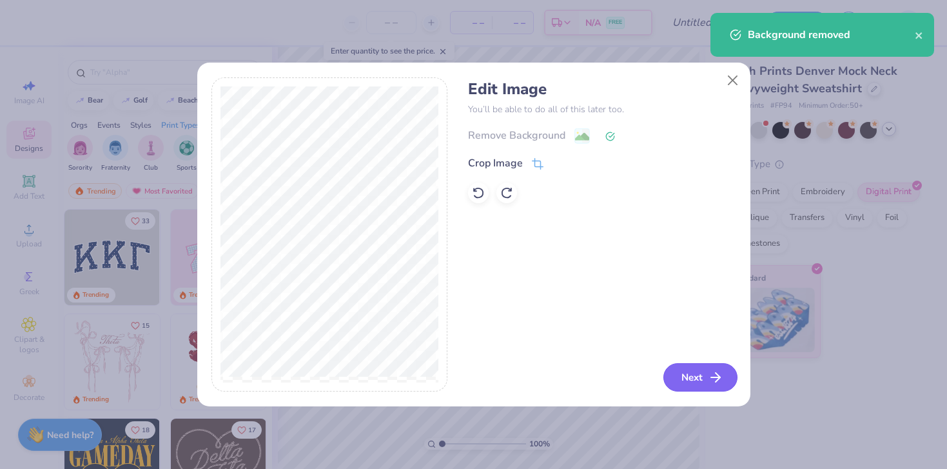
click at [725, 374] on button "Next" at bounding box center [700, 377] width 74 height 28
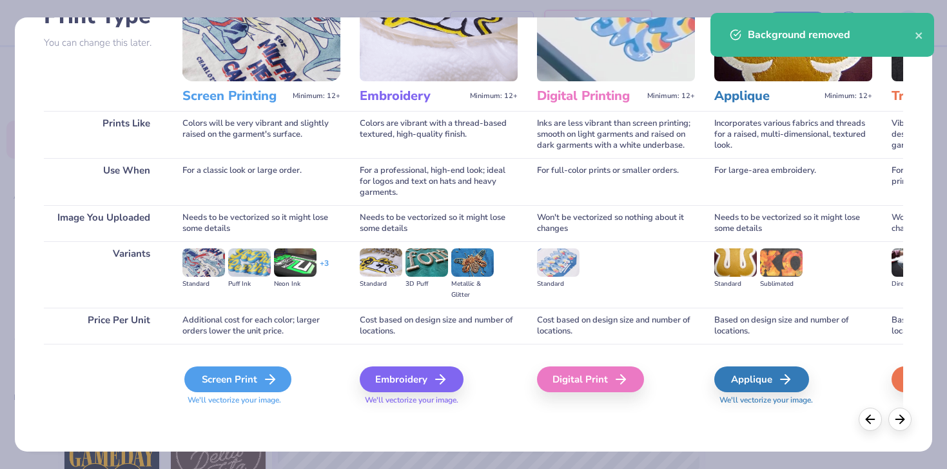
click at [255, 375] on div "Screen Print" at bounding box center [237, 379] width 107 height 26
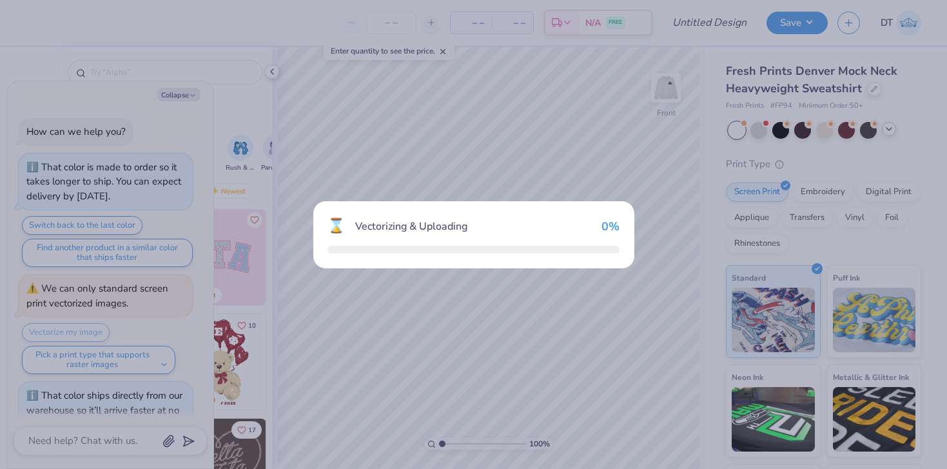
scroll to position [135, 0]
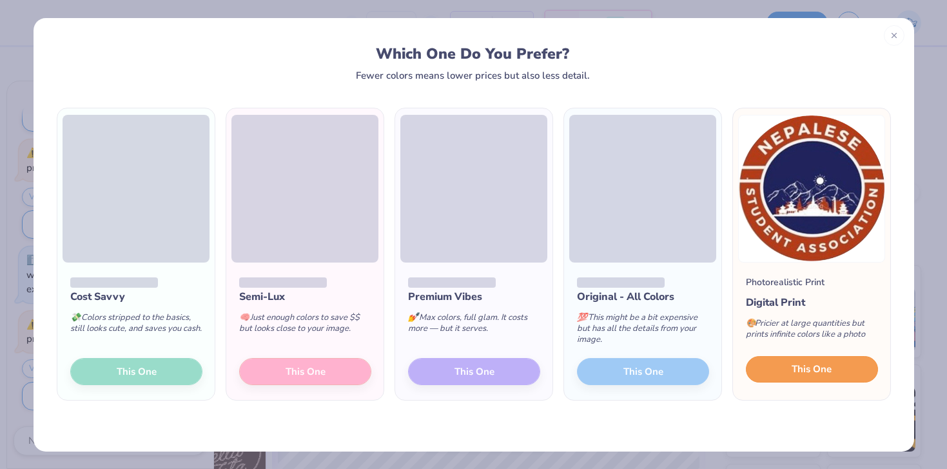
click at [795, 369] on span "This One" at bounding box center [812, 369] width 40 height 15
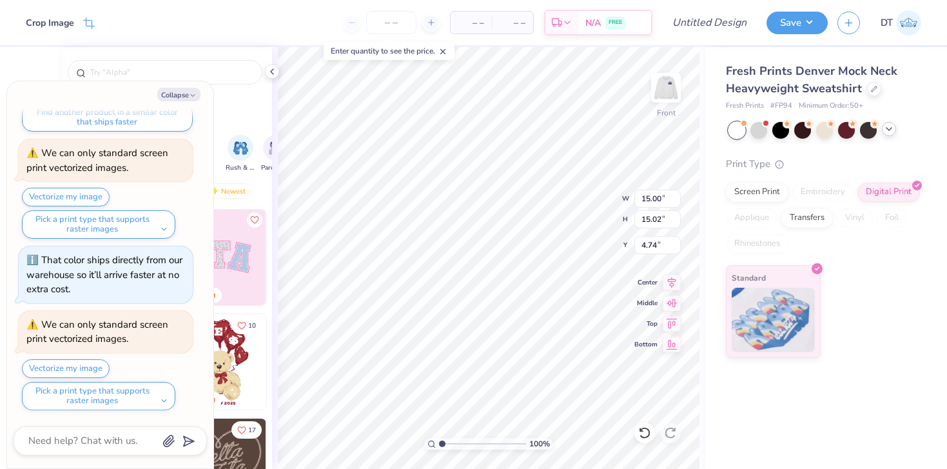
type textarea "x"
type input "11.89"
type input "11.91"
type input "7.85"
type textarea "x"
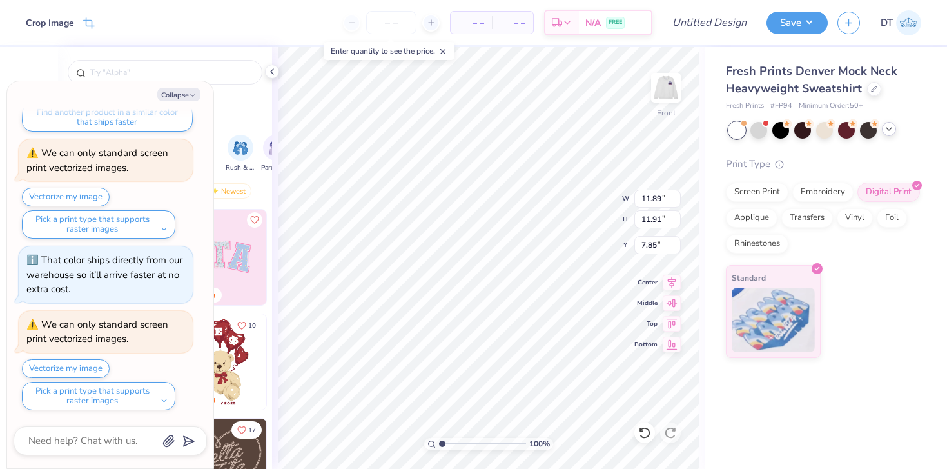
type input "5.04"
type textarea "x"
type input "5.14"
click at [662, 86] on img at bounding box center [666, 88] width 52 height 52
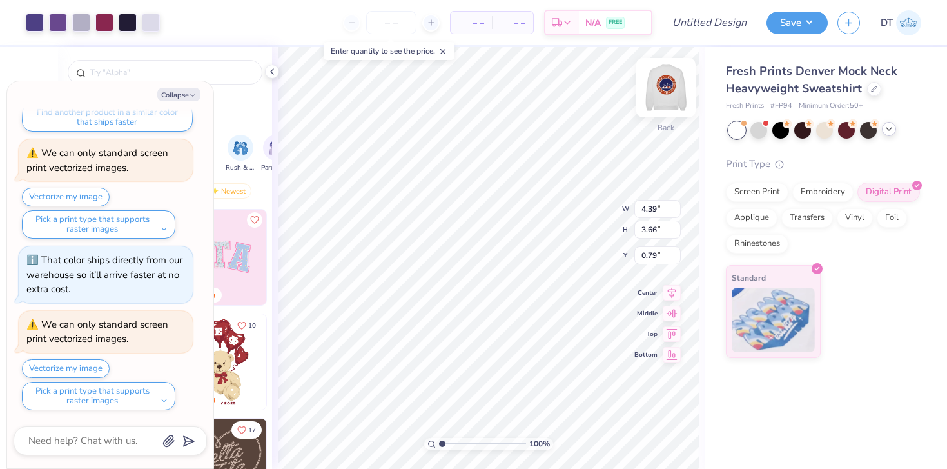
type textarea "x"
type input "0.82"
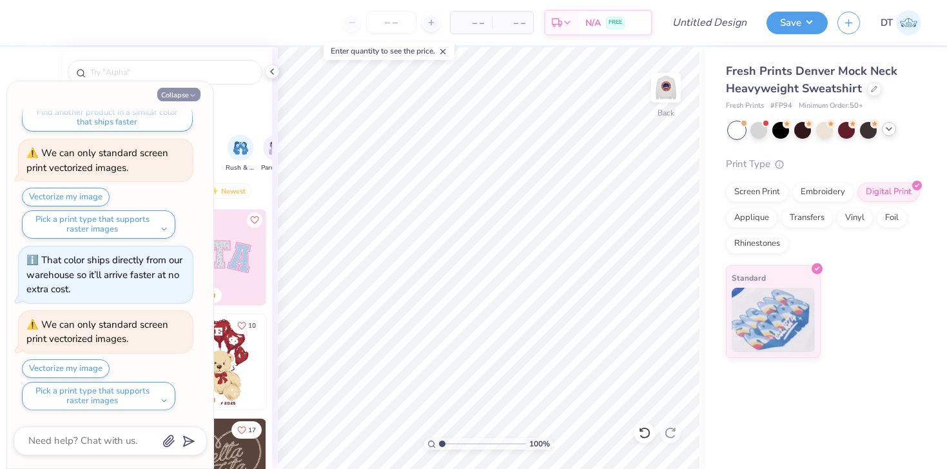
click at [193, 91] on button "Collapse" at bounding box center [178, 95] width 43 height 14
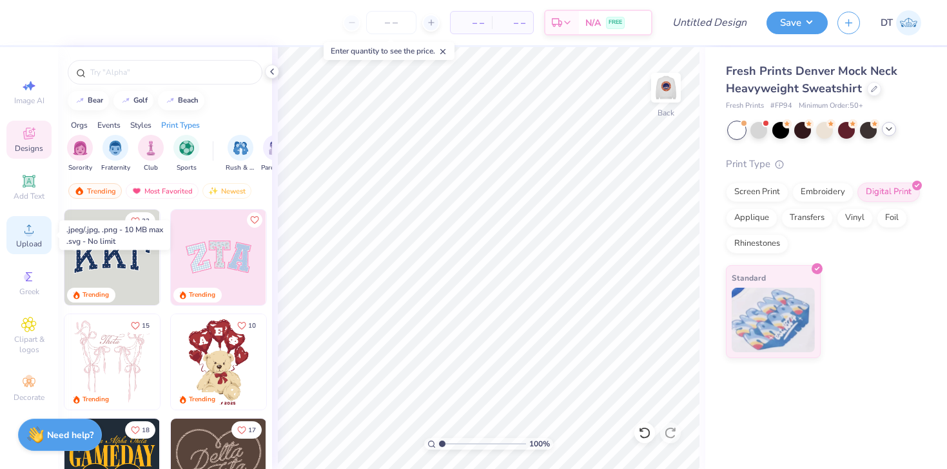
click at [23, 235] on icon at bounding box center [28, 228] width 15 height 15
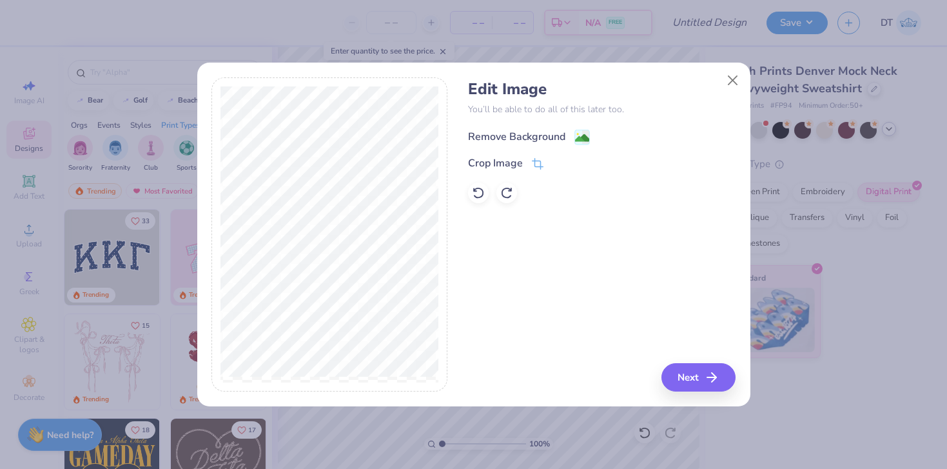
click at [574, 134] on g at bounding box center [581, 137] width 15 height 15
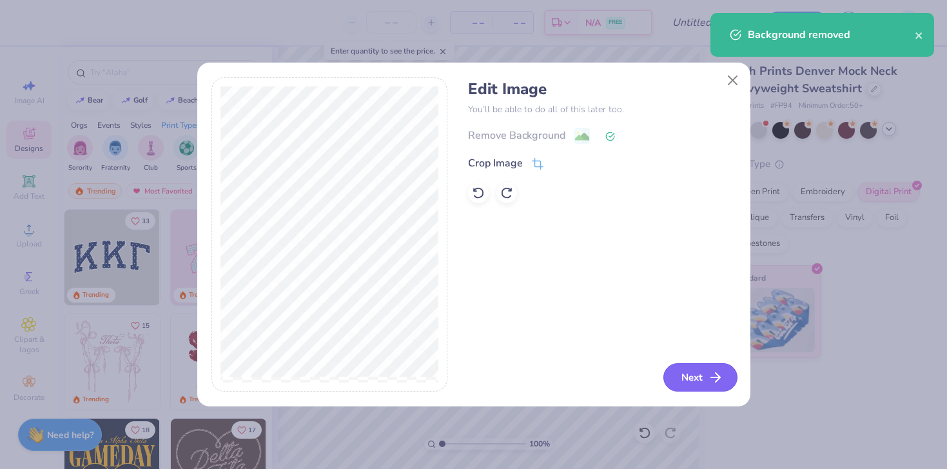
click at [684, 368] on button "Next" at bounding box center [700, 377] width 74 height 28
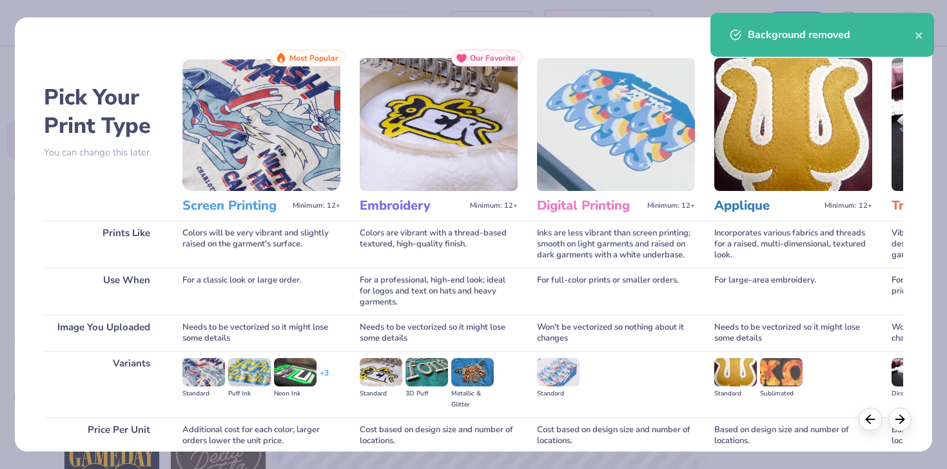
scroll to position [110, 0]
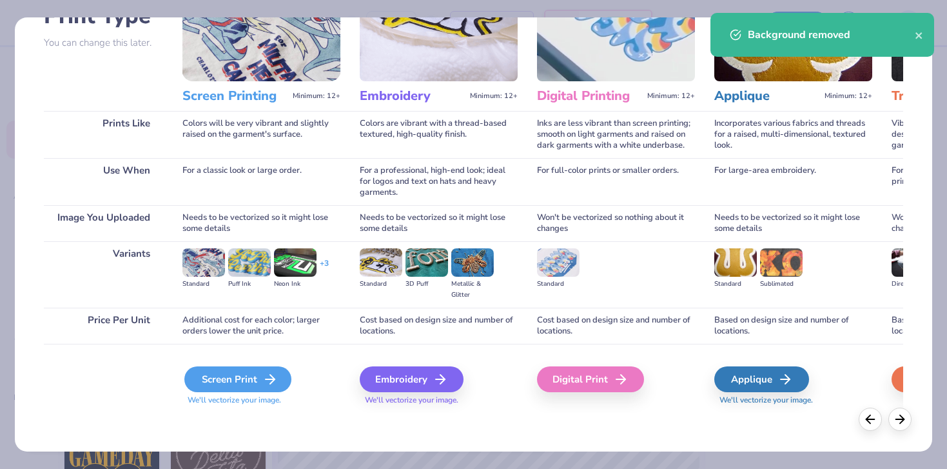
click at [229, 386] on div "Screen Print" at bounding box center [237, 379] width 107 height 26
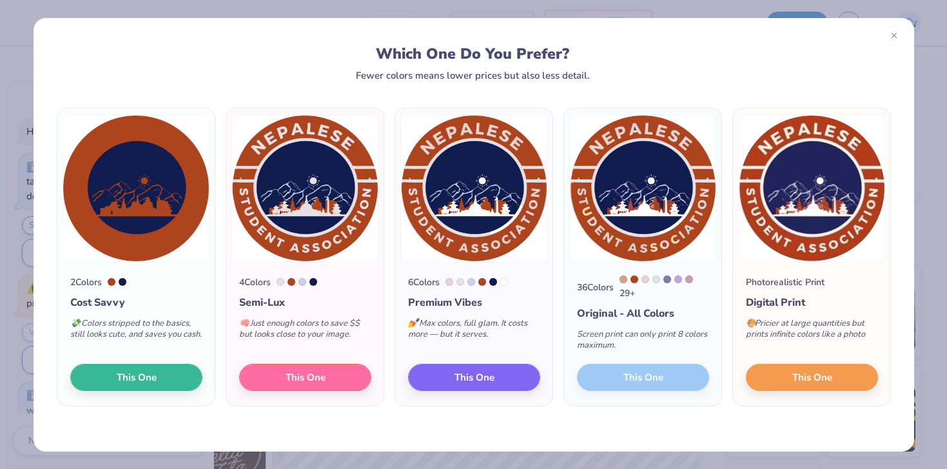
type textarea "x"
